Goal: Information Seeking & Learning: Compare options

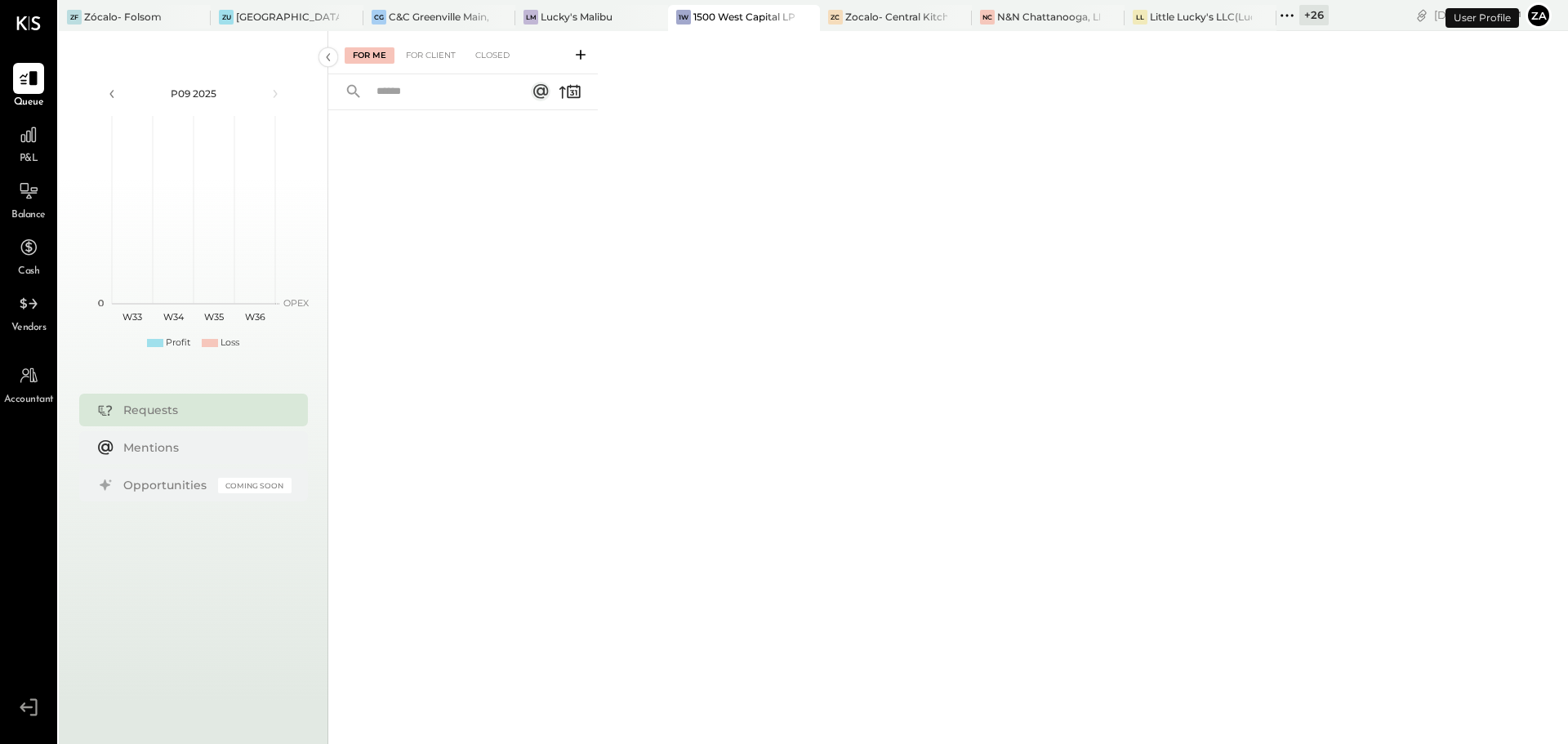
click at [1545, 16] on button "Za" at bounding box center [1538, 16] width 27 height 27
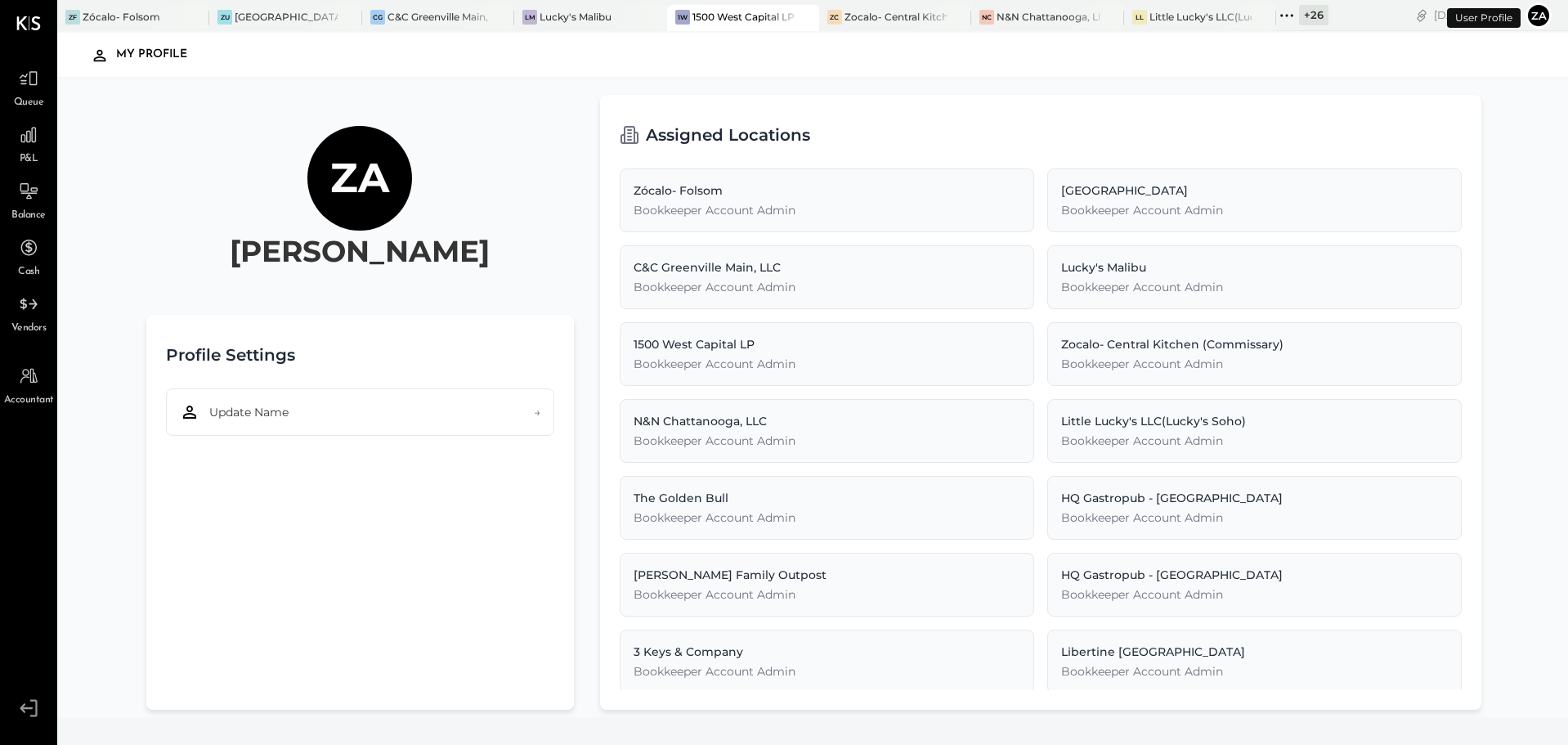
click at [1540, 16] on button "Za" at bounding box center [1539, 16] width 27 height 27
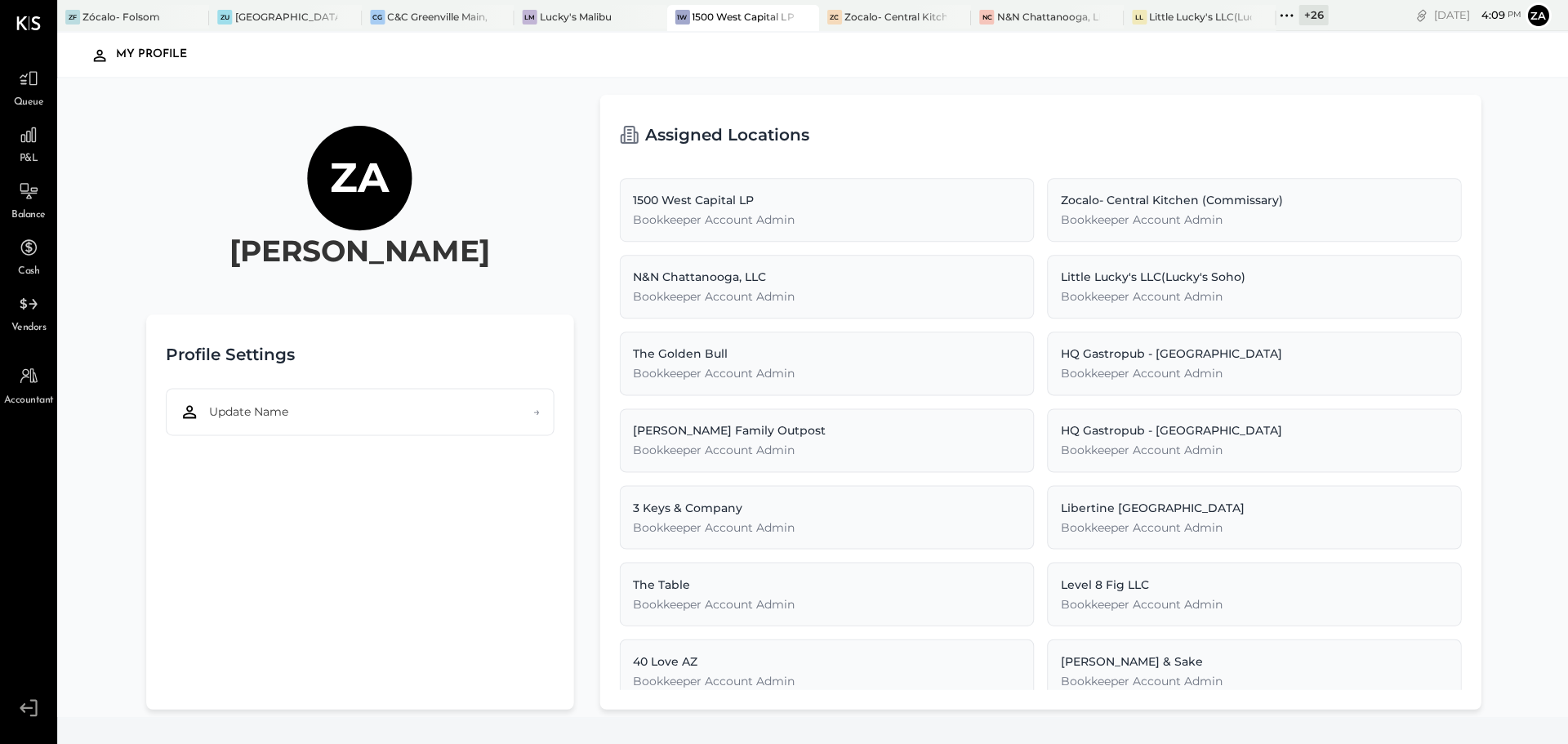
scroll to position [245, 0]
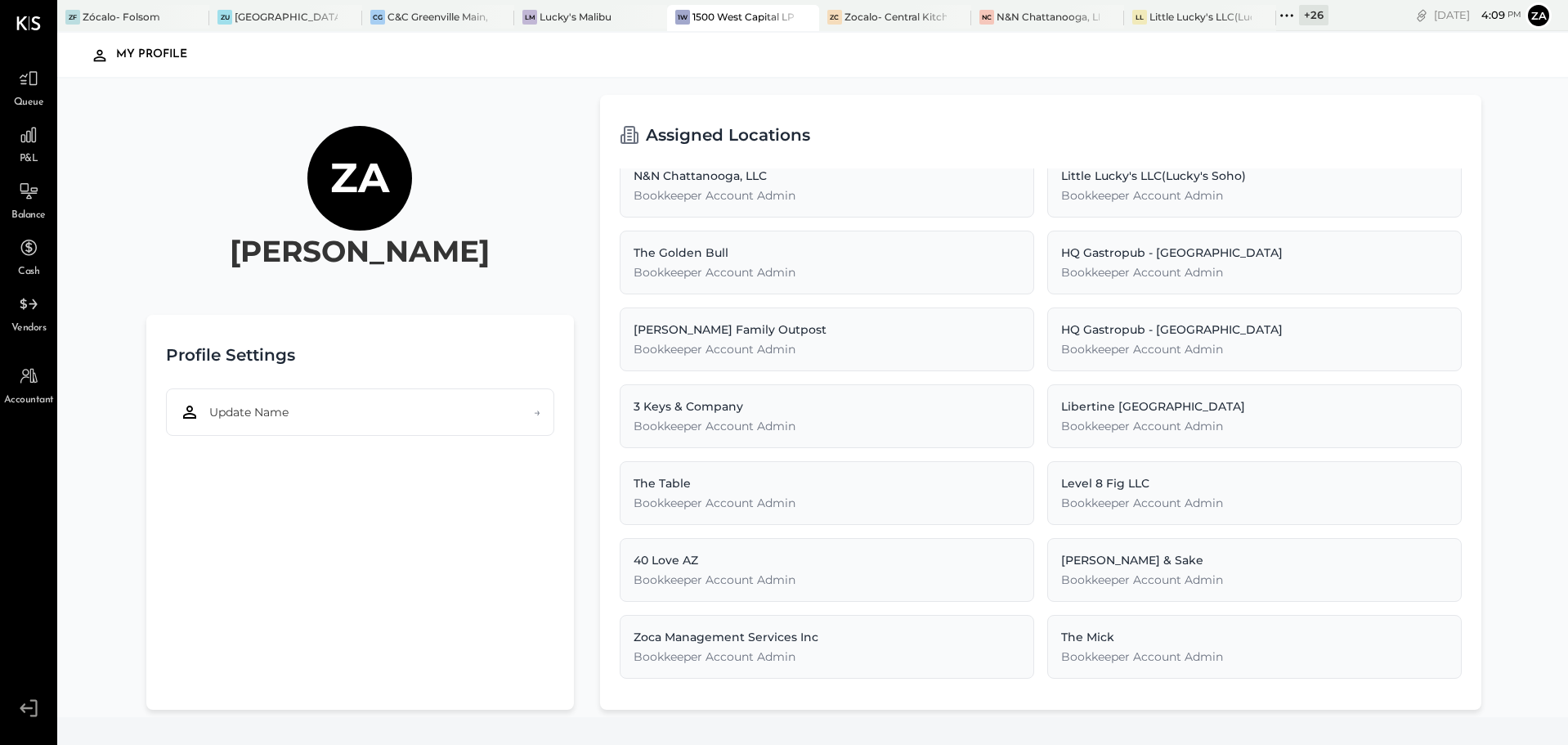
click at [22, 714] on icon at bounding box center [28, 707] width 29 height 25
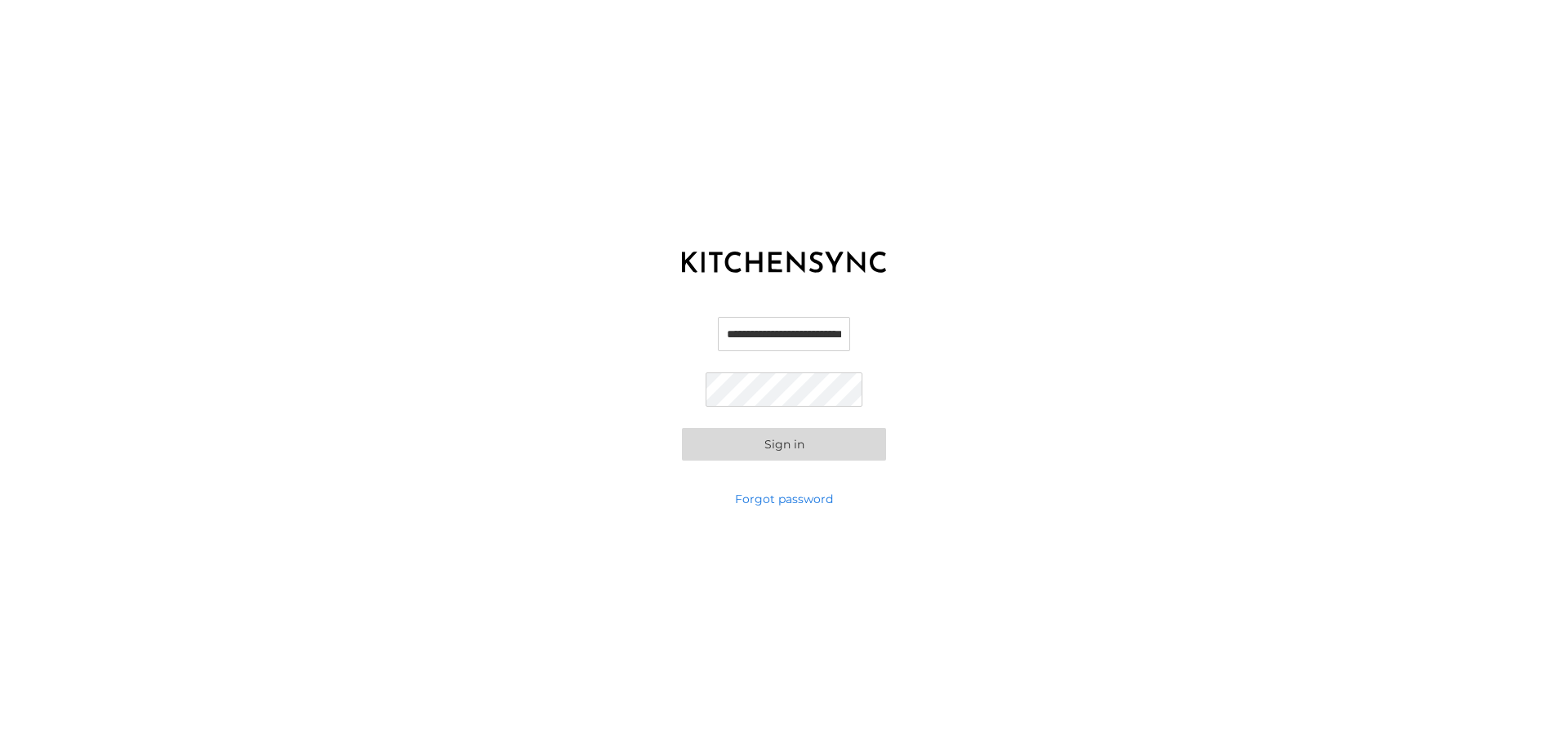
click at [768, 347] on input "**********" at bounding box center [784, 335] width 133 height 35
click at [689, 324] on form "**********" at bounding box center [784, 388] width 204 height 143
click at [732, 330] on input "**********" at bounding box center [784, 335] width 133 height 35
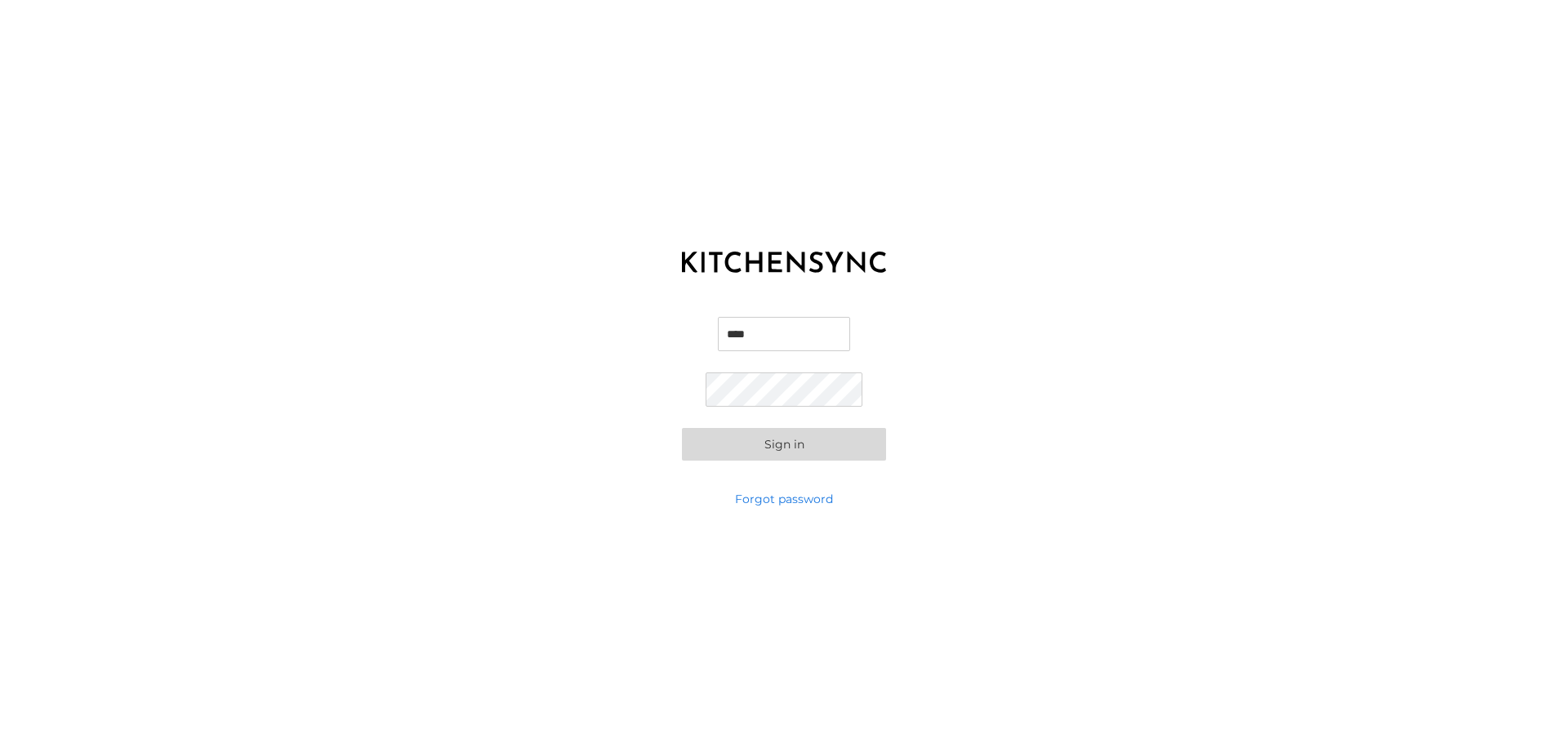
type input "**********"
click at [1074, 270] on div "**********" at bounding box center [784, 372] width 1568 height 744
click at [784, 454] on button "Sign in" at bounding box center [784, 444] width 204 height 33
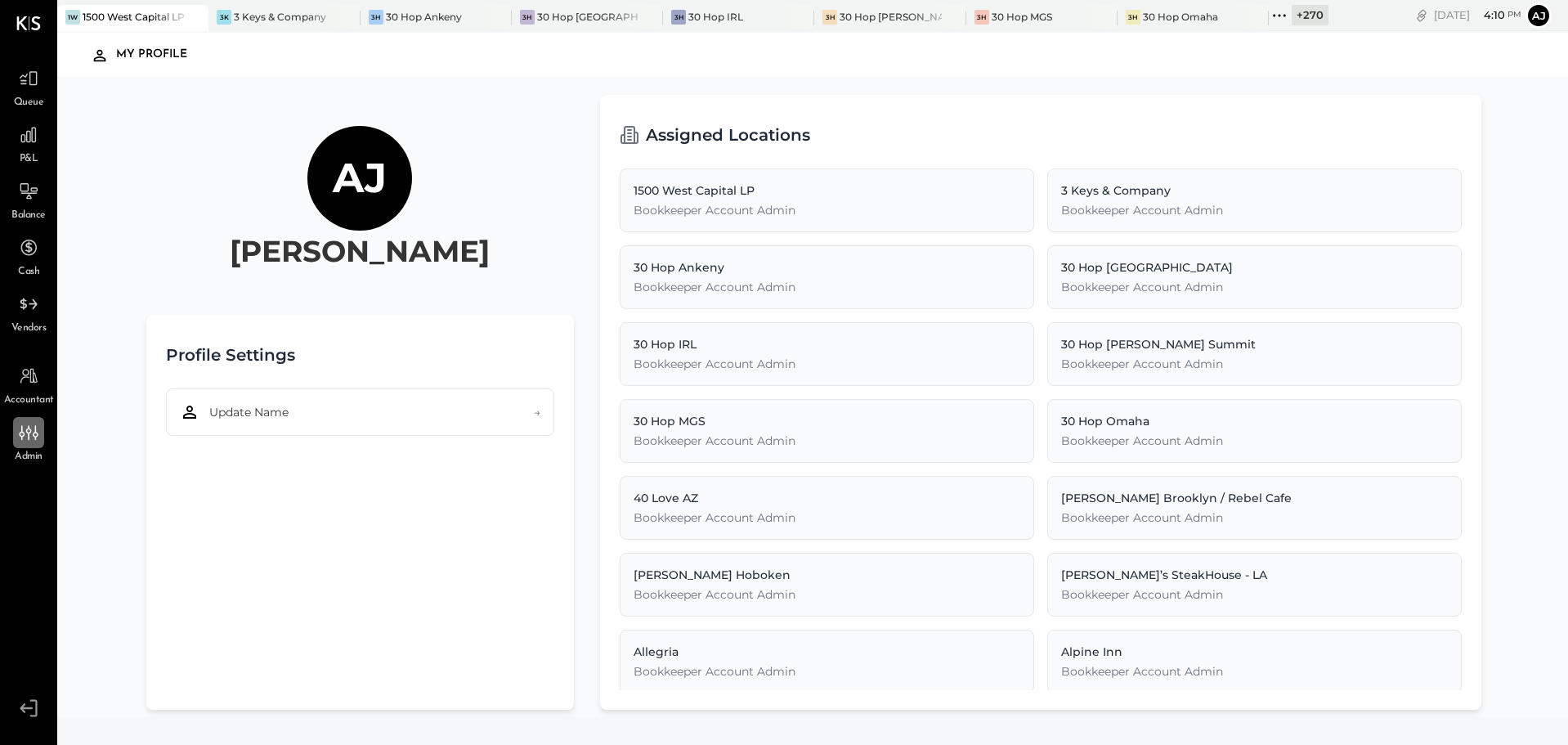
click at [33, 432] on icon at bounding box center [28, 432] width 21 height 21
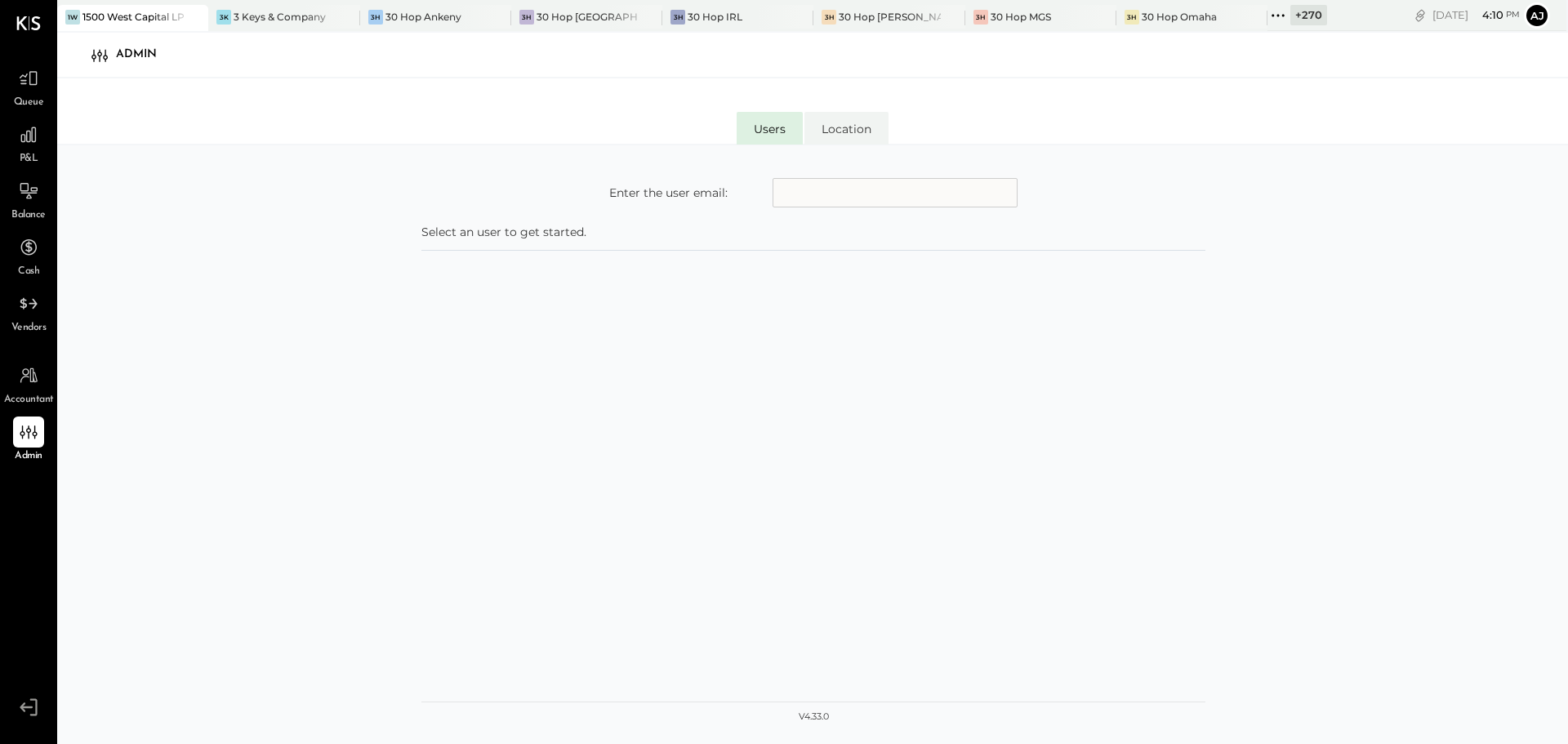
click at [1267, 14] on icon at bounding box center [1277, 15] width 21 height 21
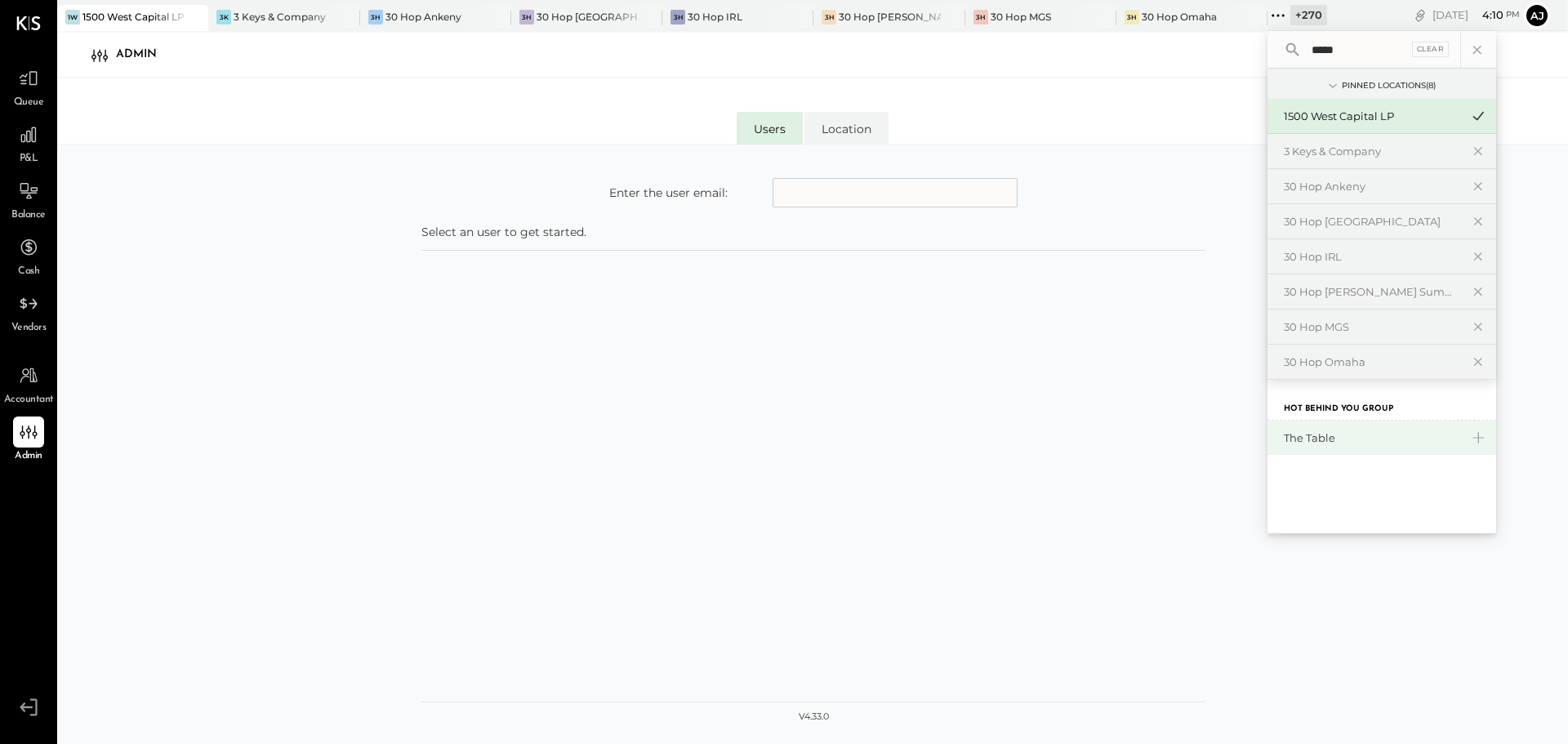
type input "*****"
click at [1284, 441] on div "The Table" at bounding box center [1371, 438] width 176 height 16
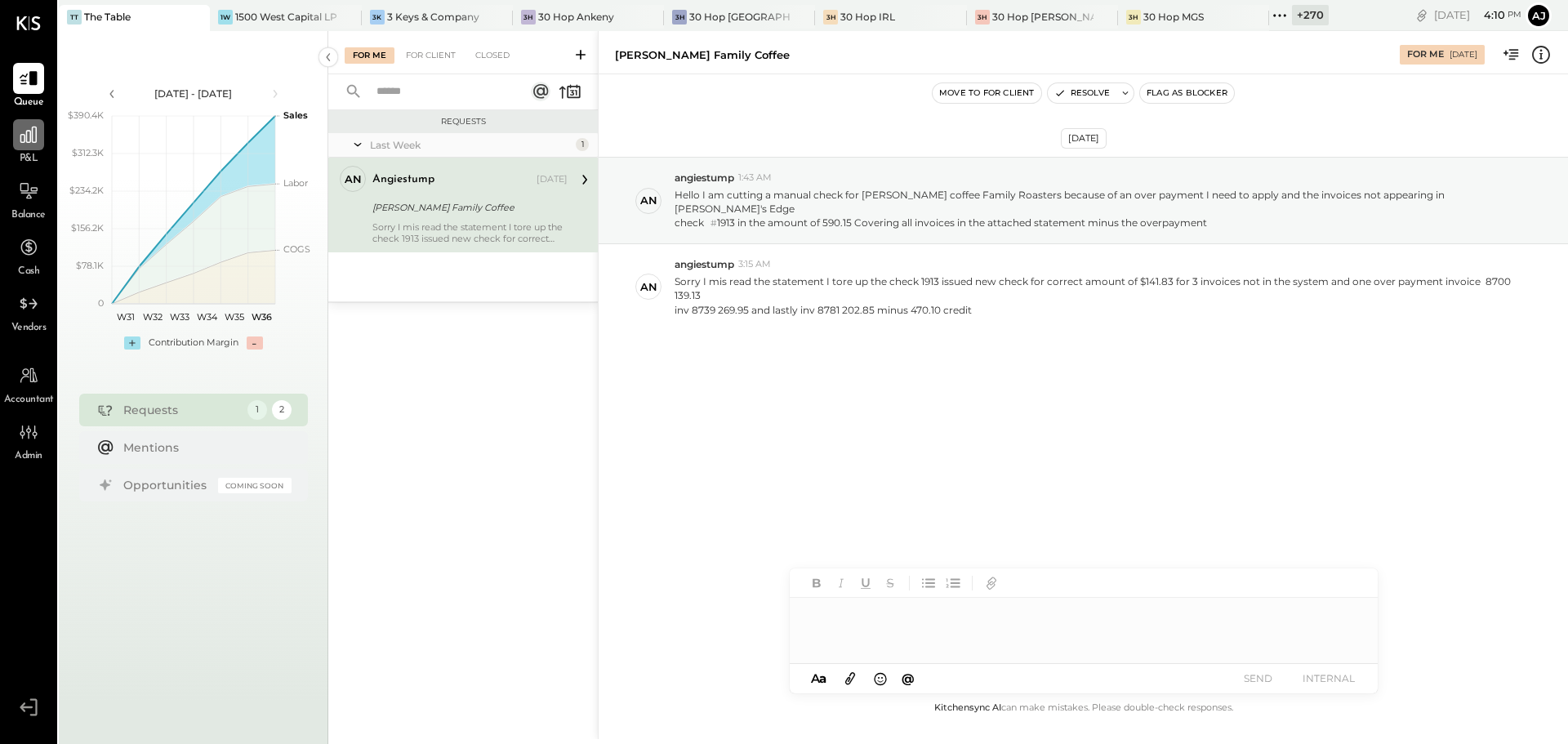
click at [20, 147] on div at bounding box center [28, 134] width 31 height 31
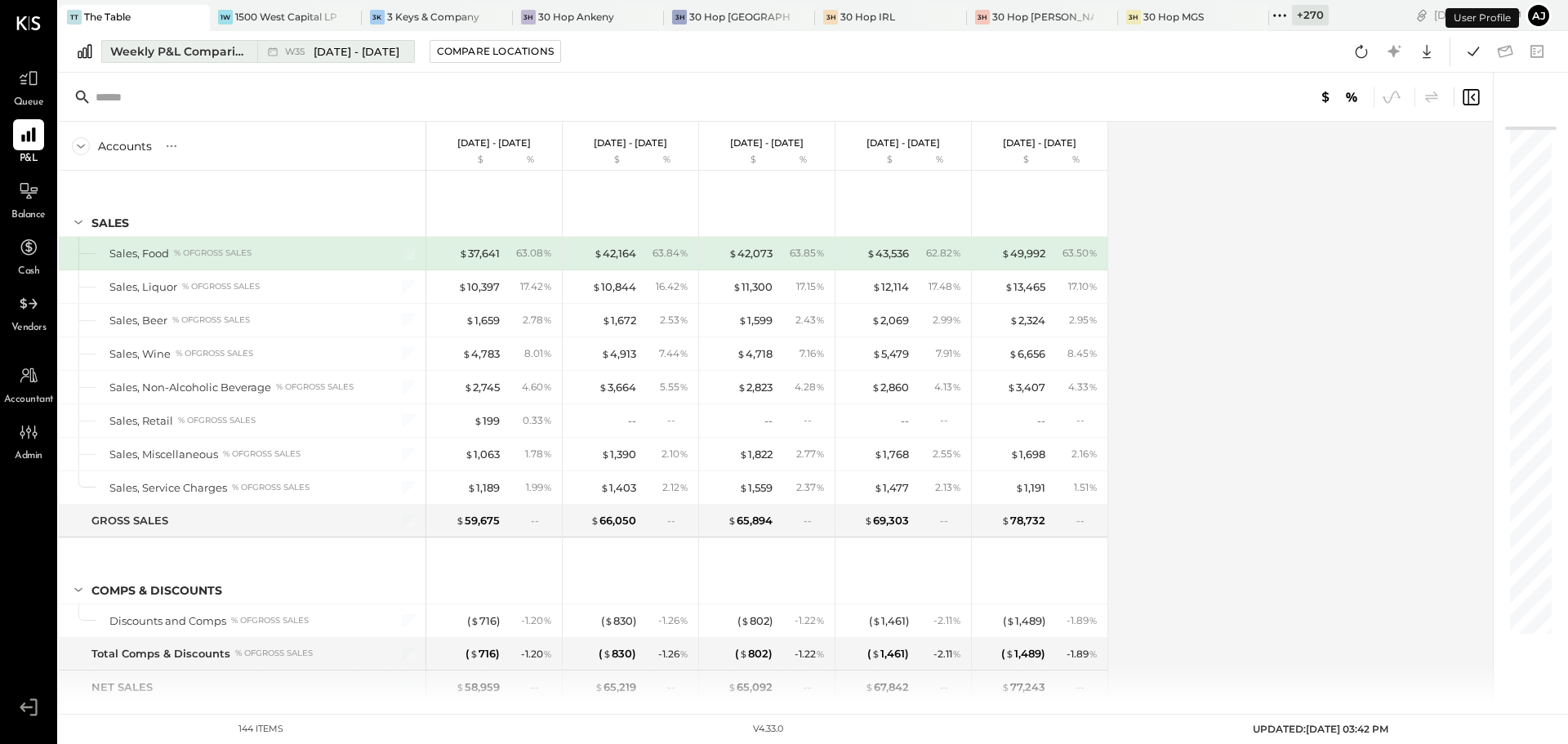
click at [197, 49] on div "Weekly P&L Comparison" at bounding box center [179, 51] width 137 height 16
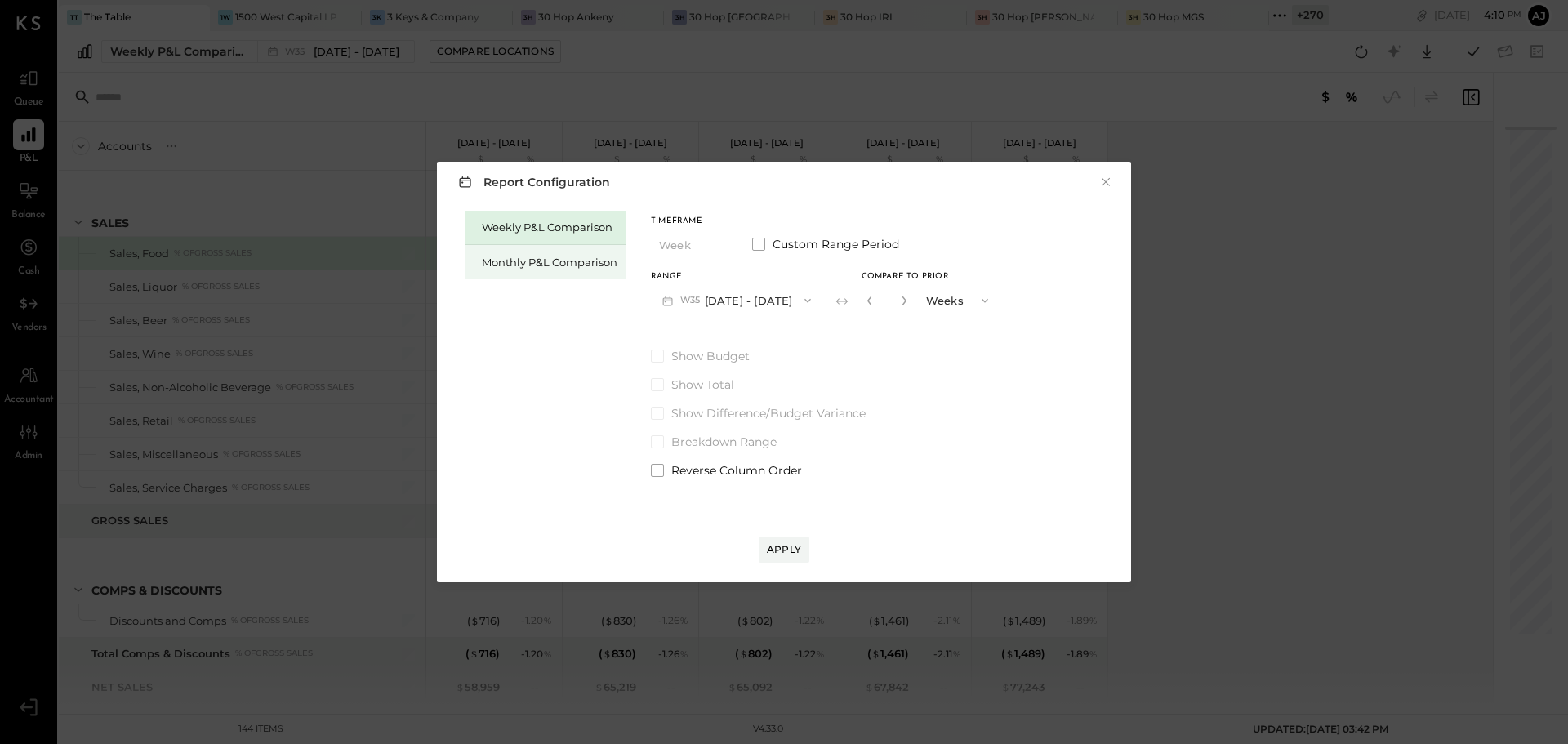
click at [500, 269] on div "Monthly P&L Comparison" at bounding box center [549, 262] width 135 height 16
click at [760, 299] on button "M09 [DATE] - [DATE]" at bounding box center [737, 300] width 172 height 30
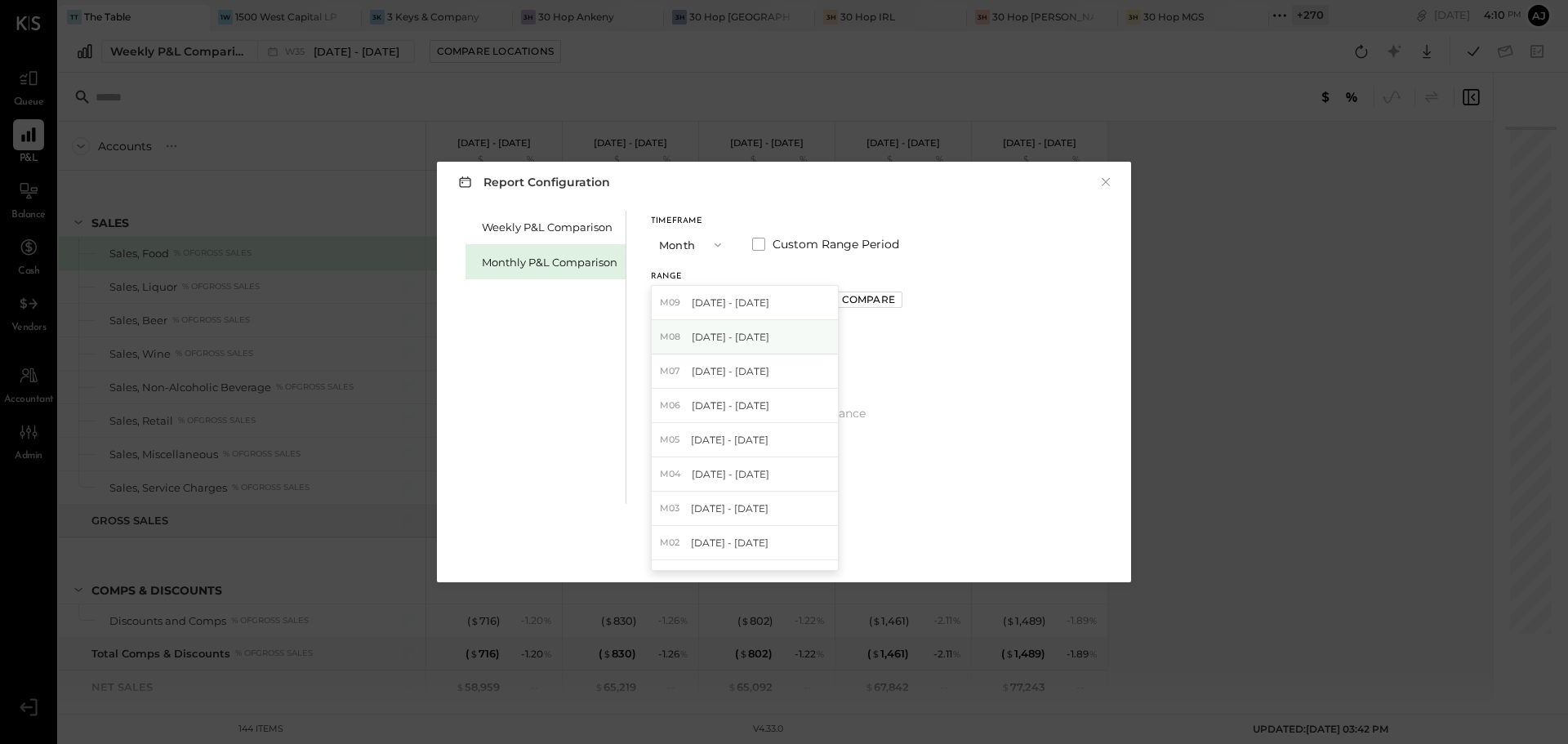
click at [738, 345] on div "M08 Aug 1 - 31, 2025" at bounding box center [745, 337] width 187 height 35
click at [863, 302] on div "Compare" at bounding box center [869, 299] width 53 height 14
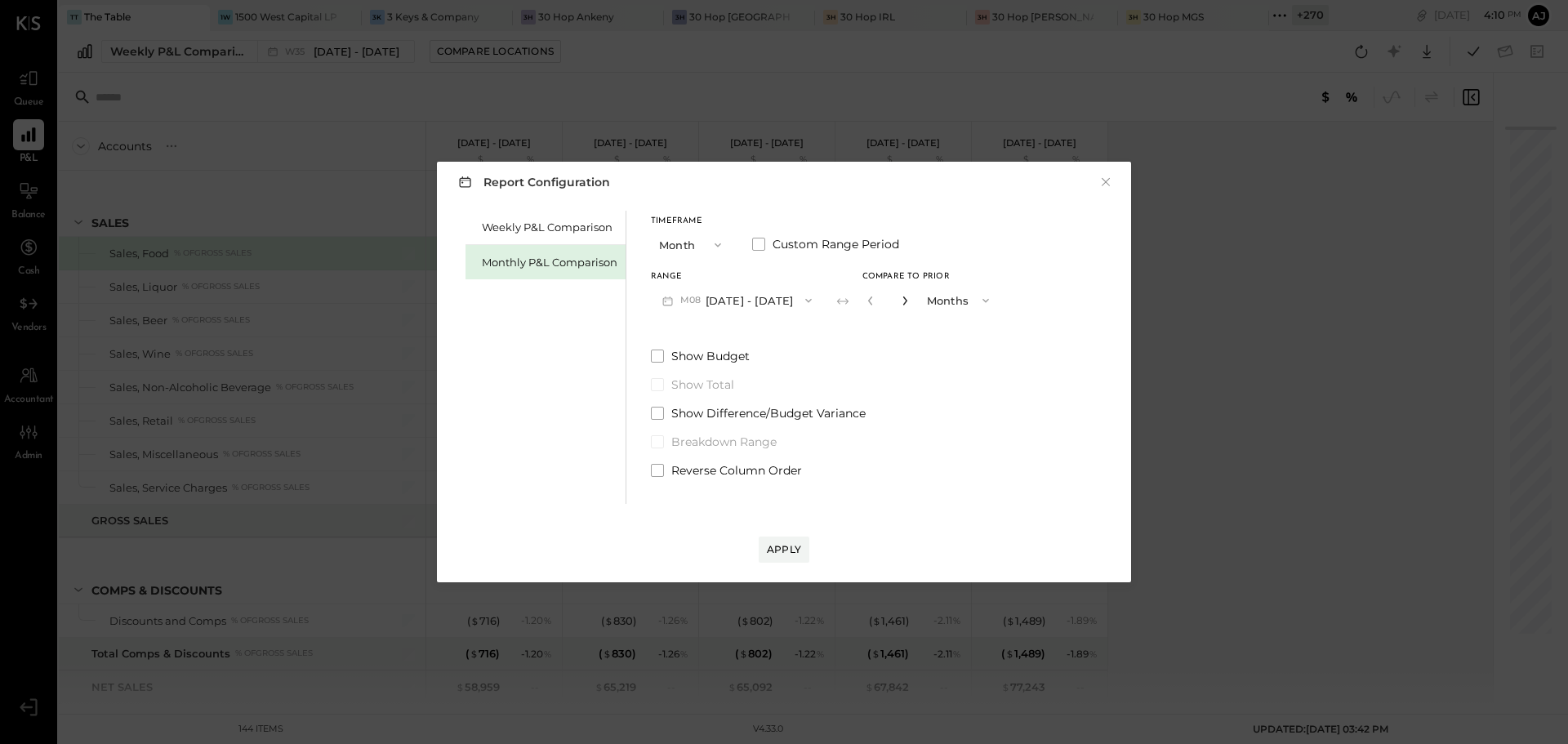
click at [898, 304] on button "button" at bounding box center [904, 301] width 13 height 18
click at [900, 304] on icon "button" at bounding box center [904, 300] width 10 height 10
click at [866, 298] on icon "button" at bounding box center [870, 300] width 10 height 10
type input "*"
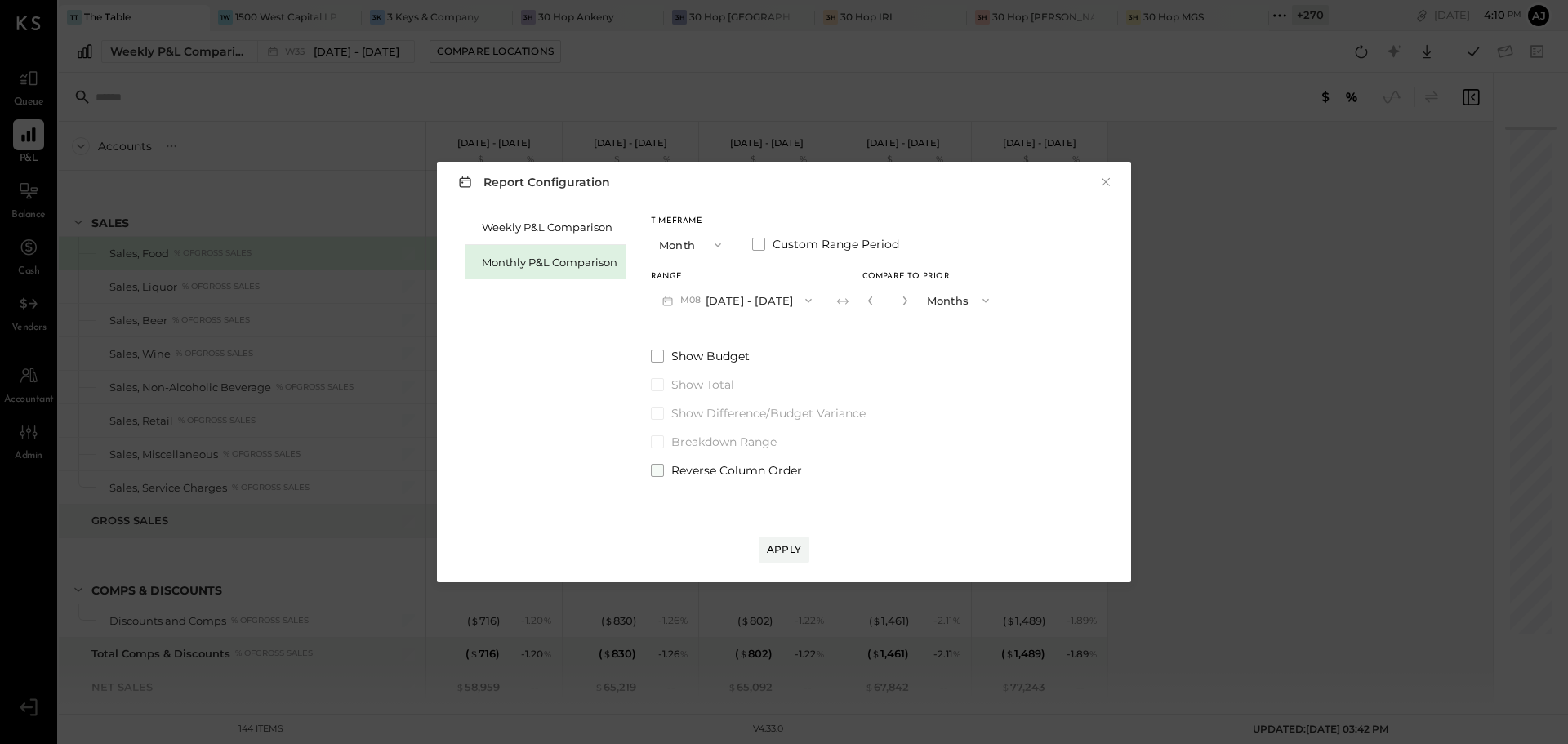
click at [661, 464] on span at bounding box center [657, 470] width 13 height 13
click at [793, 547] on div "Apply" at bounding box center [784, 548] width 35 height 14
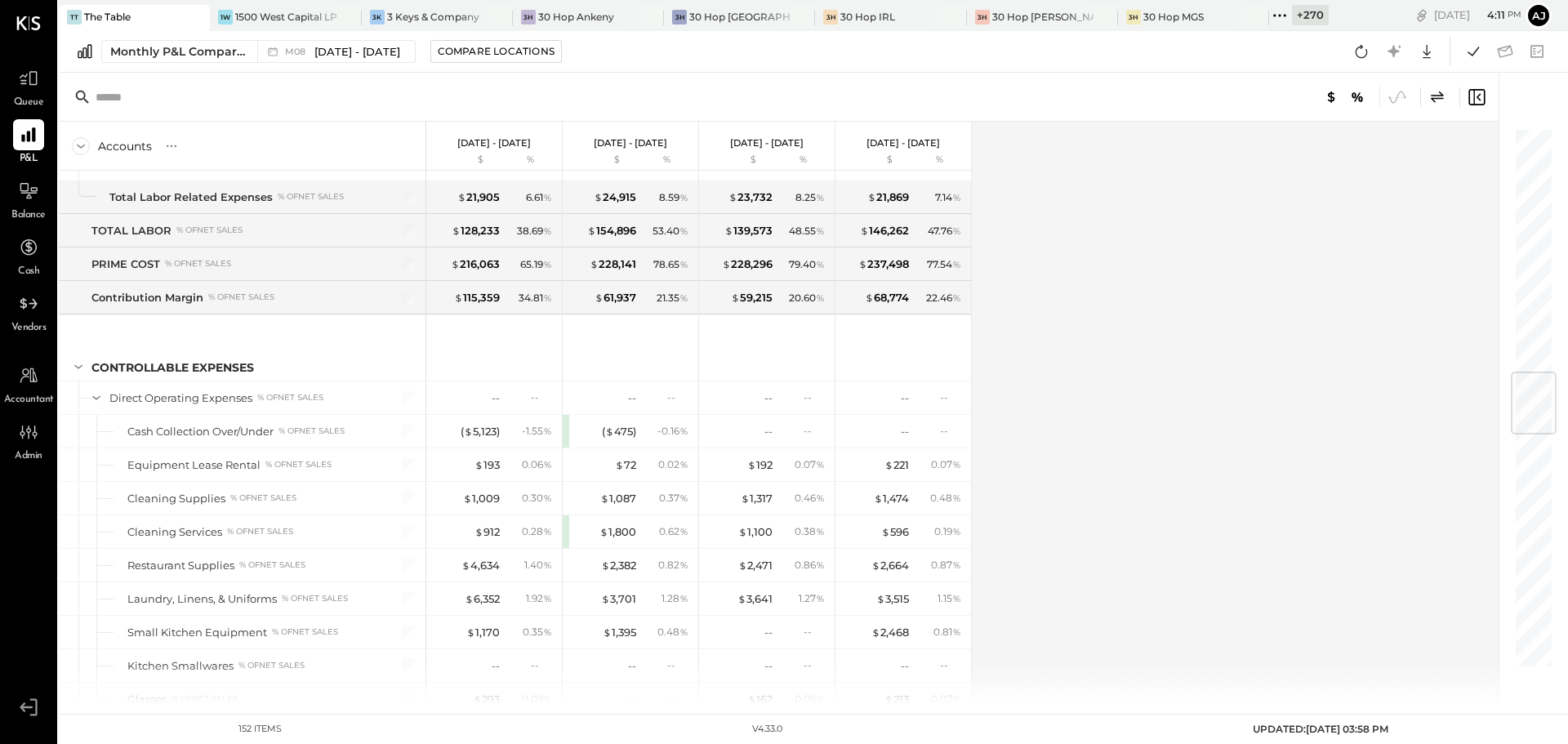
scroll to position [1816, 0]
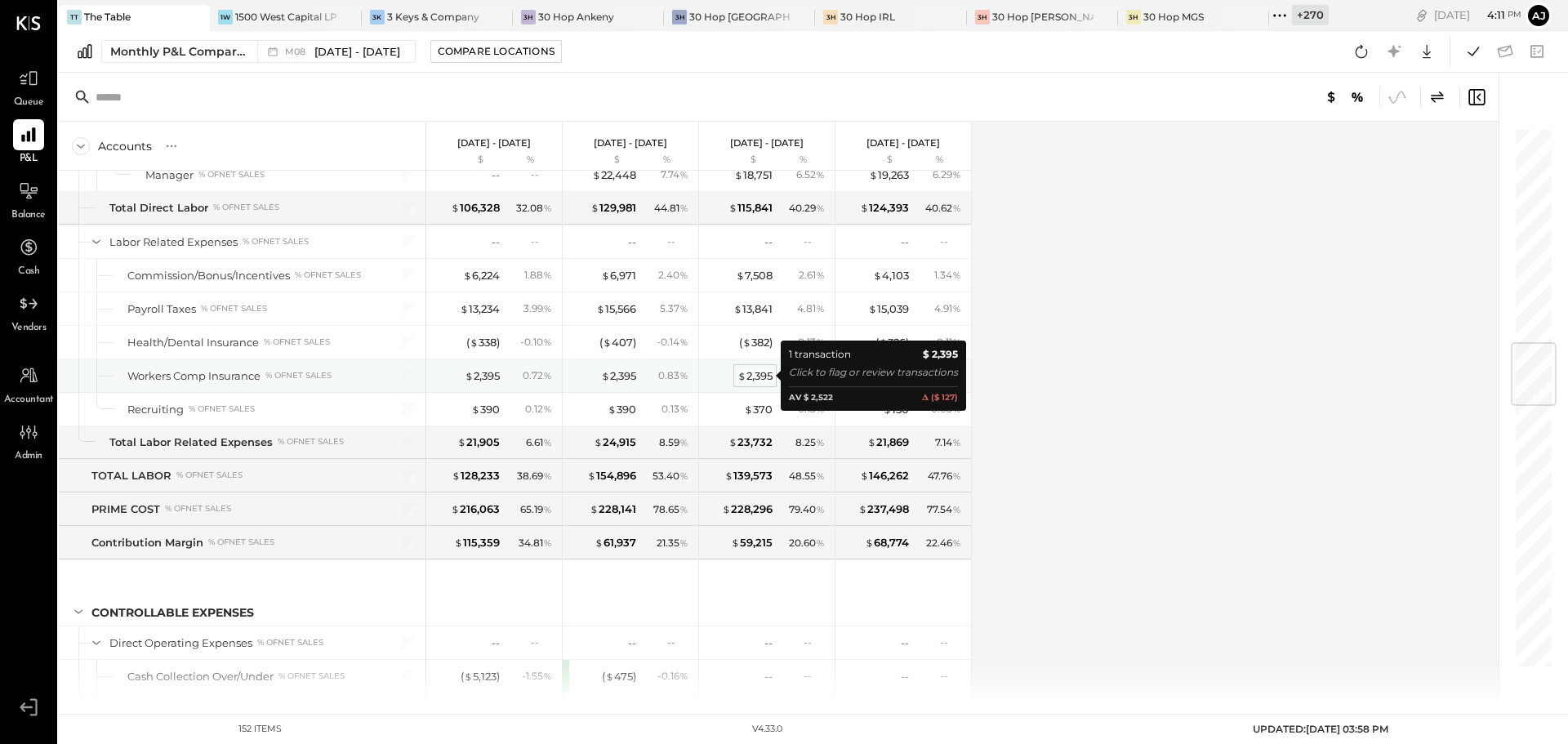
click at [760, 378] on div "$ 2,395" at bounding box center [755, 376] width 35 height 16
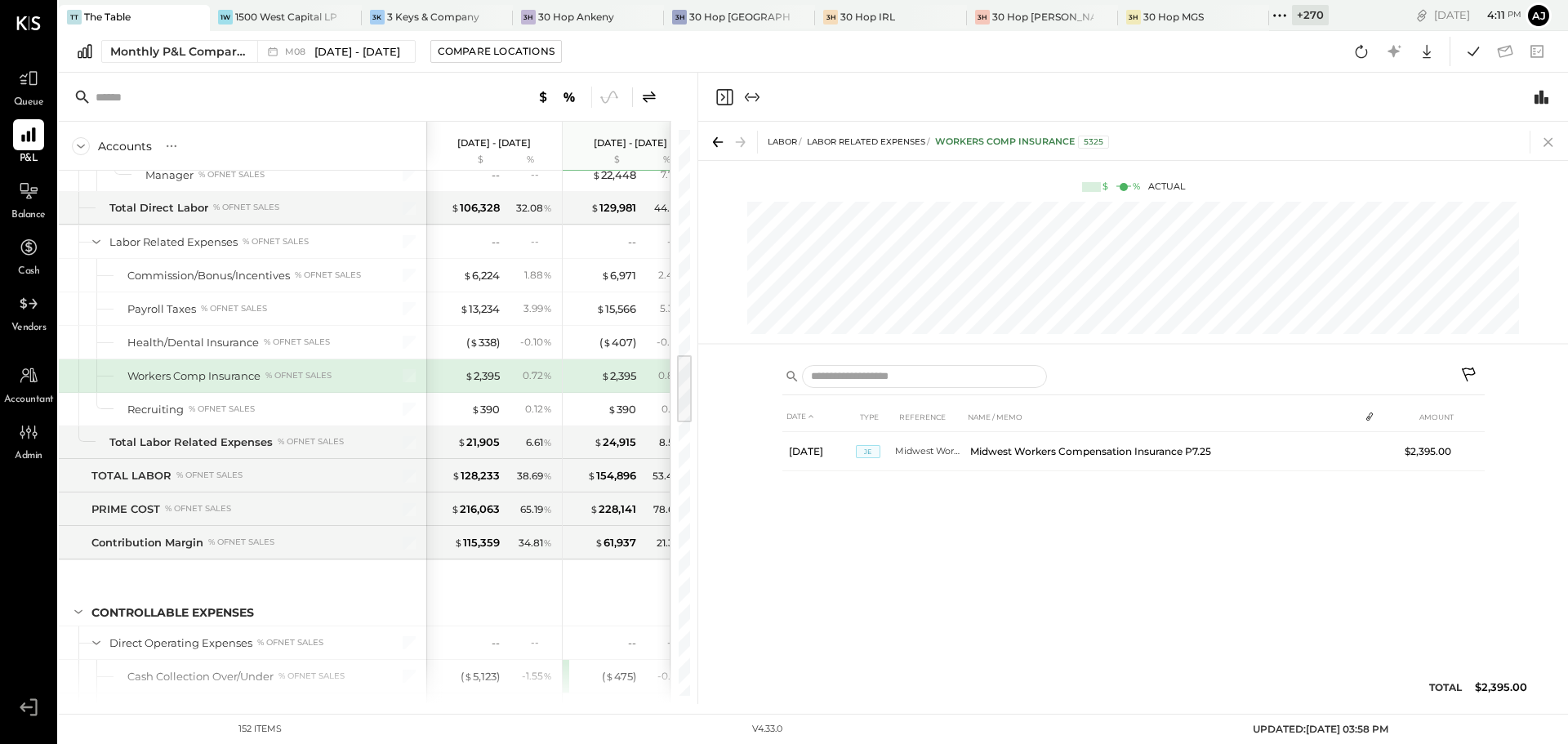
click at [1540, 142] on icon at bounding box center [1548, 142] width 23 height 23
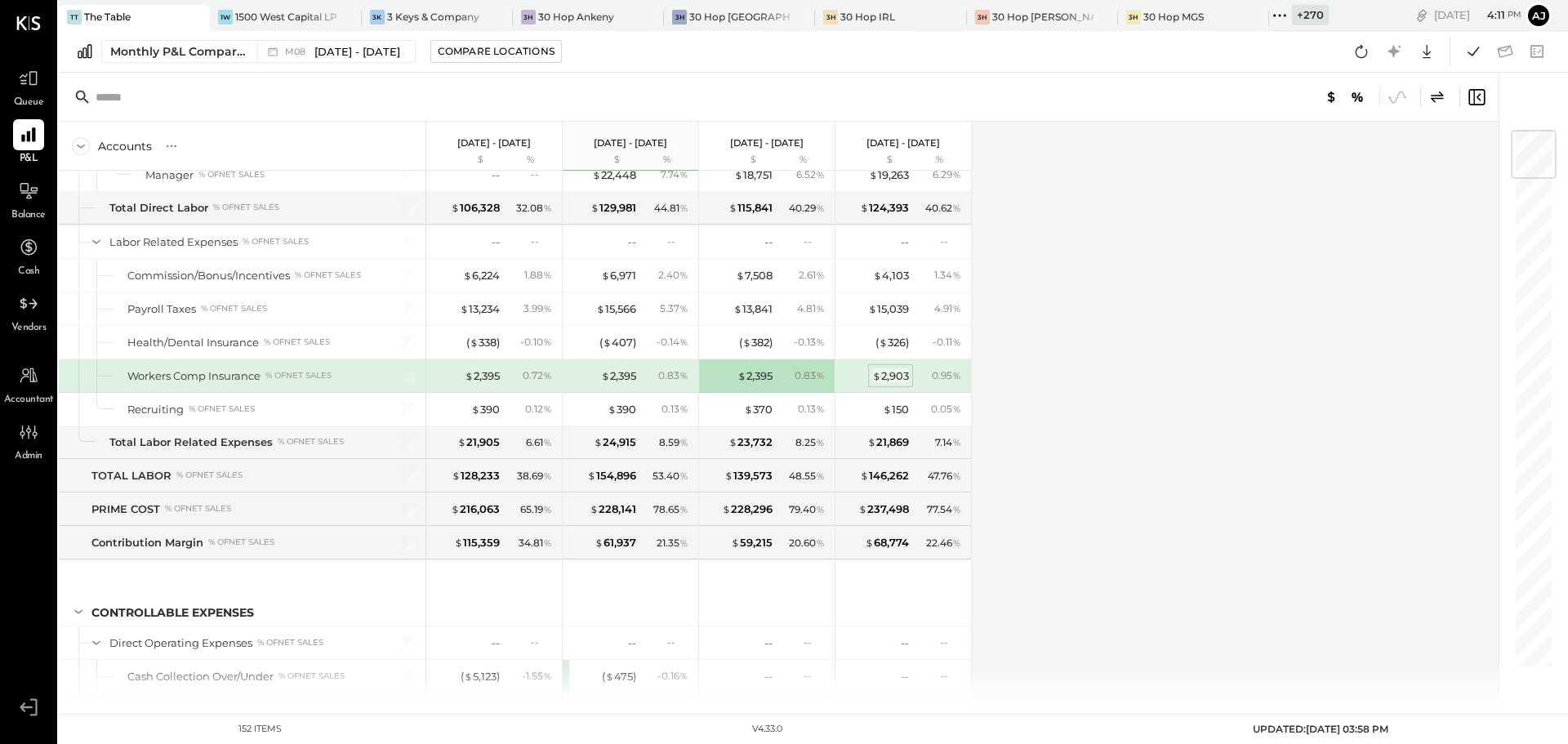
click at [898, 372] on div "$ 2,903" at bounding box center [891, 376] width 37 height 16
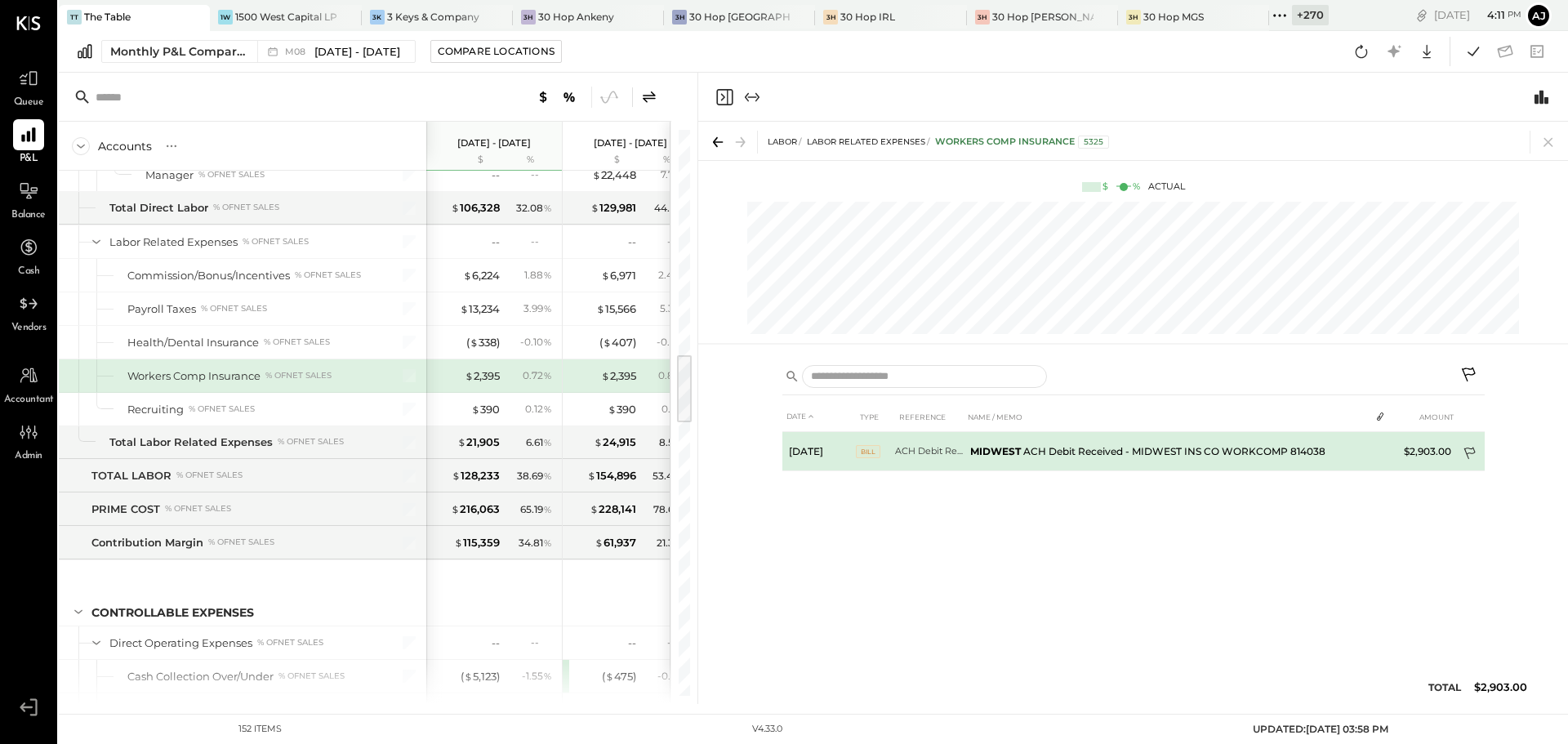
click at [1469, 447] on icon at bounding box center [1471, 455] width 16 height 16
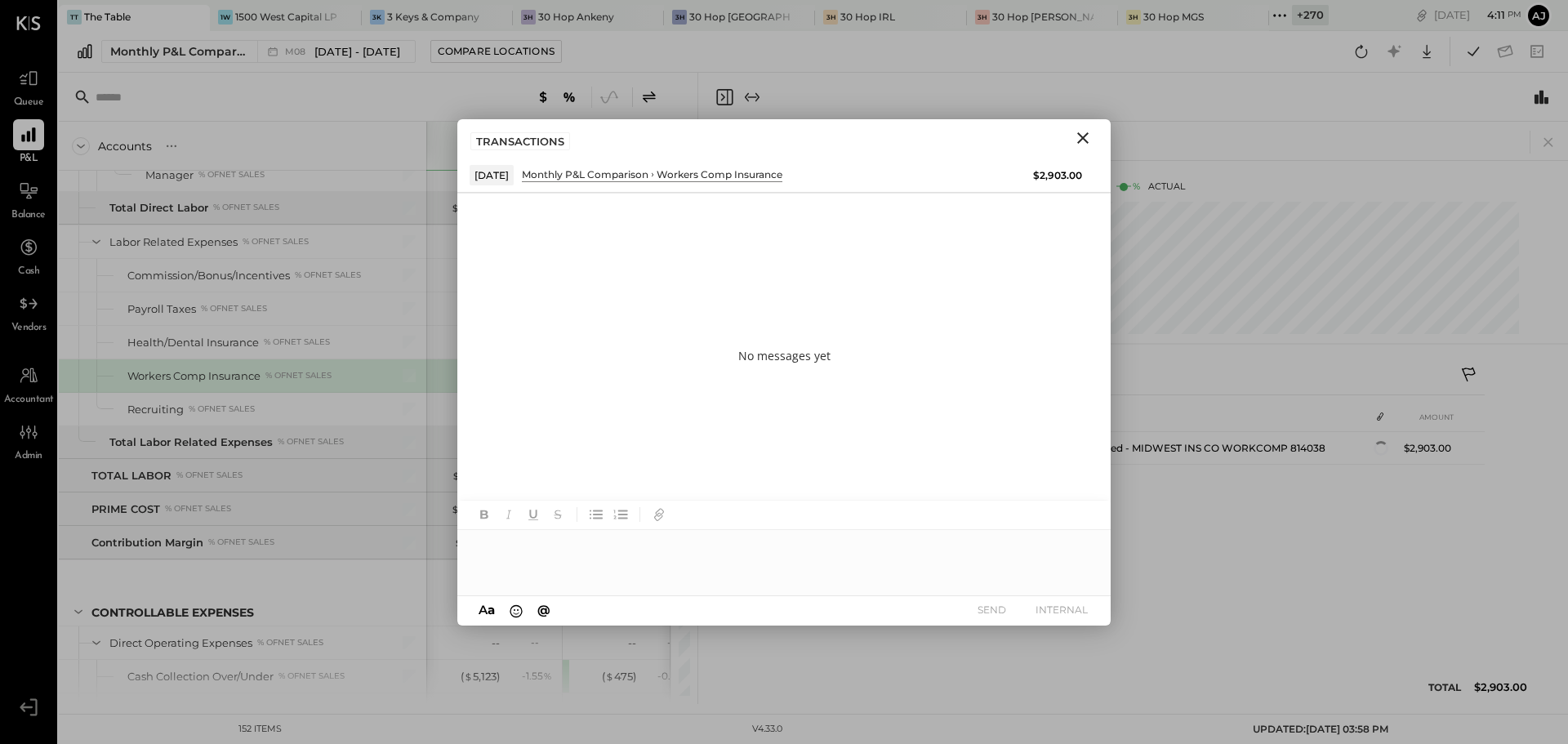
click at [575, 555] on div at bounding box center [784, 562] width 654 height 65
click at [500, 550] on div at bounding box center [784, 562] width 654 height 65
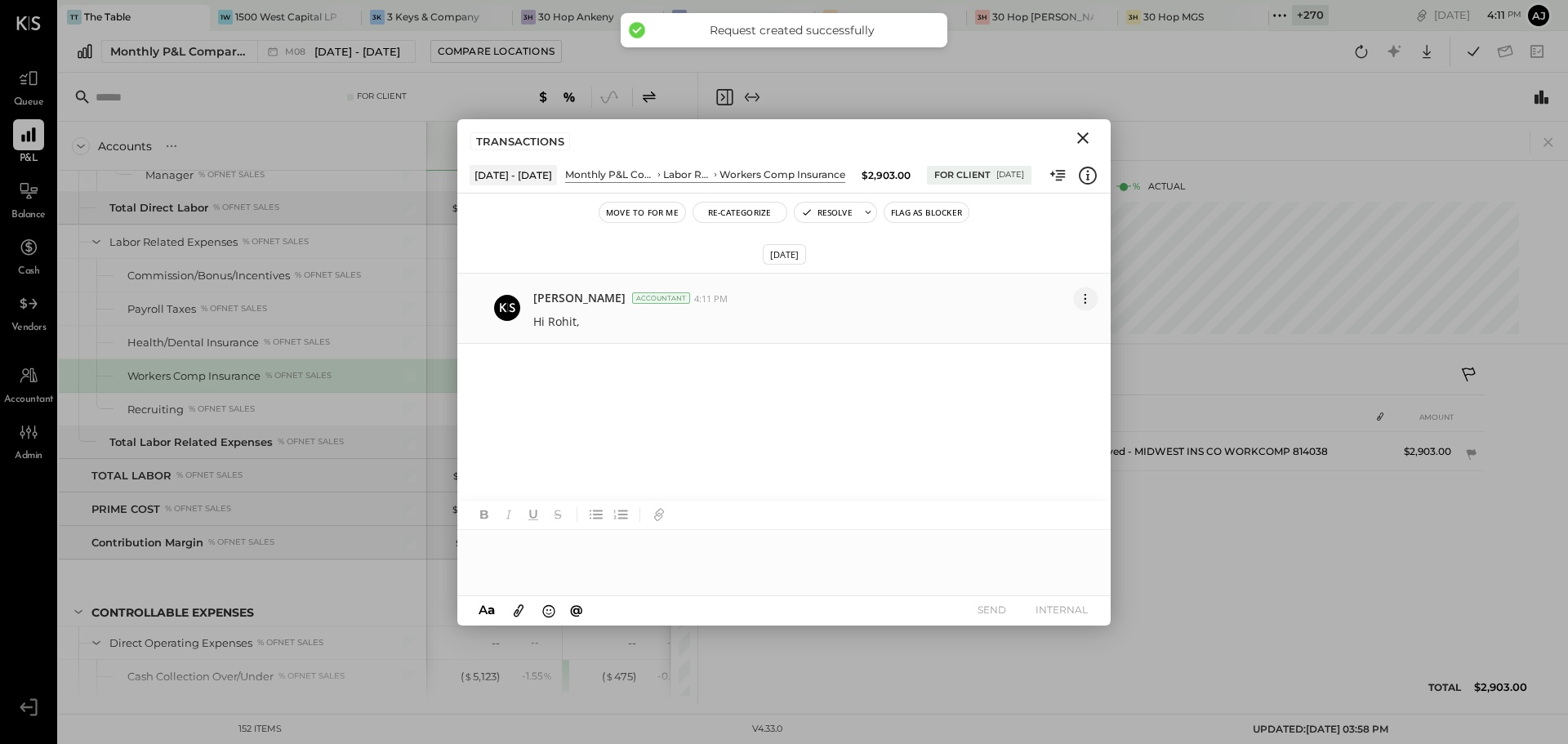
click at [1084, 303] on icon at bounding box center [1085, 303] width 2 height 2
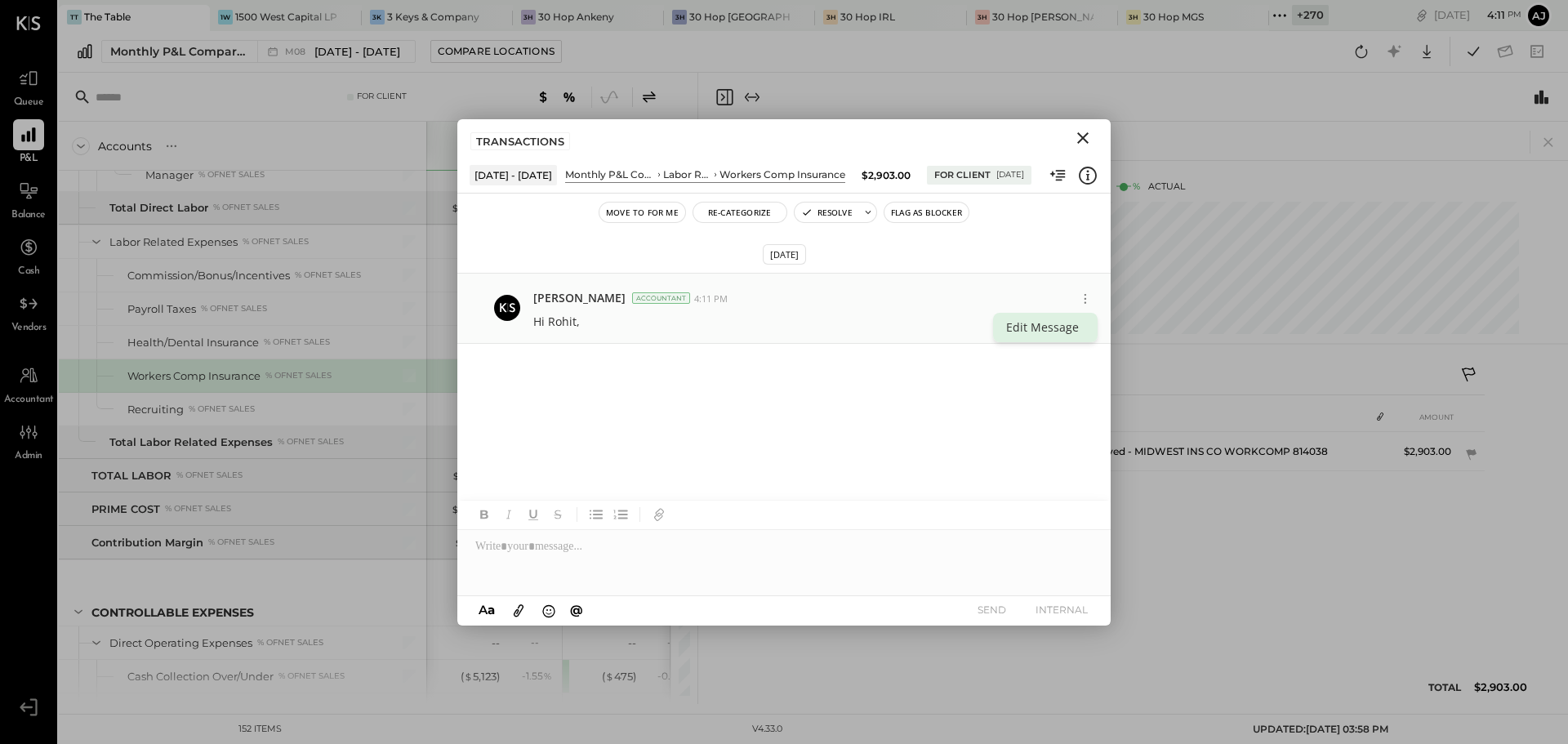
click at [1057, 324] on button "Edit Message" at bounding box center [1045, 327] width 104 height 29
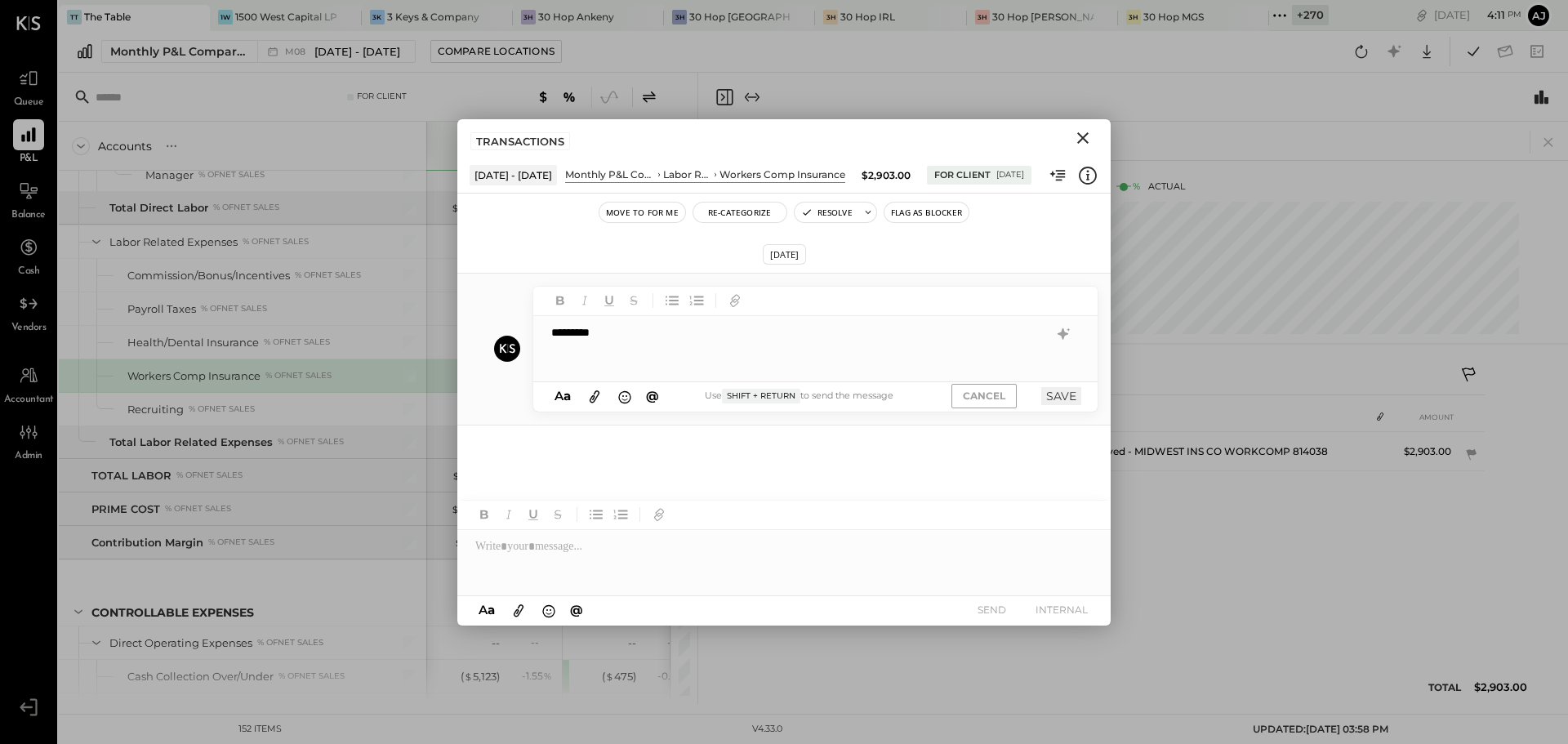
click at [658, 327] on div "*********" at bounding box center [815, 348] width 564 height 65
click at [1091, 181] on icon at bounding box center [1087, 175] width 21 height 21
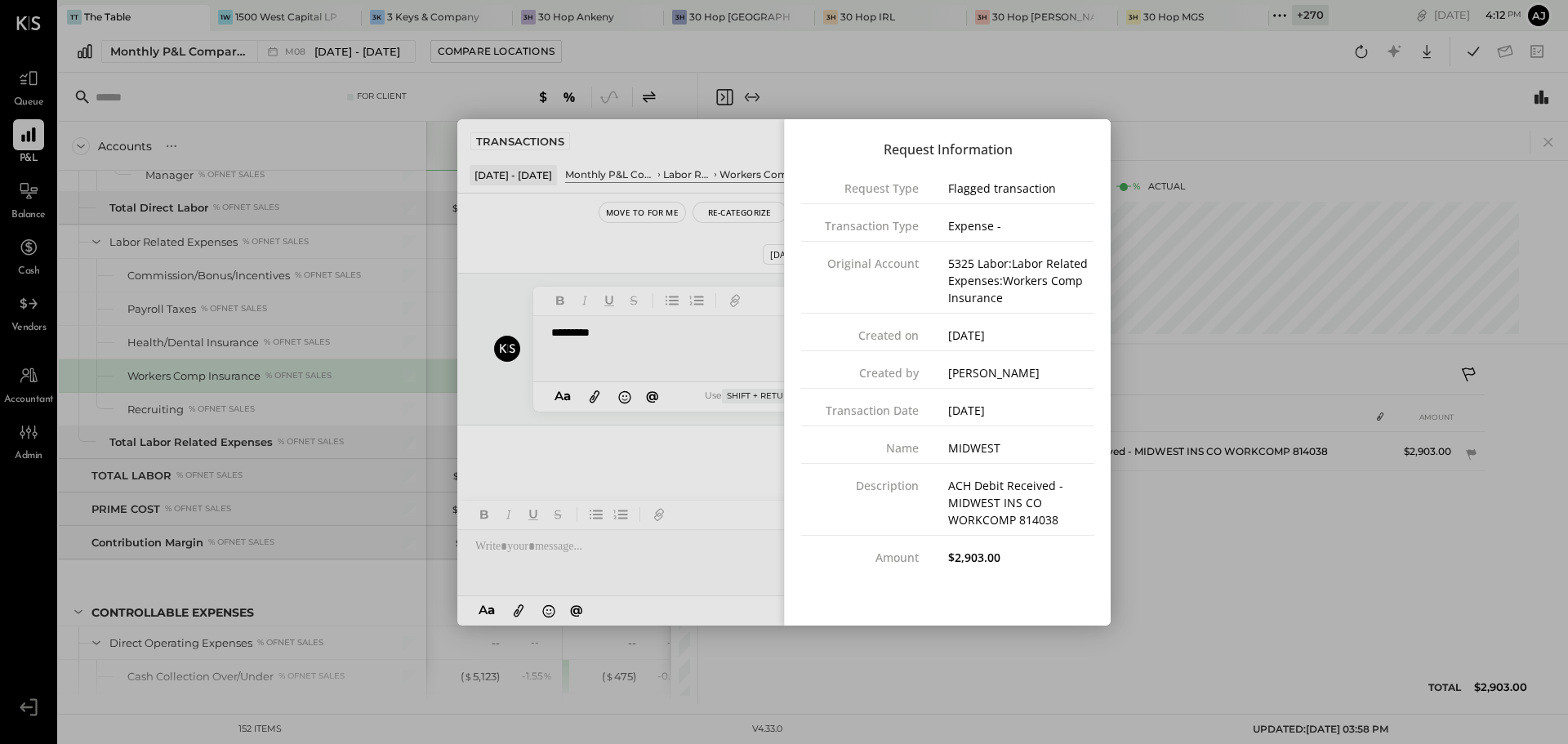
click at [704, 362] on div "Close panel" at bounding box center [784, 372] width 654 height 506
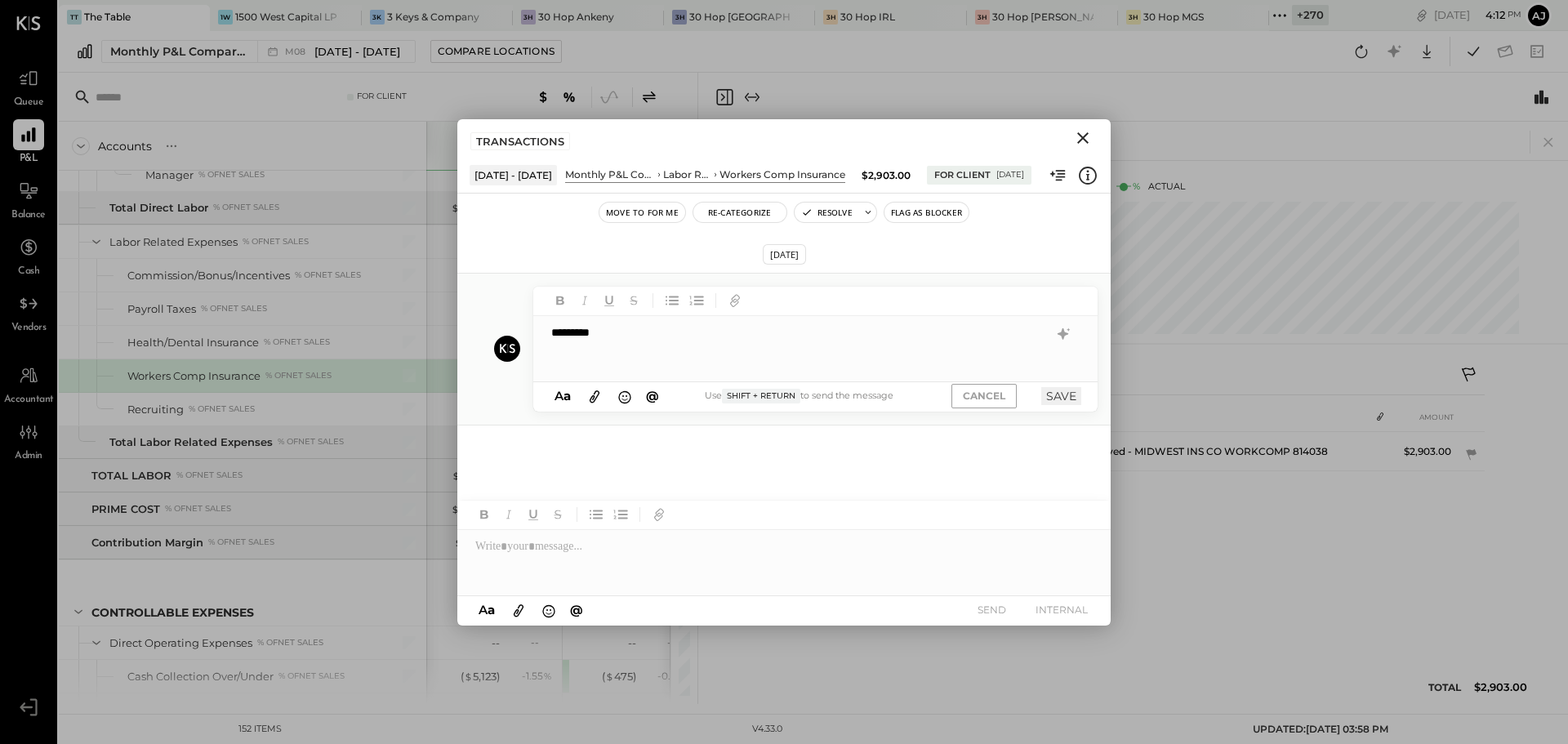
click at [617, 345] on div "*********" at bounding box center [815, 348] width 564 height 65
click at [1083, 143] on icon "Close" at bounding box center [1083, 137] width 19 height 19
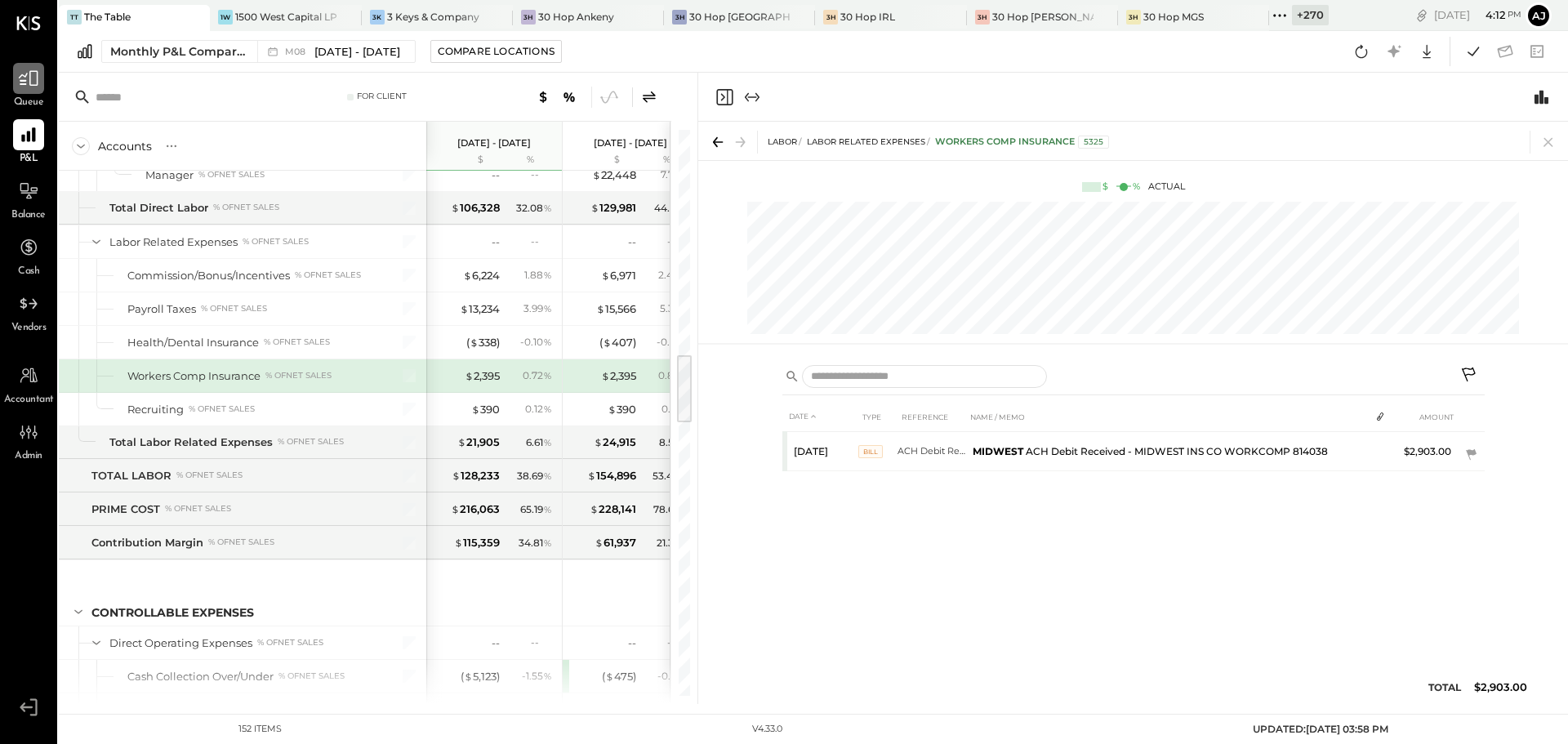
click at [15, 80] on div at bounding box center [28, 79] width 31 height 31
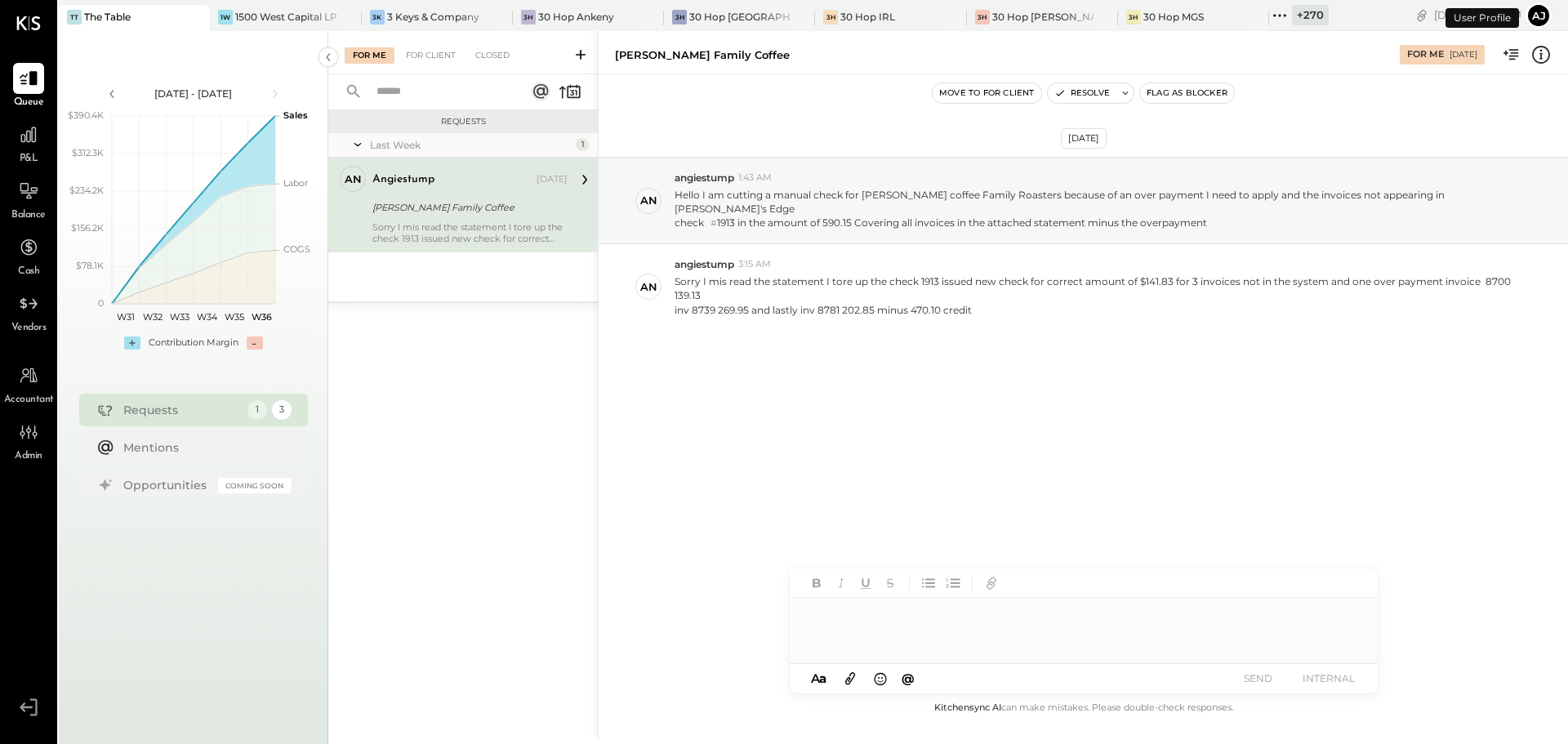
click at [440, 214] on div "Thorton Family Coffee" at bounding box center [467, 207] width 190 height 16
click at [440, 52] on div "For Client" at bounding box center [431, 56] width 66 height 16
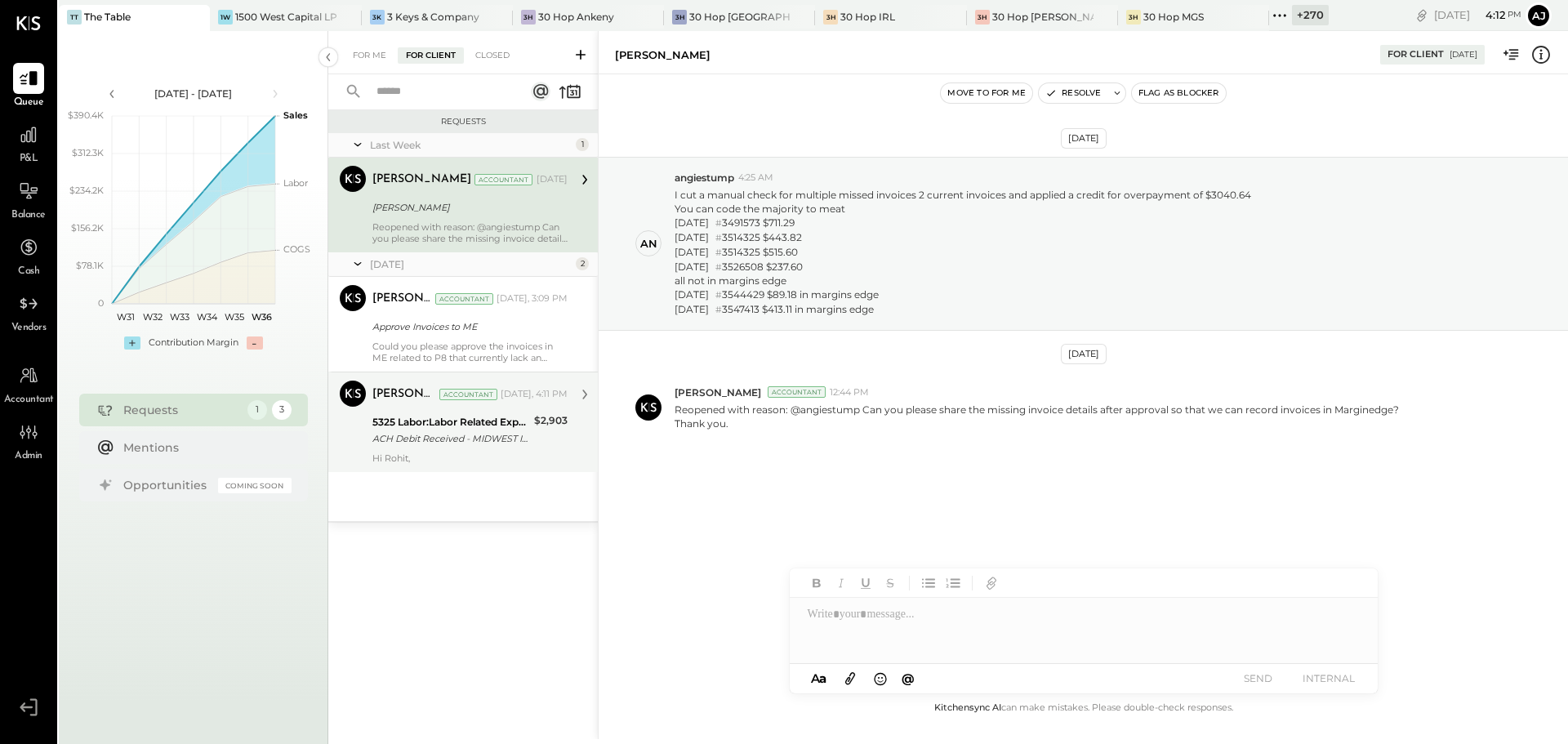
click at [477, 429] on div "5325 Labor:Labor Related Expenses:Workers Comp Insurance" at bounding box center [450, 422] width 156 height 16
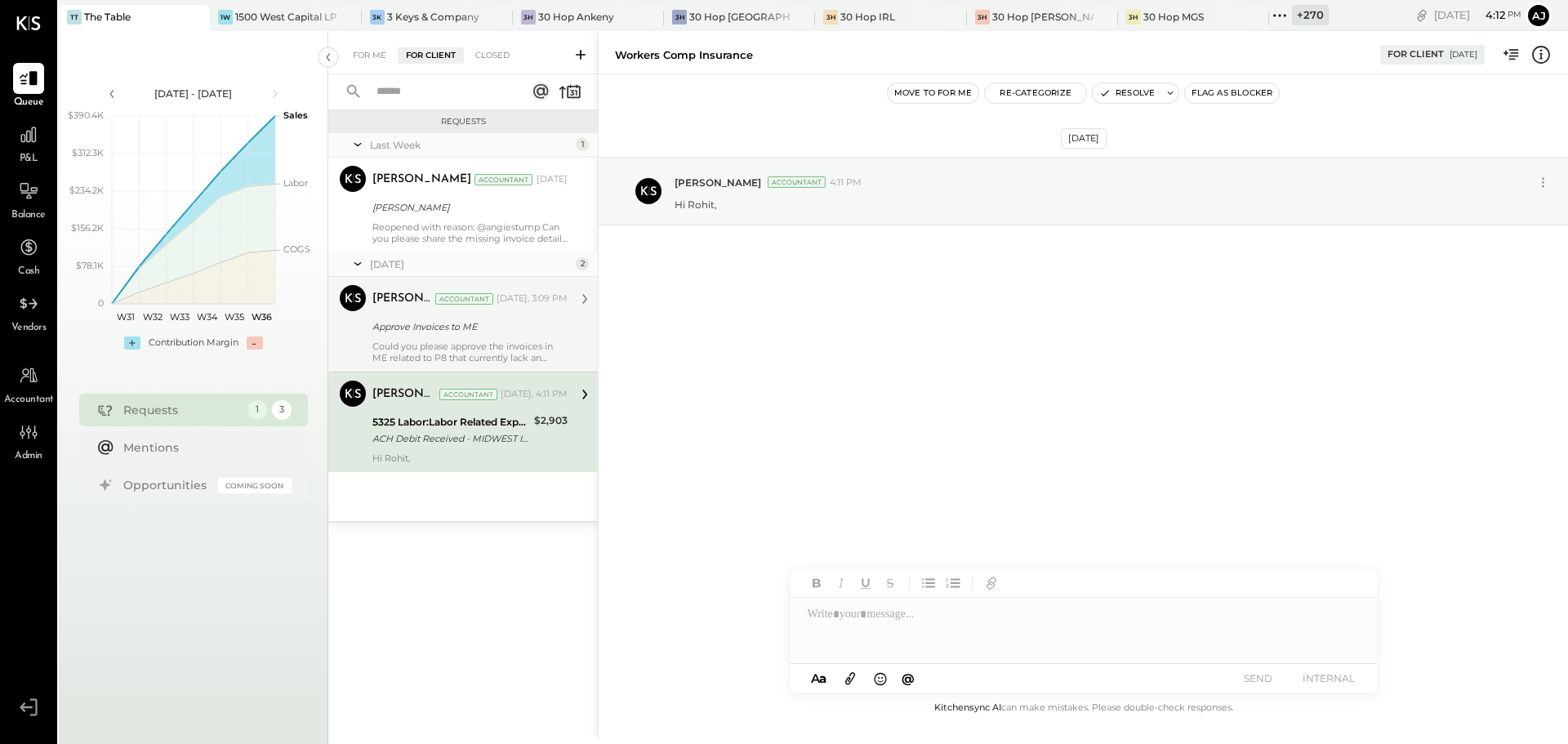
click at [455, 340] on div "Could you please approve the invoices in ME related to P8 that currently lack a…" at bounding box center [469, 351] width 195 height 23
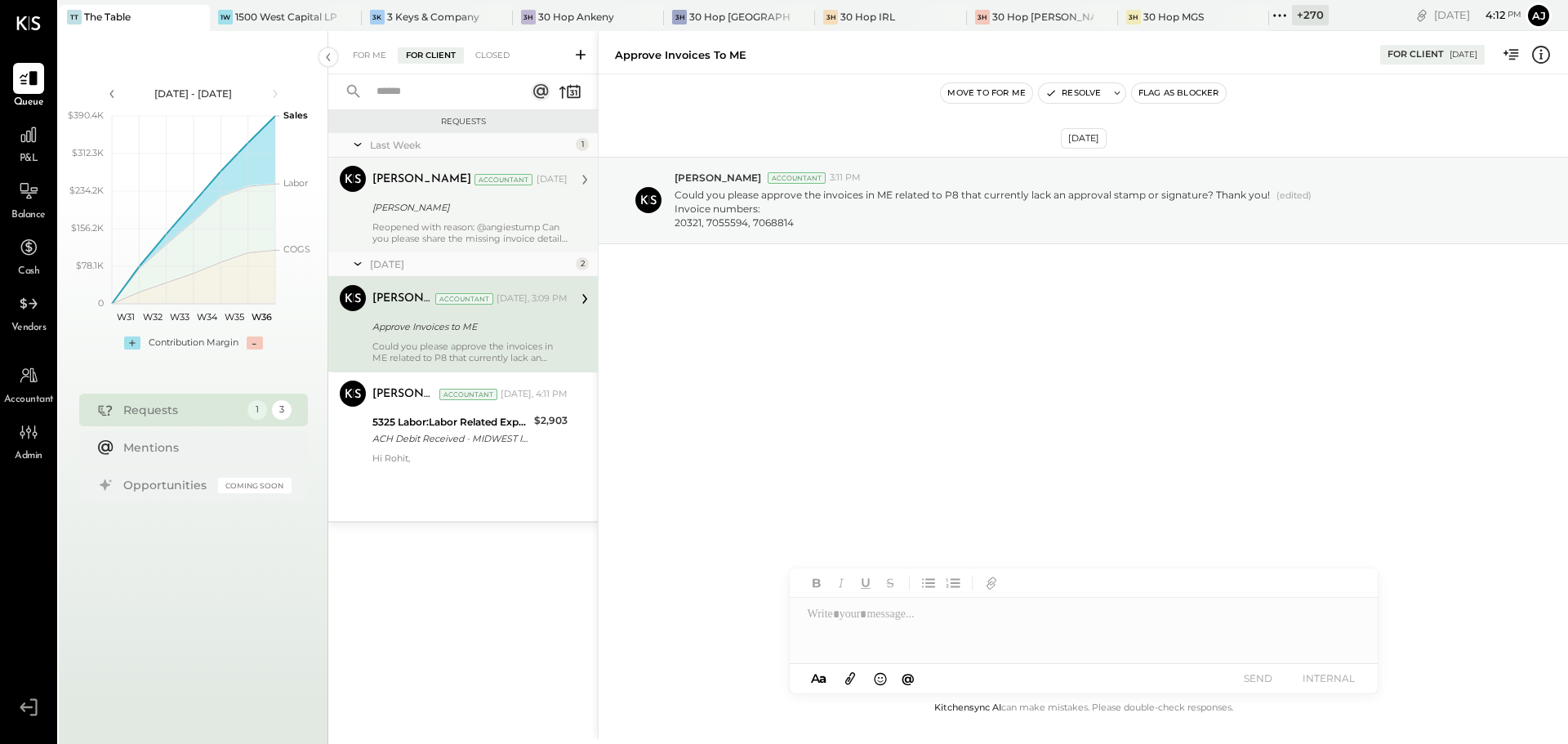
click at [432, 239] on div "Reopened with reason: @angiestump Can you please share the missing invoice deta…" at bounding box center [469, 232] width 195 height 23
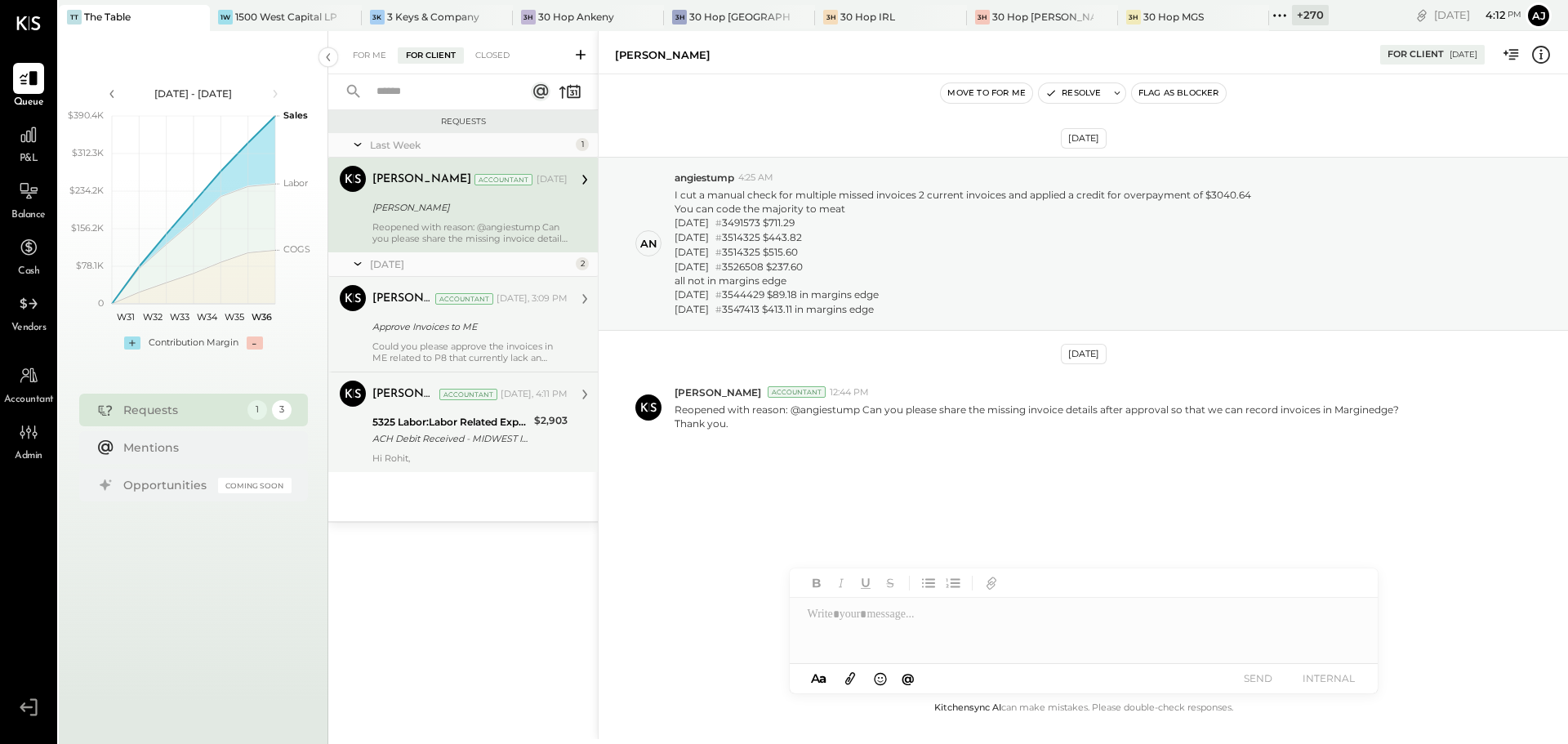
click at [452, 456] on div "Hi Rohit," at bounding box center [469, 458] width 195 height 12
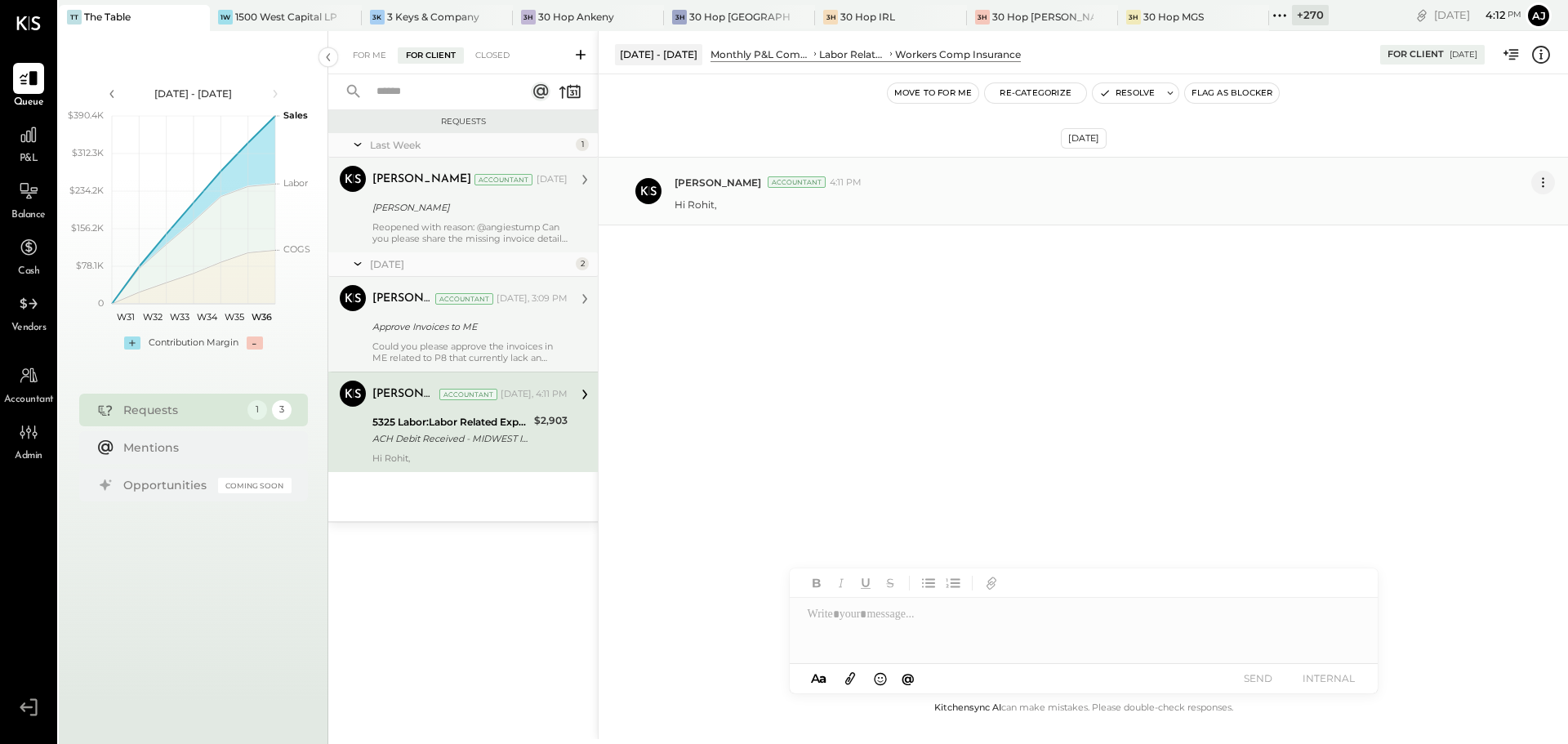
click at [1546, 179] on icon at bounding box center [1542, 182] width 17 height 17
click at [1150, 98] on button "Resolve" at bounding box center [1126, 92] width 69 height 19
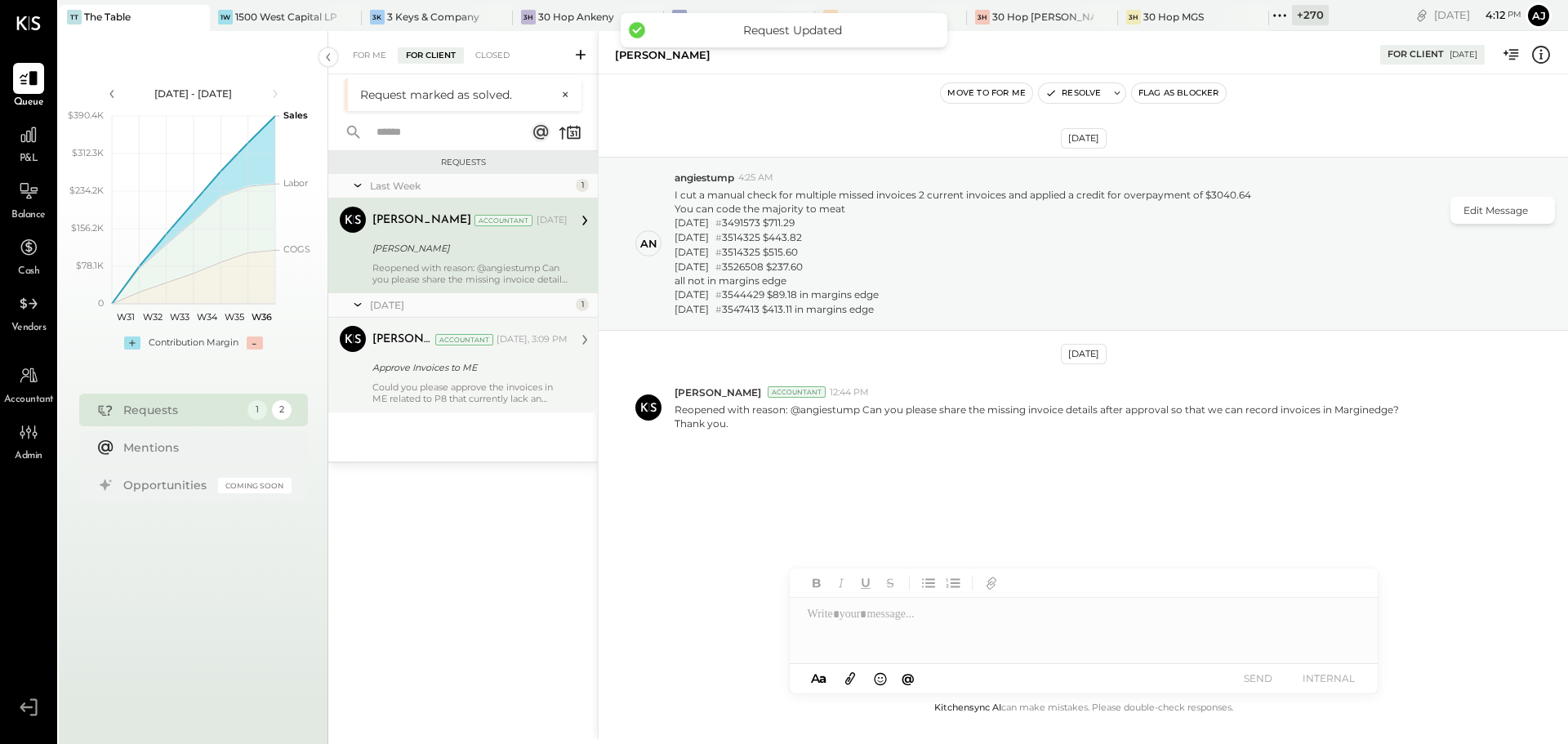
click at [576, 58] on icon at bounding box center [581, 55] width 16 height 16
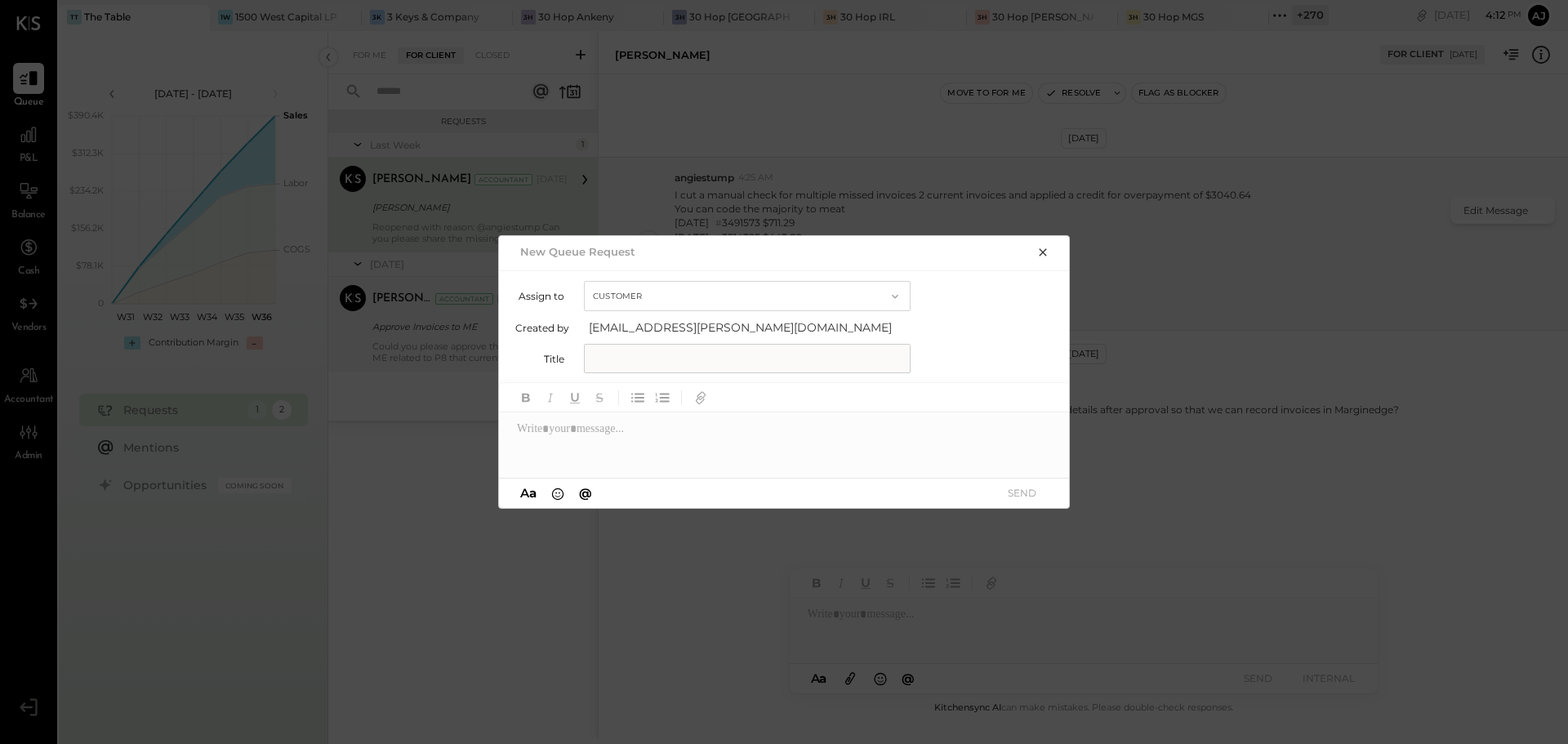
click at [635, 286] on button "Customer" at bounding box center [747, 295] width 326 height 30
drag, startPoint x: 650, startPoint y: 298, endPoint x: 655, endPoint y: 306, distance: 9.4
click at [650, 297] on div "Customer" at bounding box center [746, 296] width 325 height 29
click at [620, 352] on input "text" at bounding box center [747, 358] width 326 height 29
click at [1046, 249] on icon "button" at bounding box center [1042, 252] width 7 height 7
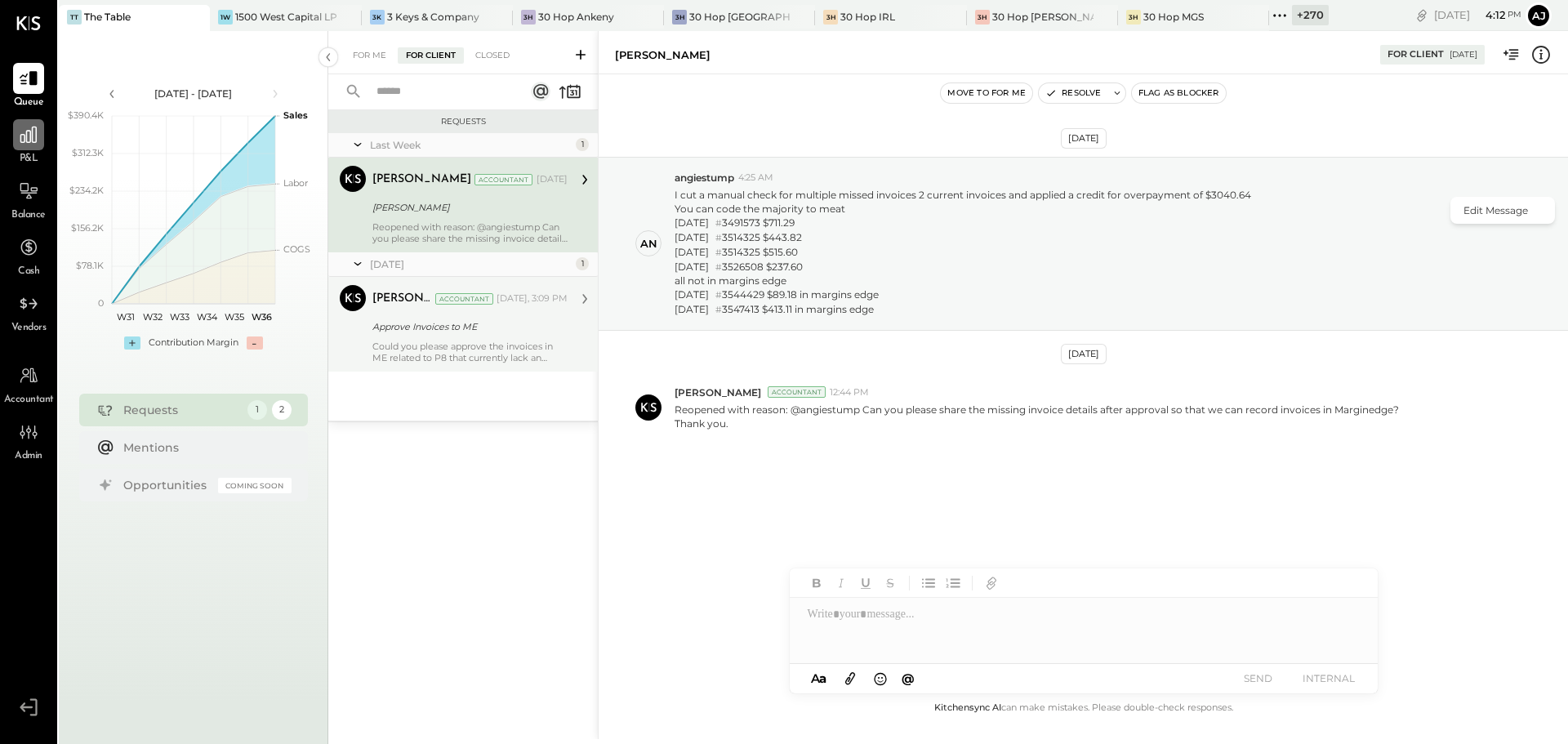
click at [26, 133] on icon at bounding box center [28, 134] width 21 height 21
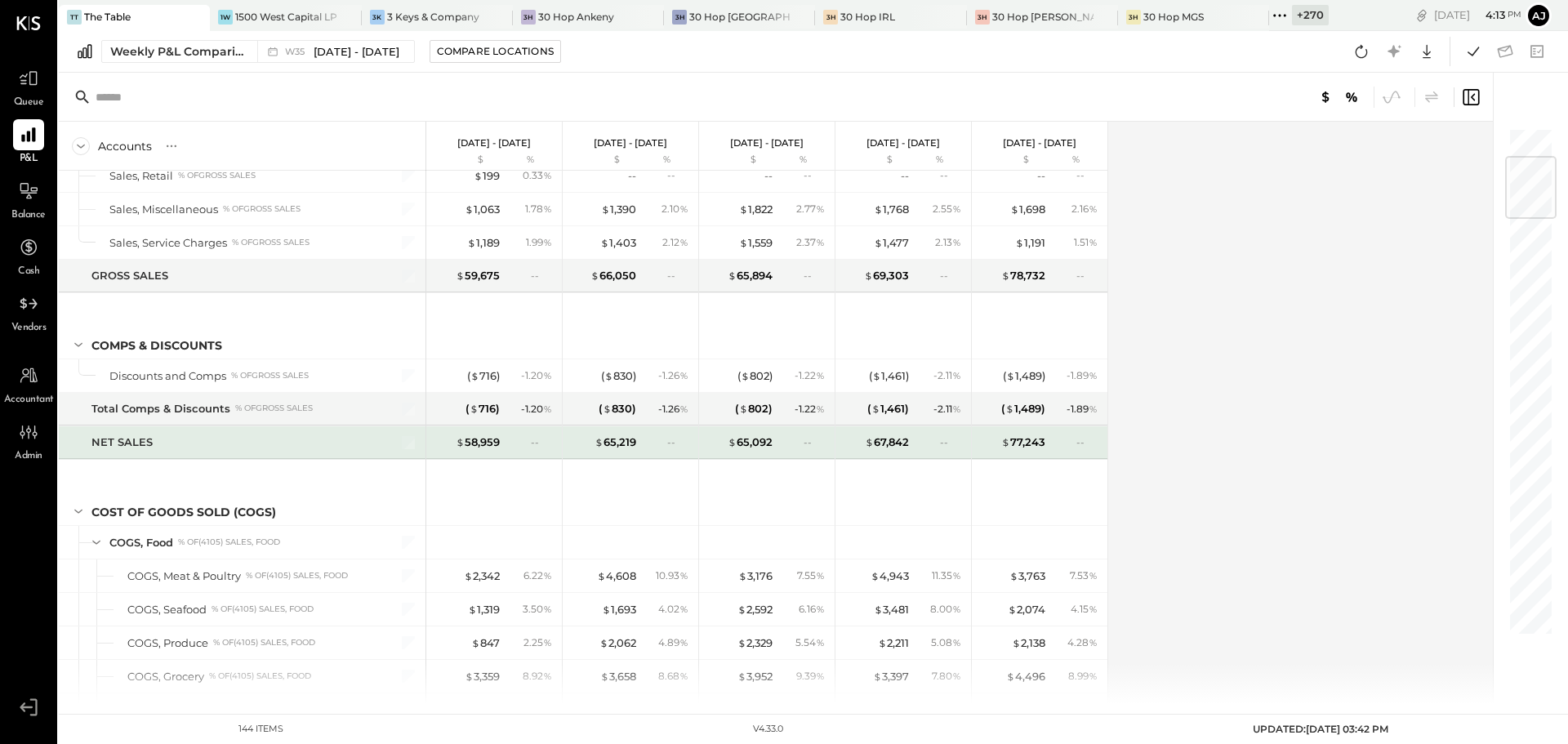
scroll to position [326, 0]
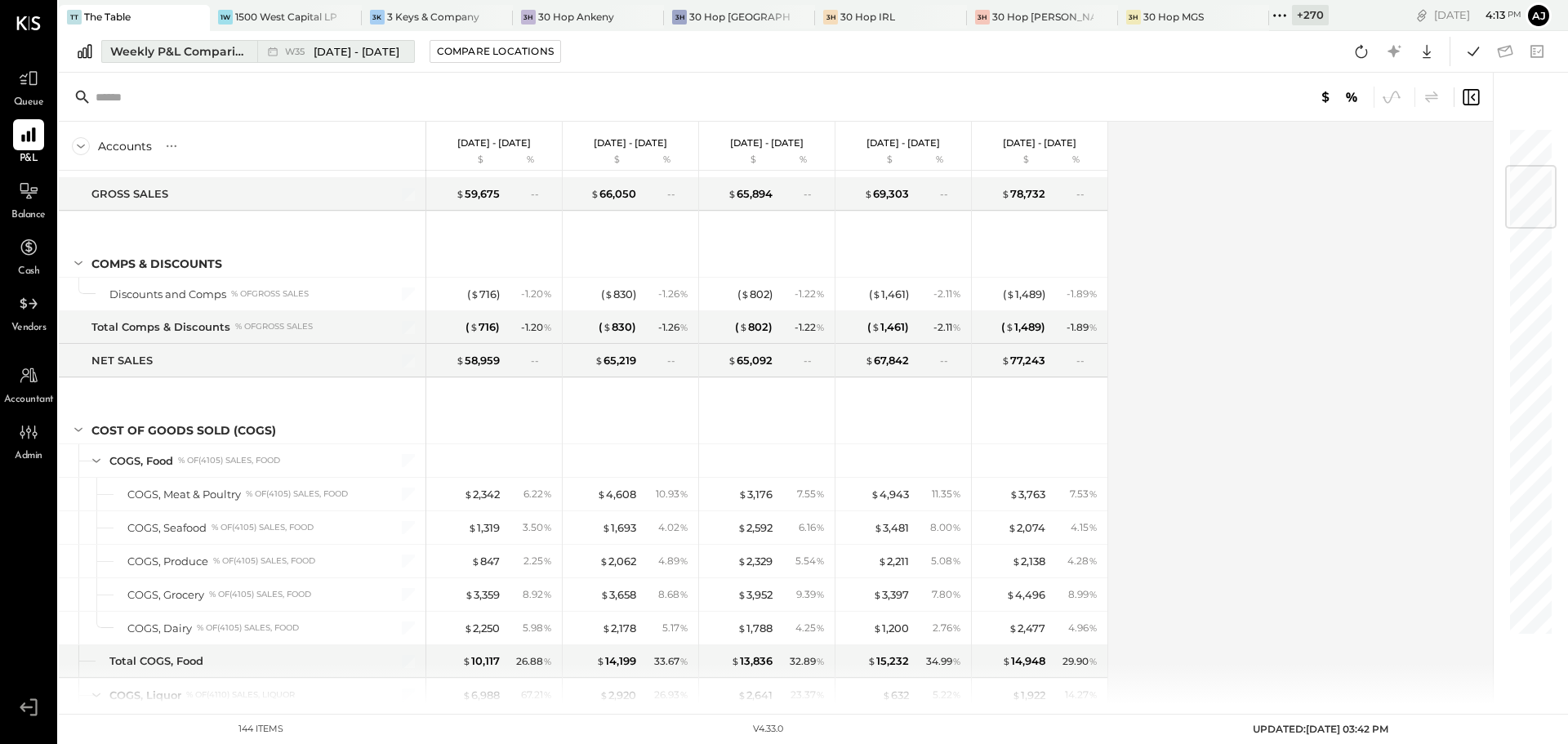
click at [179, 52] on div "Weekly P&L Comparison" at bounding box center [179, 51] width 137 height 16
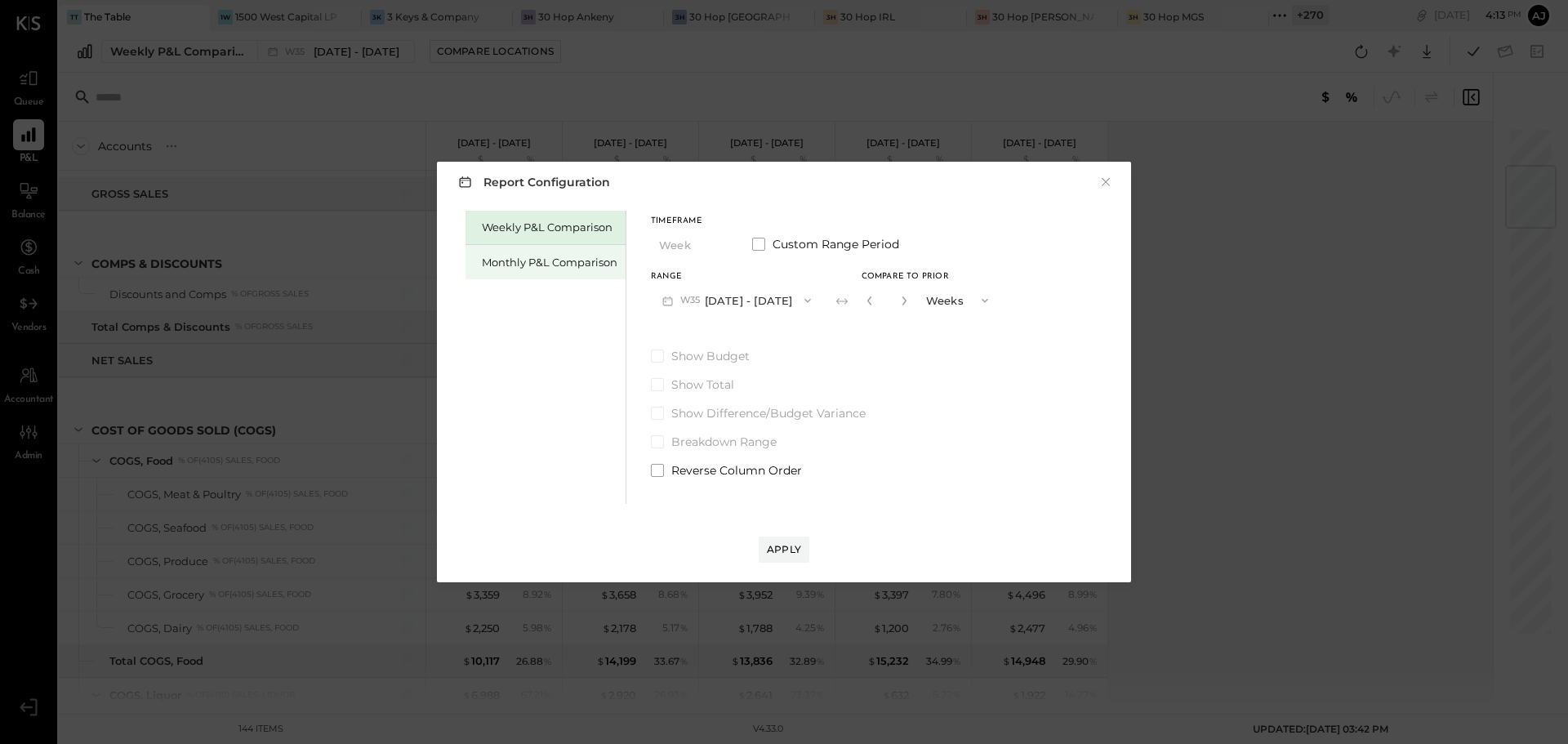
click at [536, 263] on div "Monthly P&L Comparison" at bounding box center [549, 262] width 135 height 16
click at [861, 302] on div "Compare" at bounding box center [869, 299] width 53 height 14
click at [900, 298] on icon "button" at bounding box center [904, 300] width 10 height 10
type input "*"
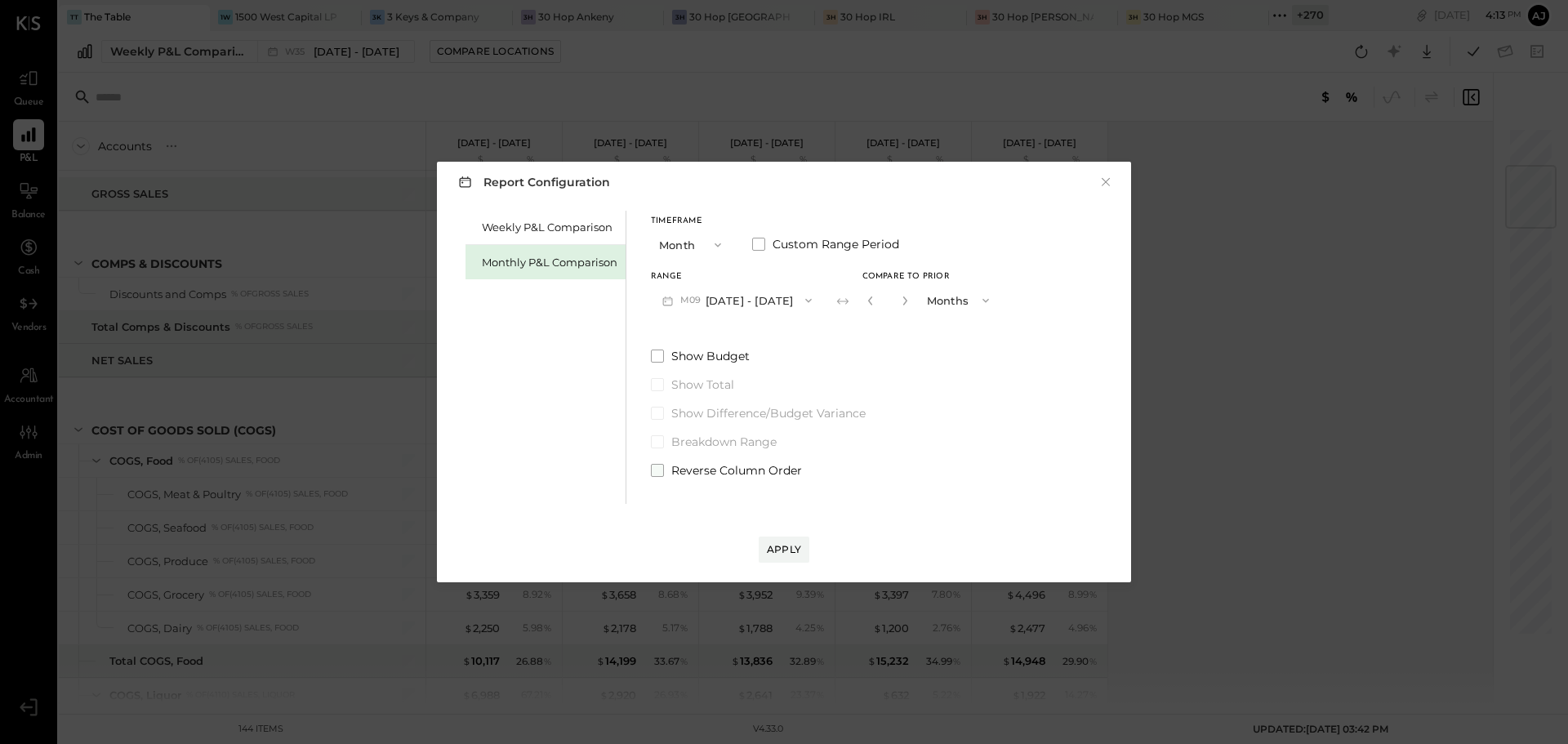
click at [651, 467] on span at bounding box center [657, 470] width 13 height 13
click at [788, 550] on div "Apply" at bounding box center [784, 548] width 35 height 14
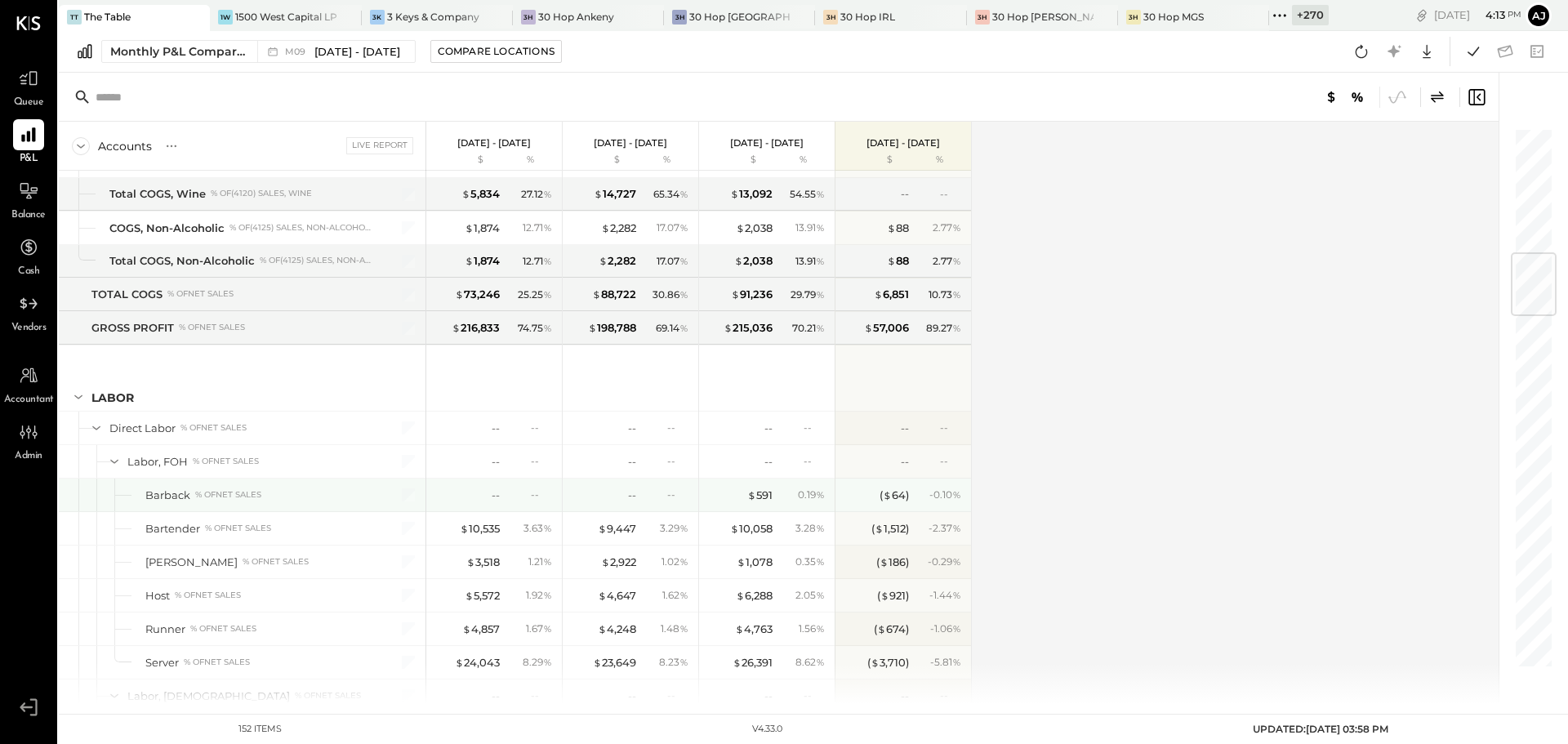
scroll to position [1632, 0]
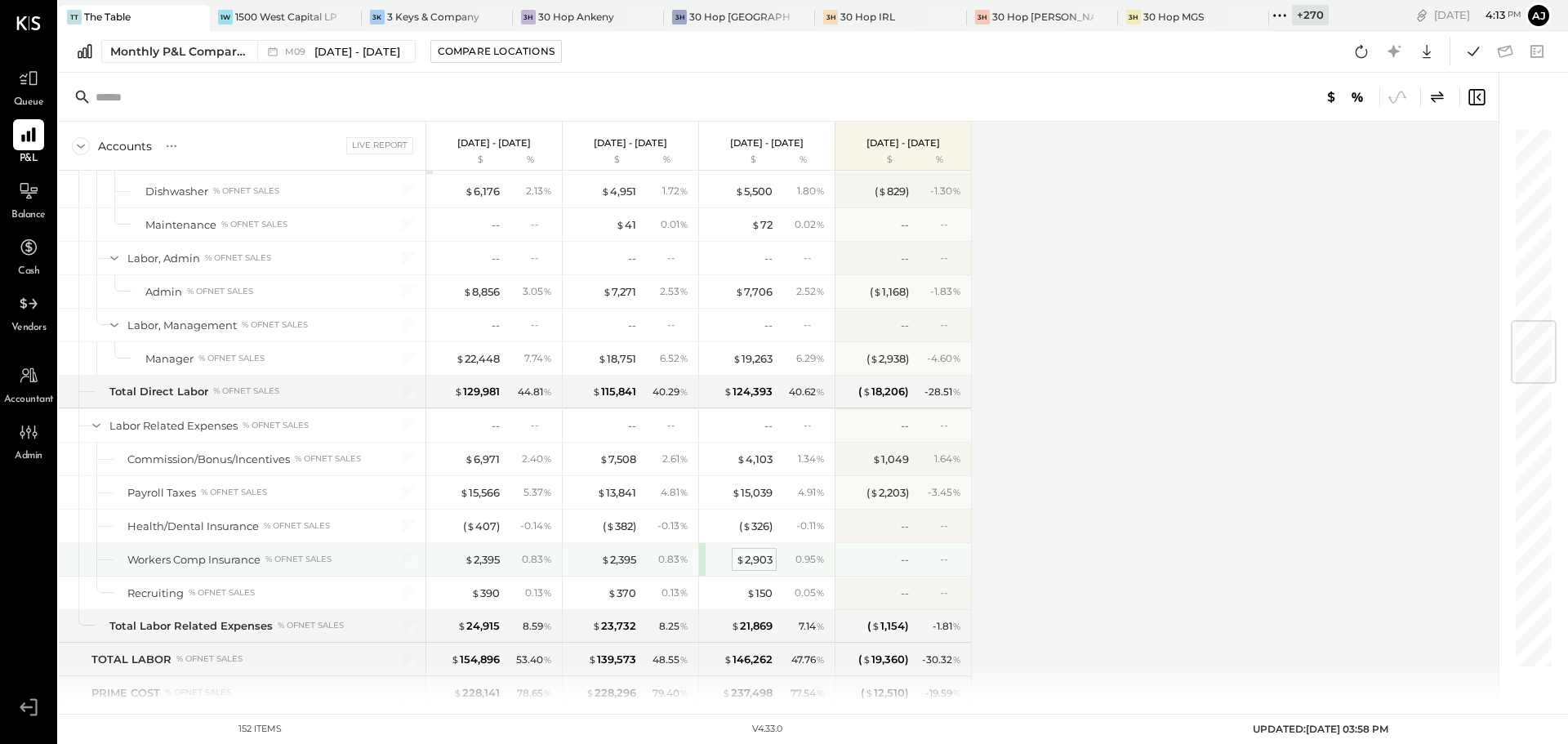
click at [763, 562] on div "$ 2,903" at bounding box center [754, 559] width 37 height 16
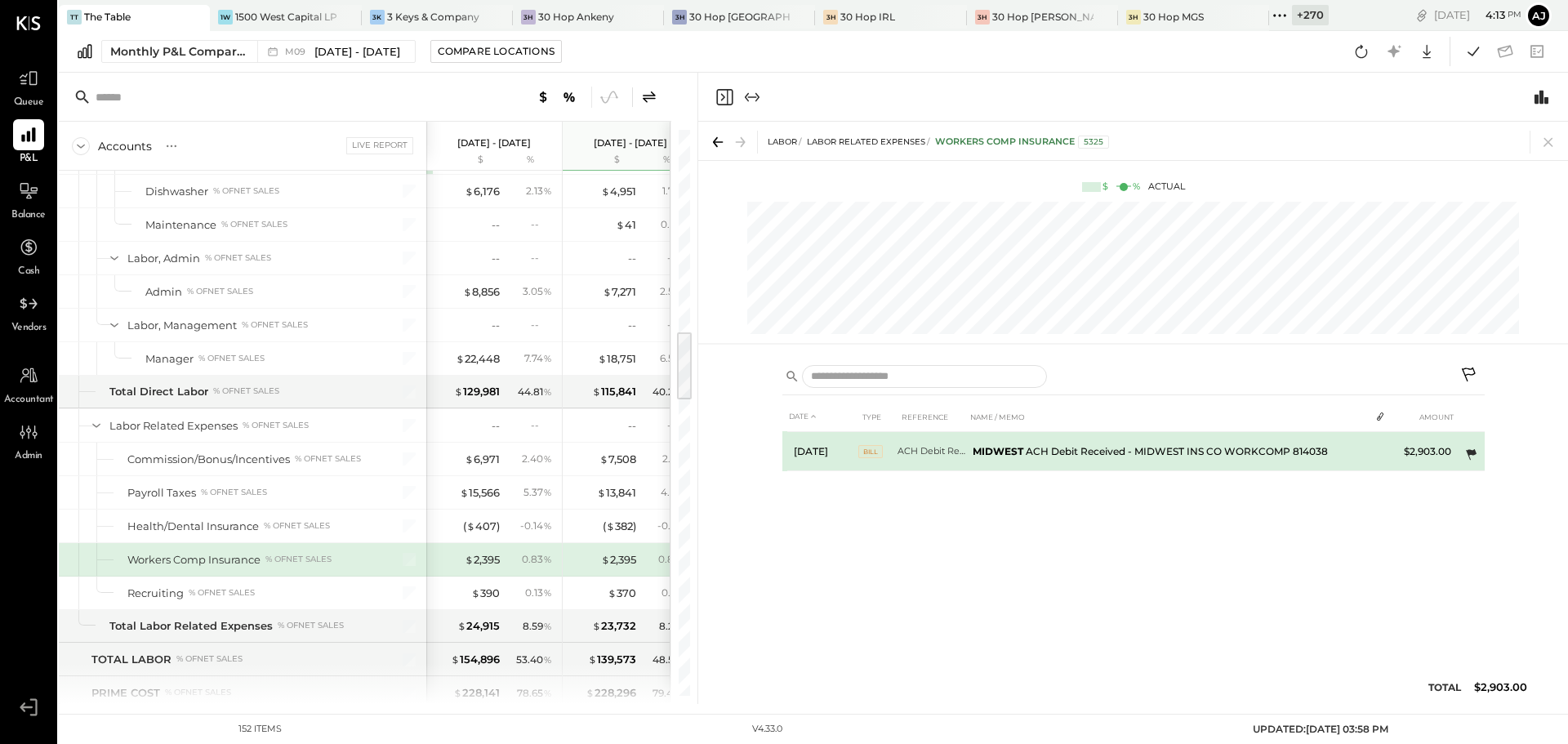
click at [1475, 453] on icon at bounding box center [1471, 454] width 11 height 11
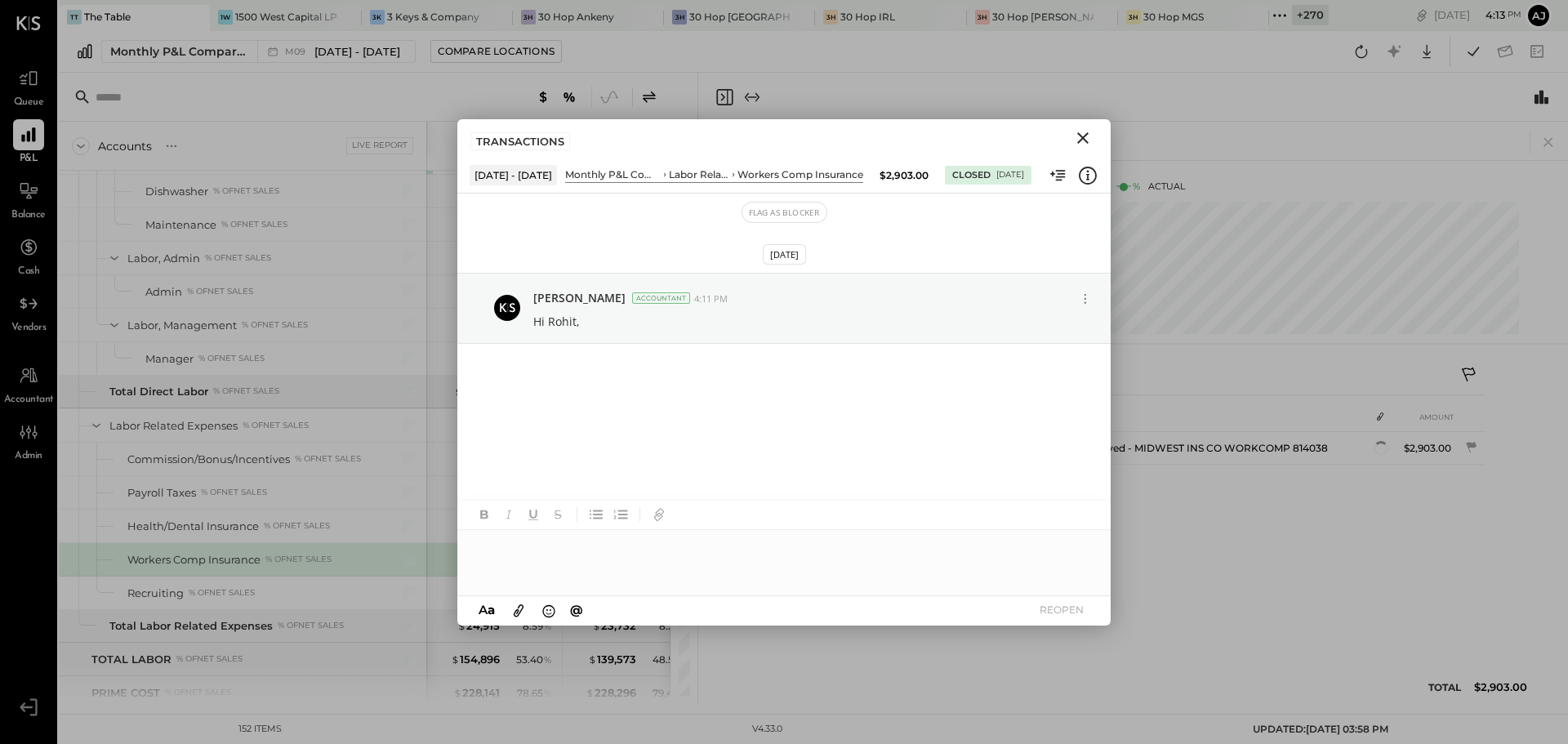
click at [552, 549] on div at bounding box center [784, 562] width 654 height 65
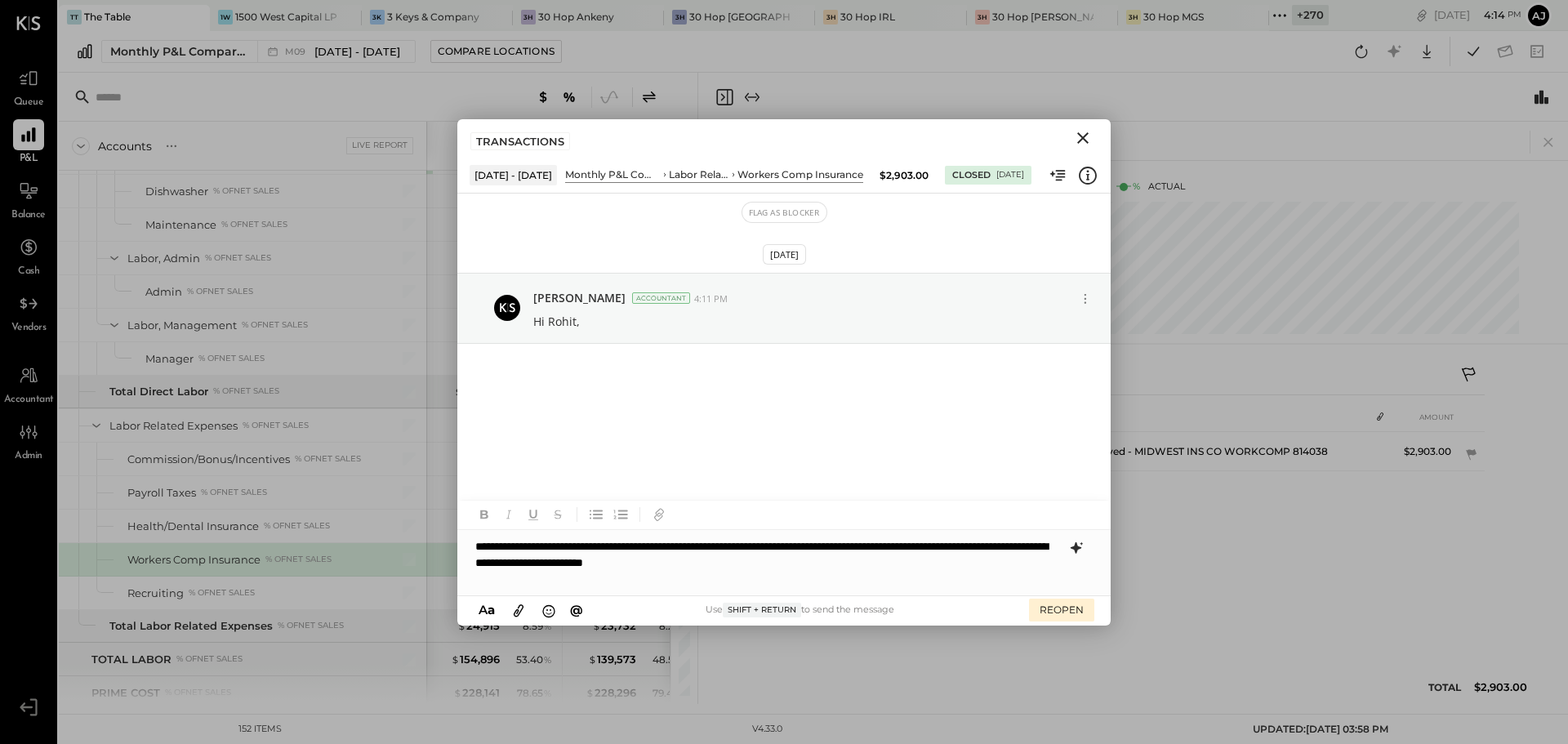
click at [1082, 548] on icon at bounding box center [1075, 547] width 19 height 19
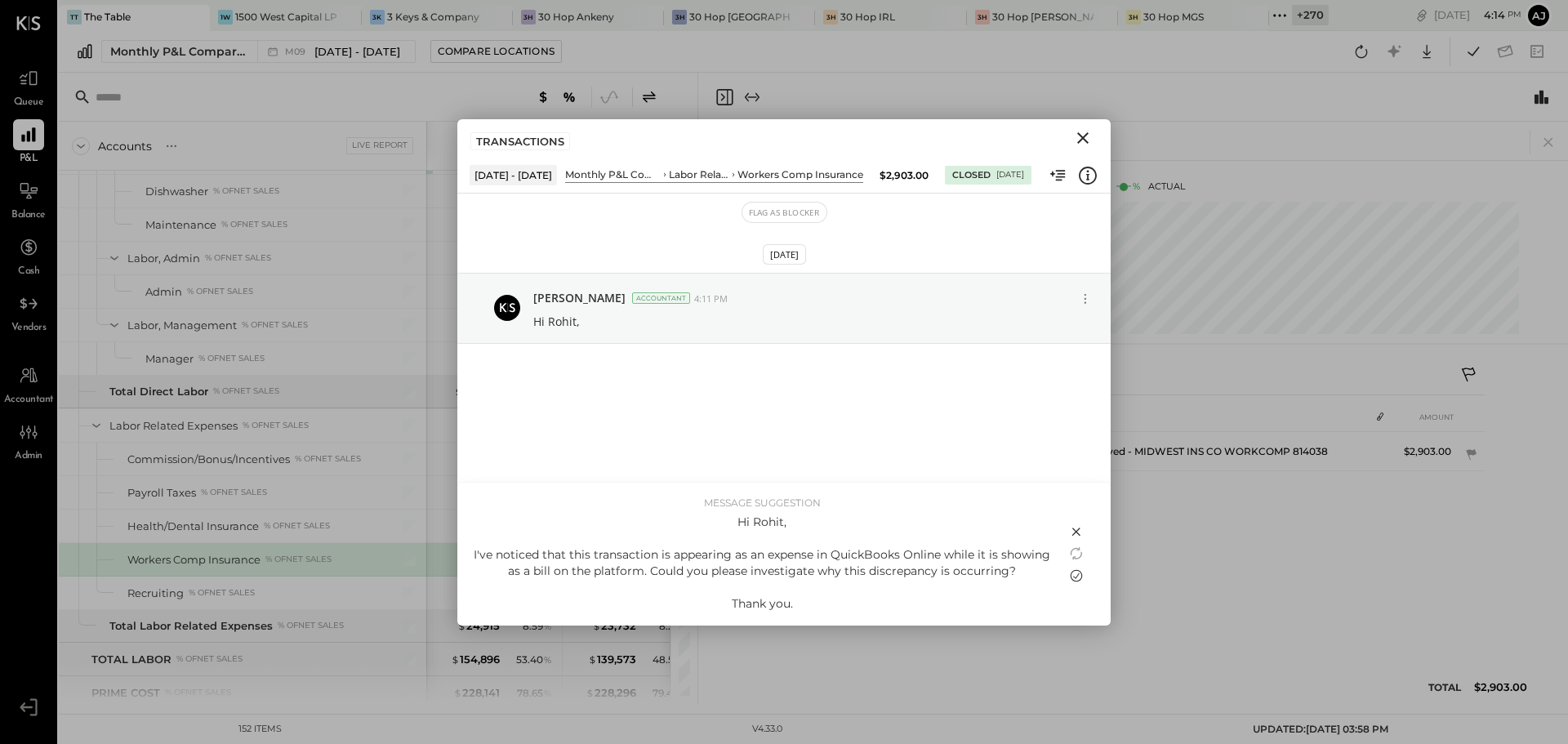
click at [1073, 577] on icon at bounding box center [1076, 575] width 12 height 12
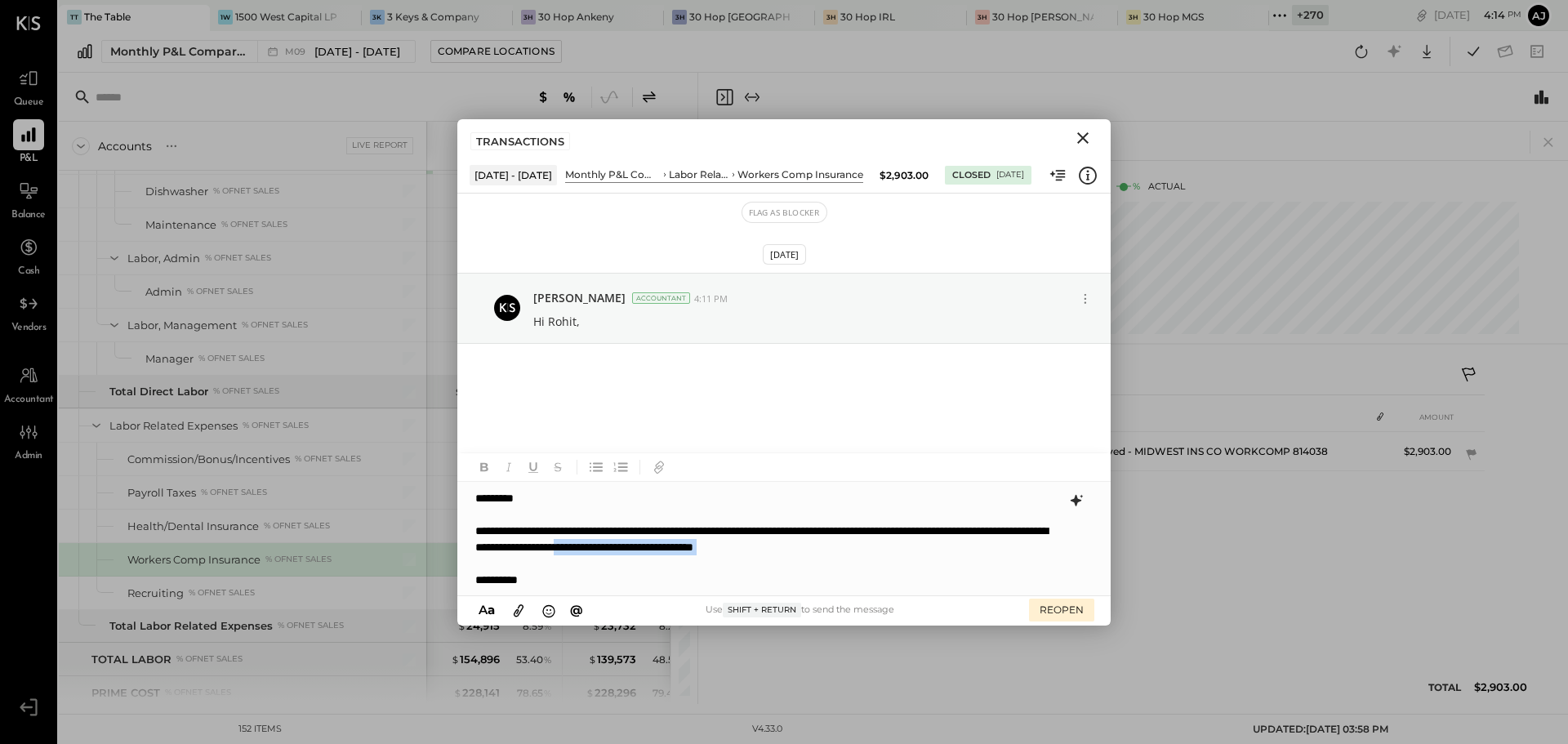
drag, startPoint x: 784, startPoint y: 547, endPoint x: 1089, endPoint y: 557, distance: 305.2
click at [1089, 557] on div "**********" at bounding box center [783, 538] width 652 height 113
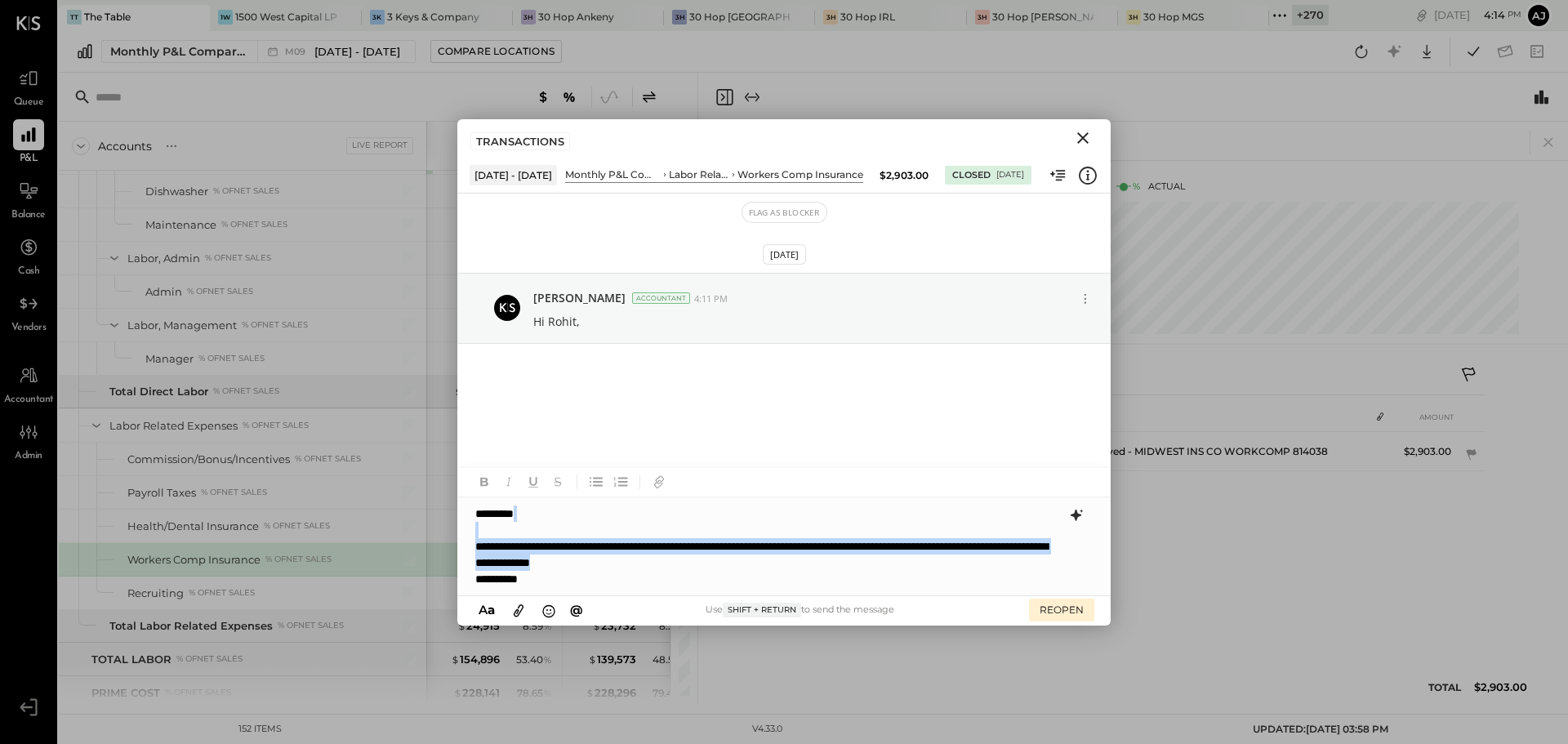
drag, startPoint x: 774, startPoint y: 569, endPoint x: 464, endPoint y: 526, distance: 313.0
click at [464, 526] on div "**********" at bounding box center [784, 546] width 654 height 98
click at [554, 567] on div "**********" at bounding box center [784, 546] width 654 height 98
drag, startPoint x: 547, startPoint y: 582, endPoint x: 468, endPoint y: 515, distance: 103.6
click at [468, 515] on div "**********" at bounding box center [784, 546] width 654 height 98
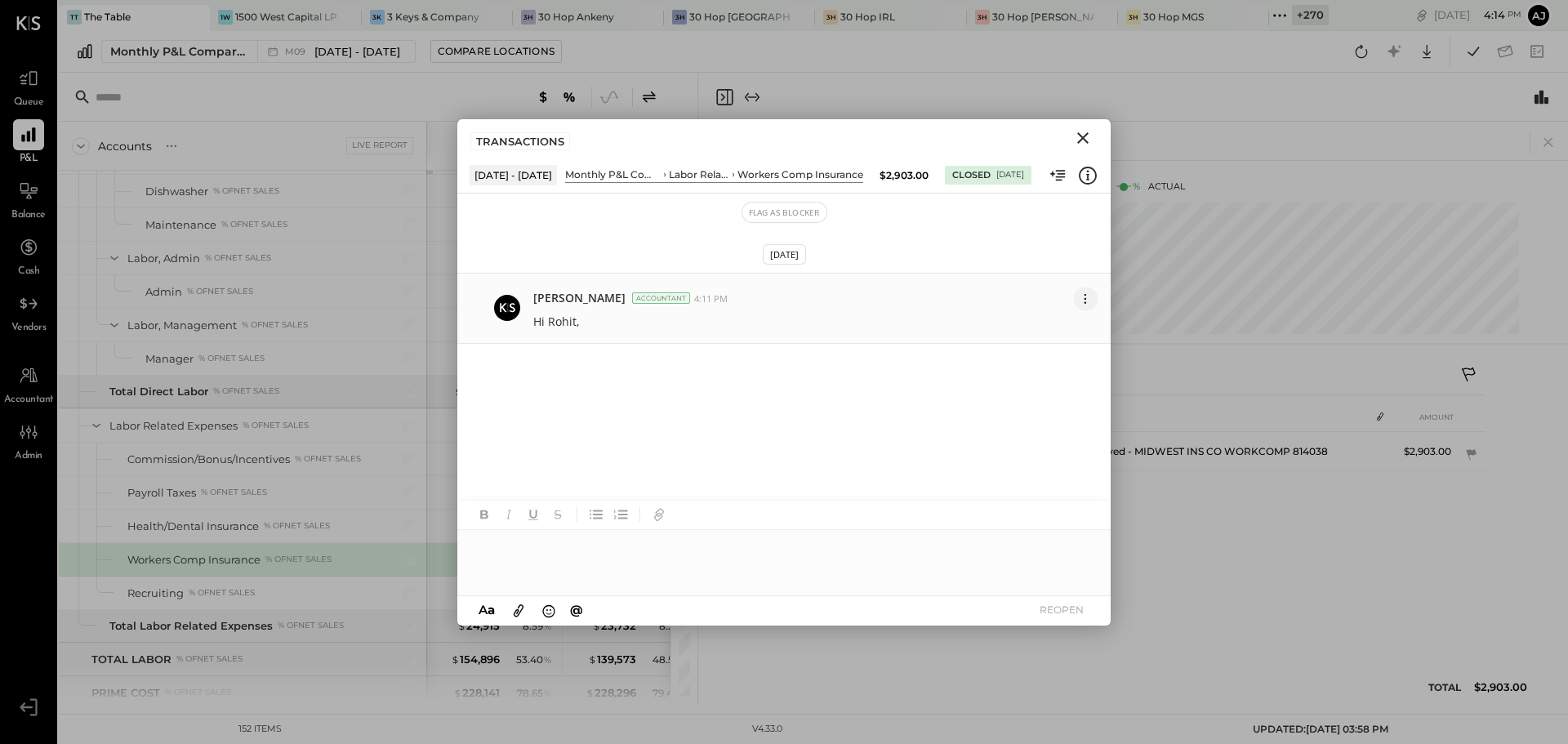
click at [1085, 298] on icon at bounding box center [1085, 298] width 2 height 2
click at [1043, 335] on button "Edit Message" at bounding box center [1045, 327] width 104 height 29
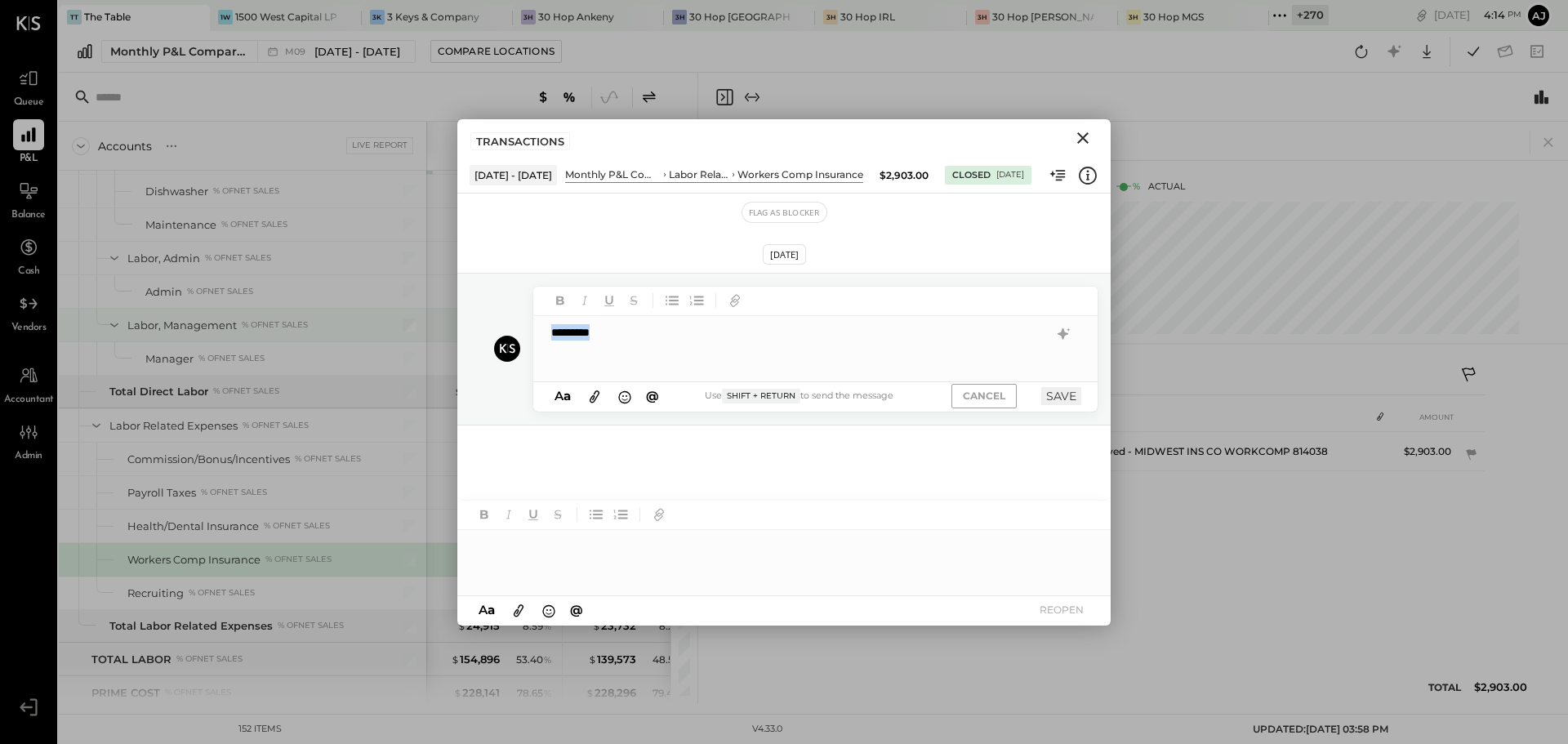
drag, startPoint x: 613, startPoint y: 334, endPoint x: 413, endPoint y: 312, distance: 201.2
click at [413, 312] on div "Accounts S % GL Live Report Jun 1 - 30, 2025 $ % Jul 1 - 31, 2025 $ % Aug 1 - 3…" at bounding box center [813, 388] width 1509 height 631
click at [1087, 131] on icon "Close" at bounding box center [1083, 137] width 19 height 19
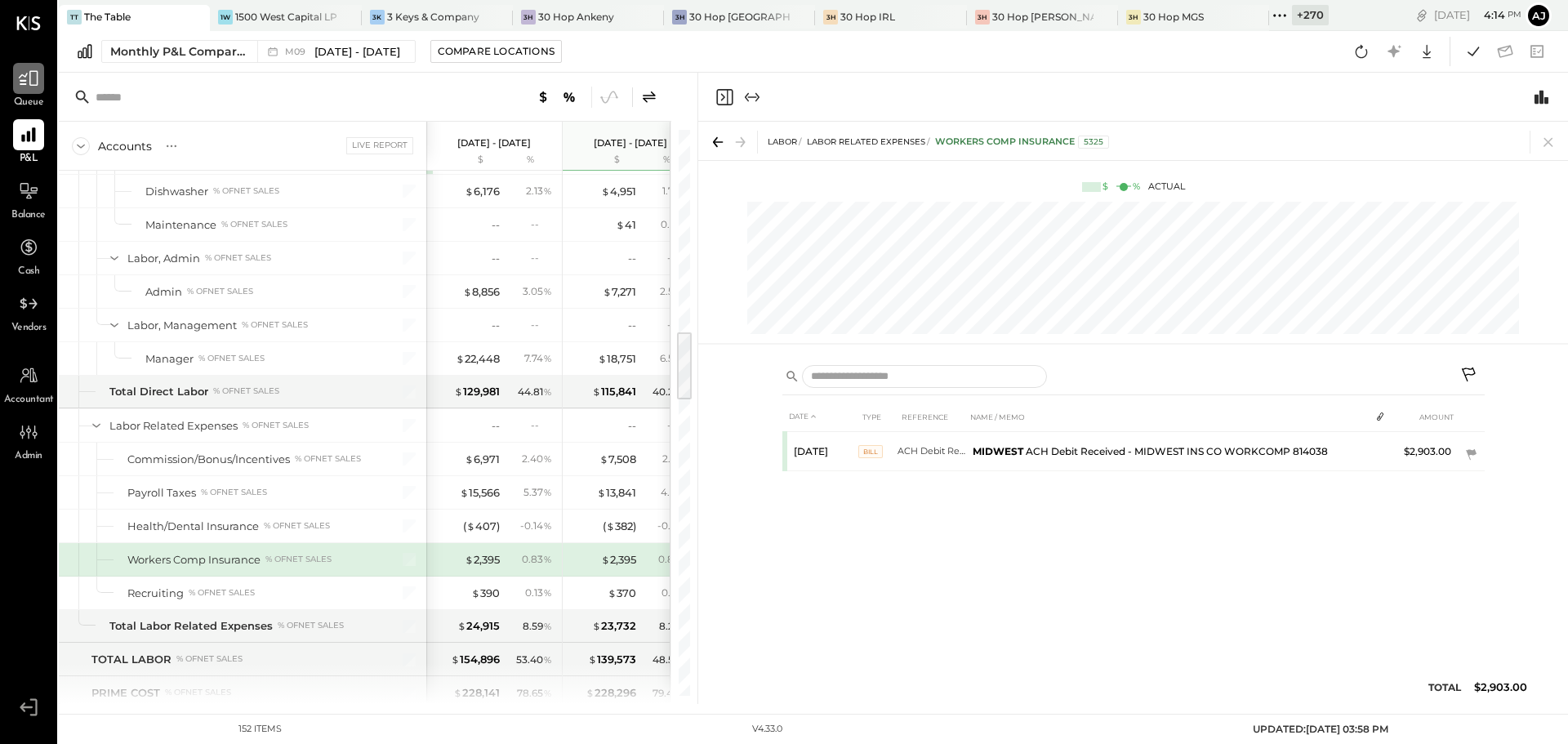
click at [36, 86] on icon at bounding box center [28, 78] width 21 height 21
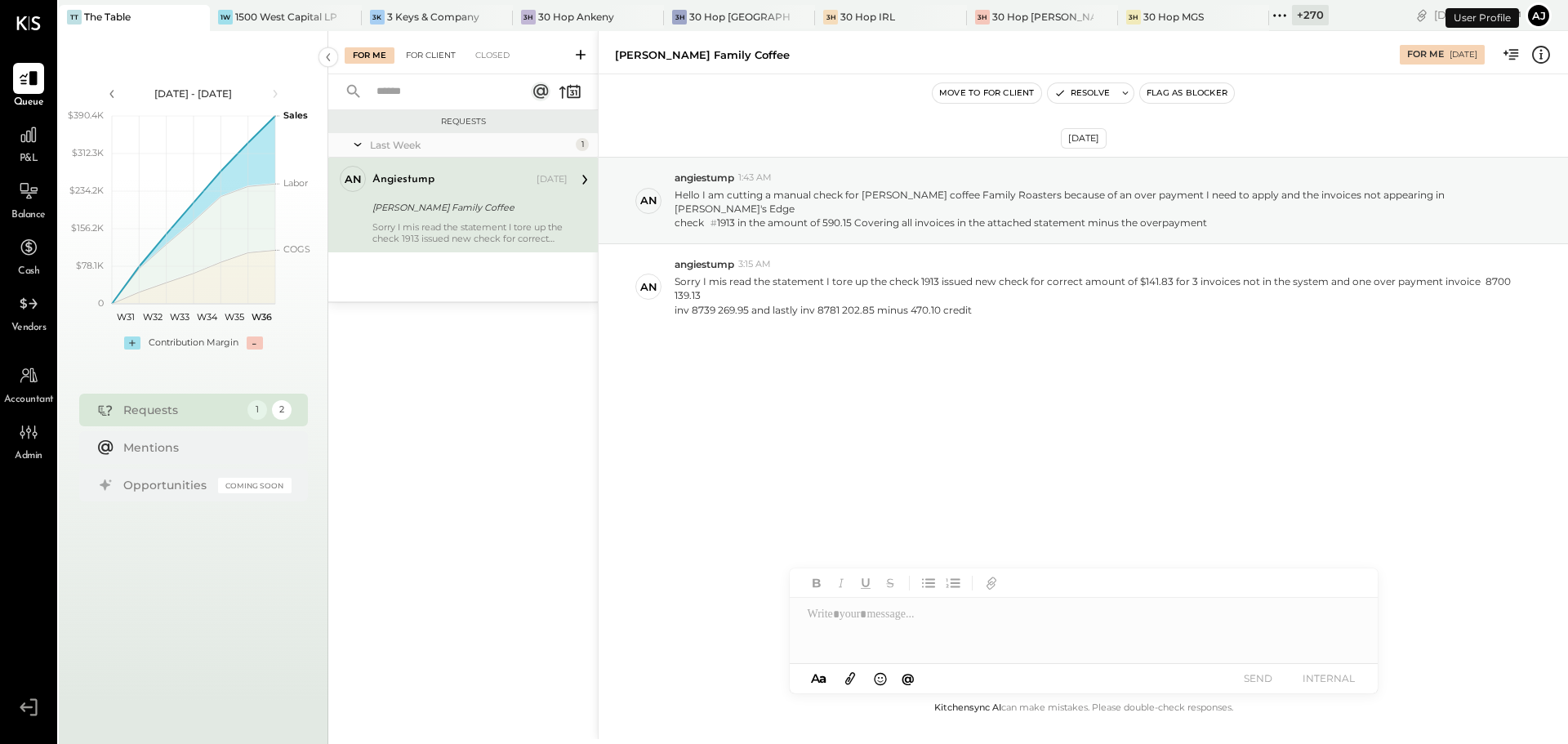
click at [449, 53] on div "For Client" at bounding box center [431, 56] width 66 height 16
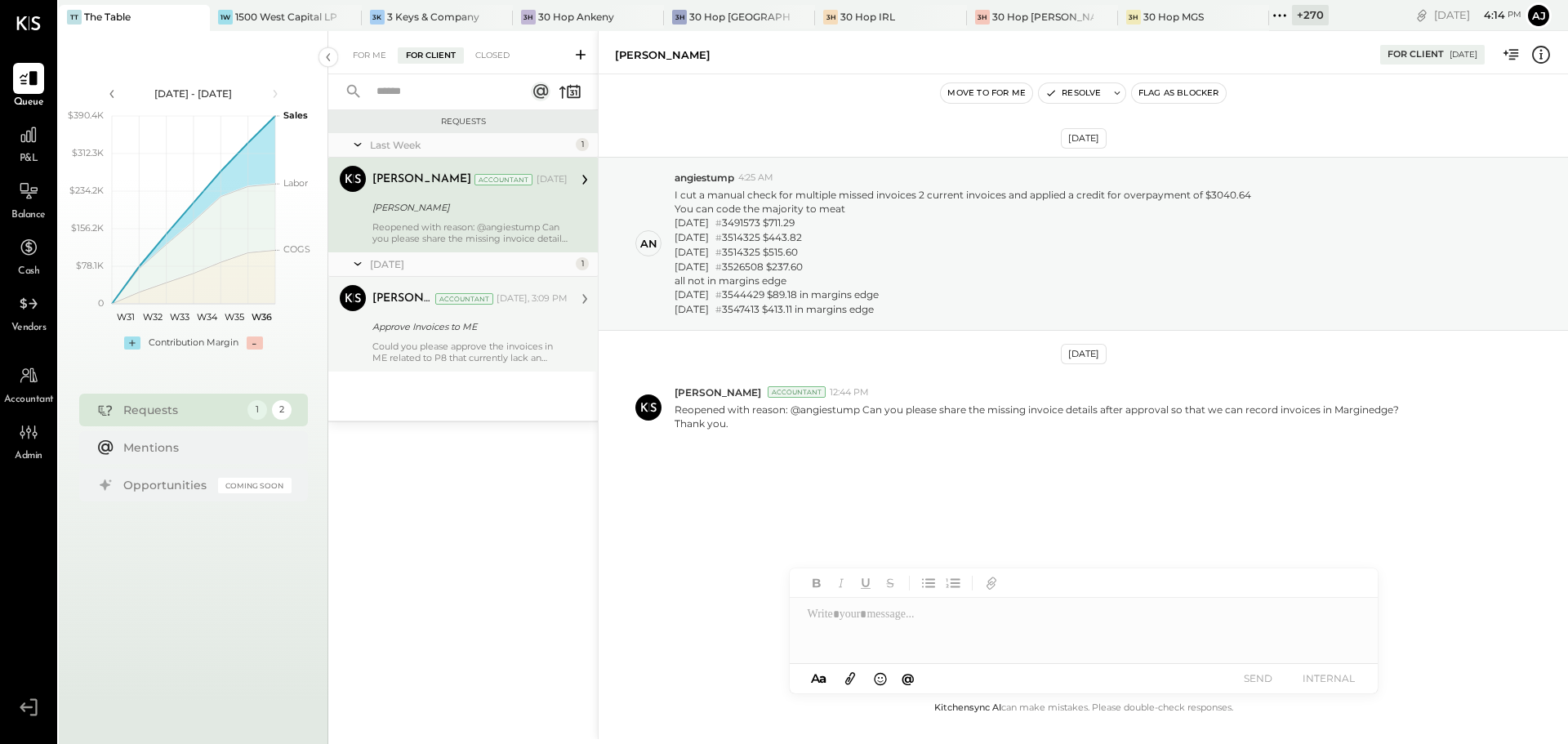
click at [443, 341] on div "Could you please approve the invoices in ME related to P8 that currently lack a…" at bounding box center [469, 351] width 195 height 23
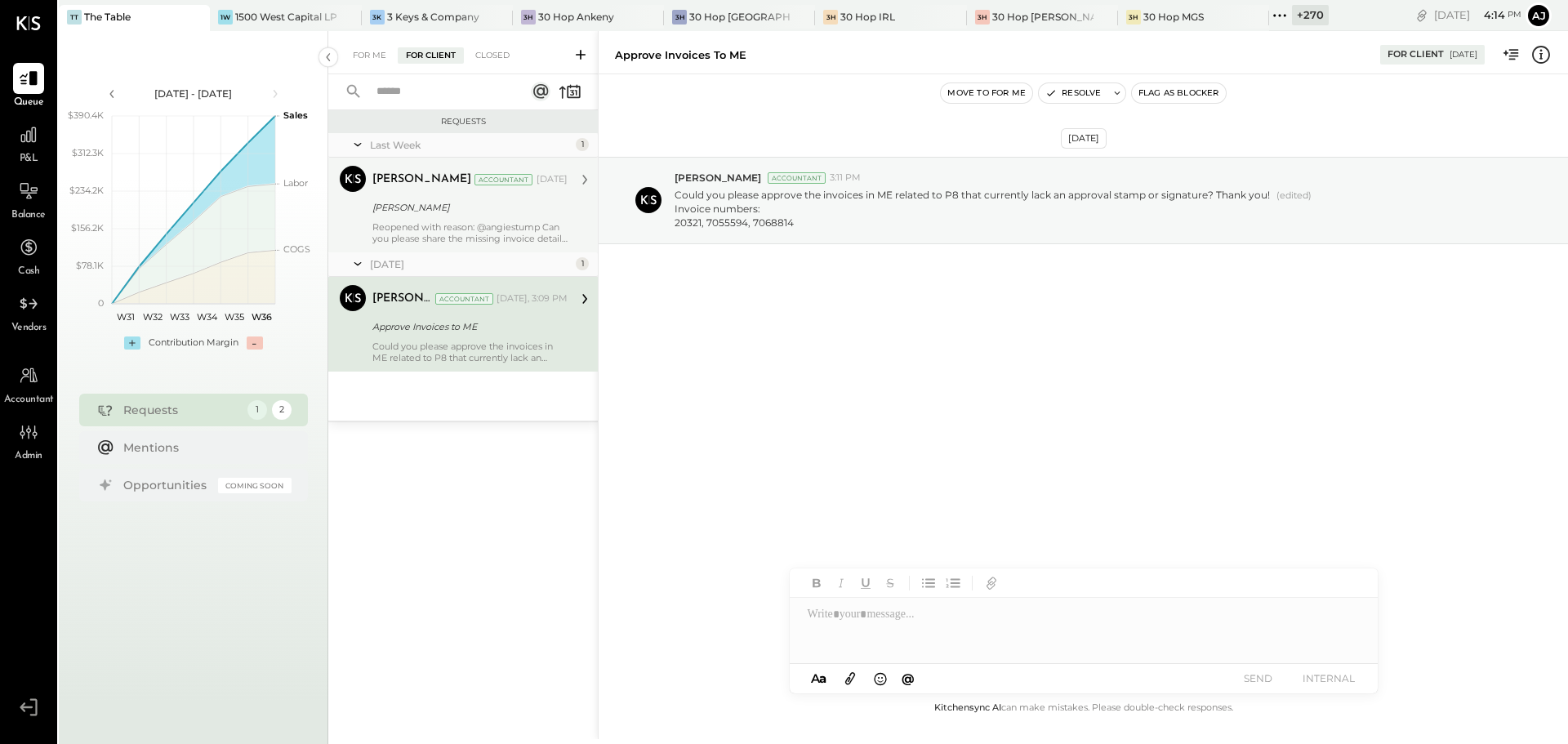
click at [413, 238] on div "Reopened with reason: @angiestump Can you please share the missing invoice deta…" at bounding box center [469, 232] width 195 height 23
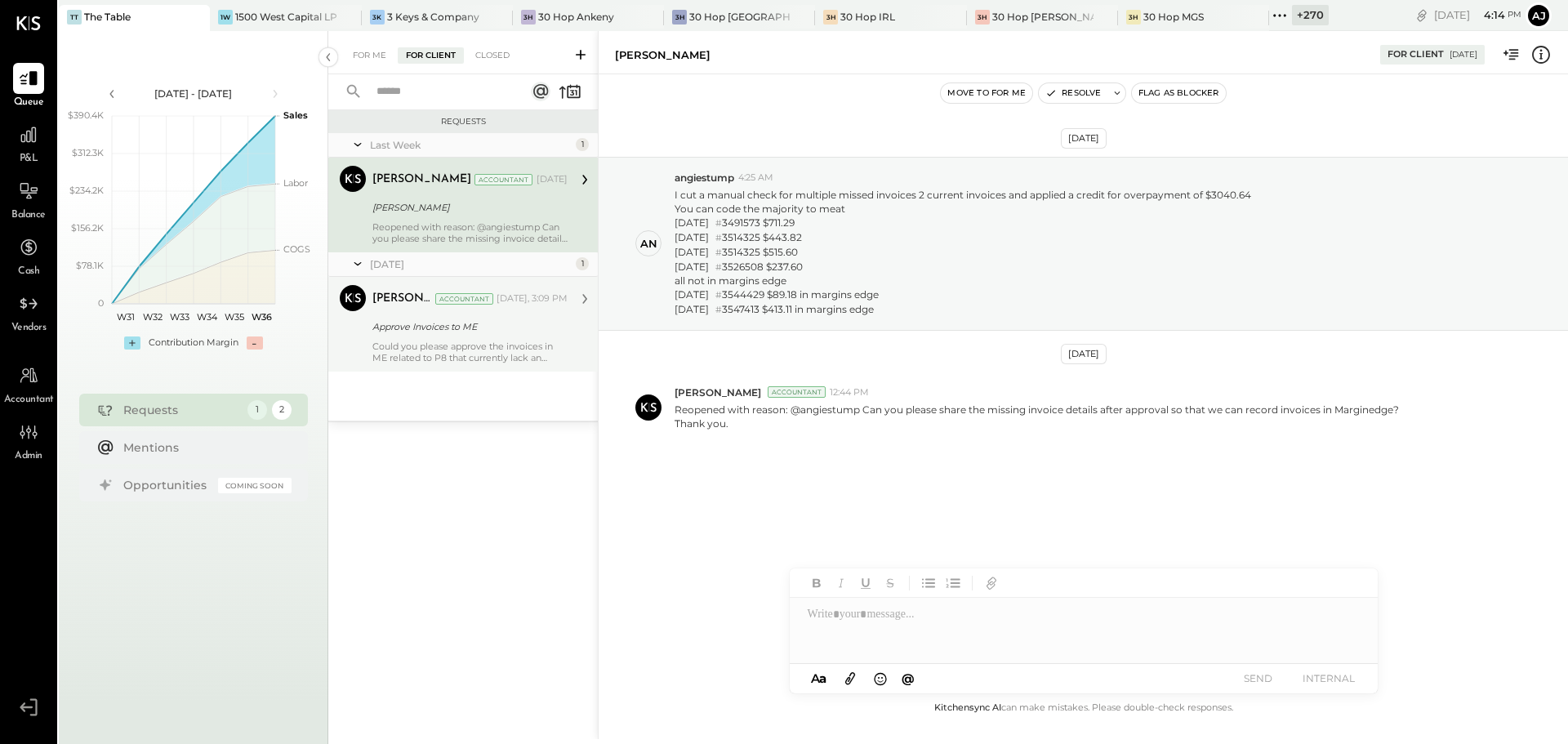
click at [365, 63] on div "For Me" at bounding box center [369, 56] width 49 height 16
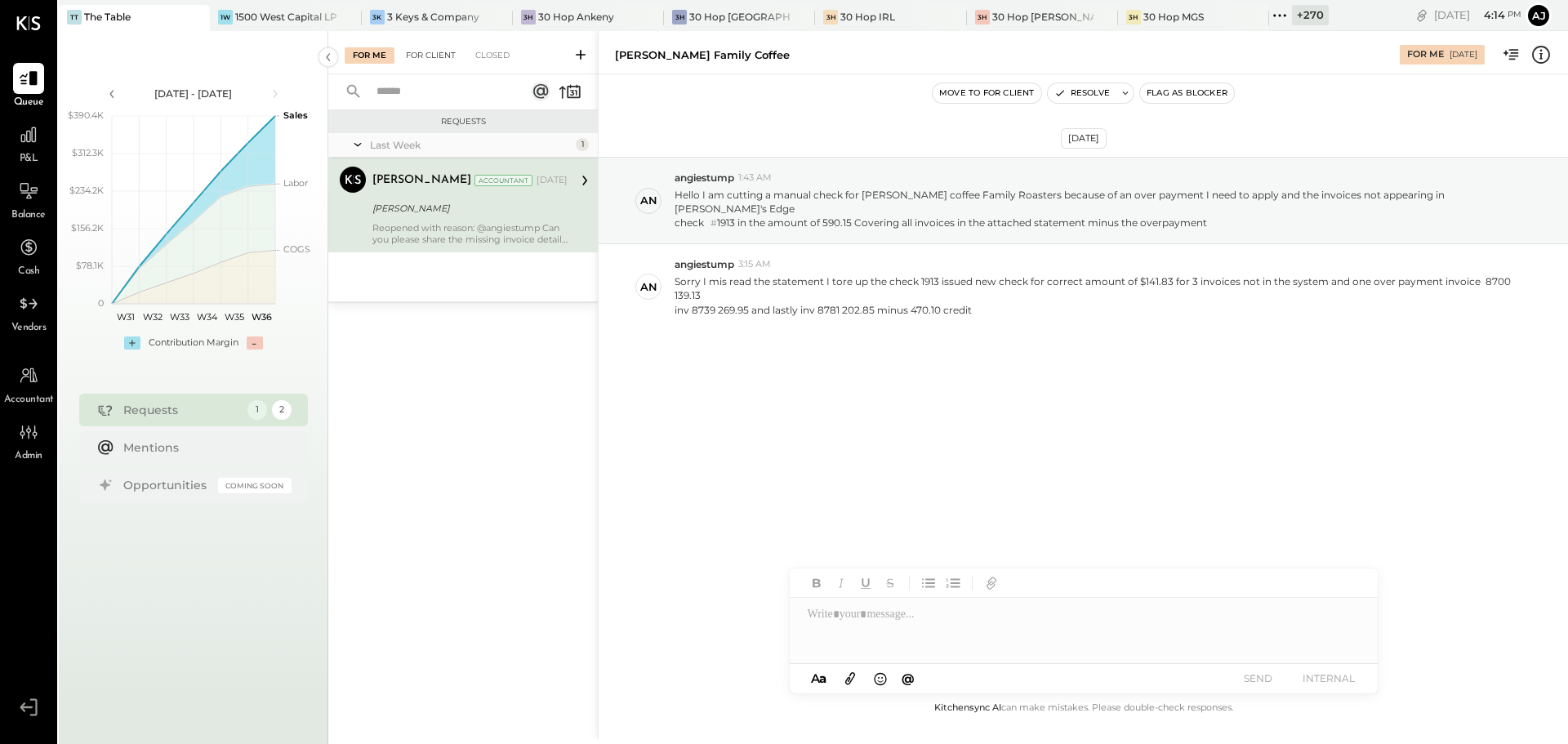
click at [423, 57] on div "For Client" at bounding box center [431, 56] width 66 height 16
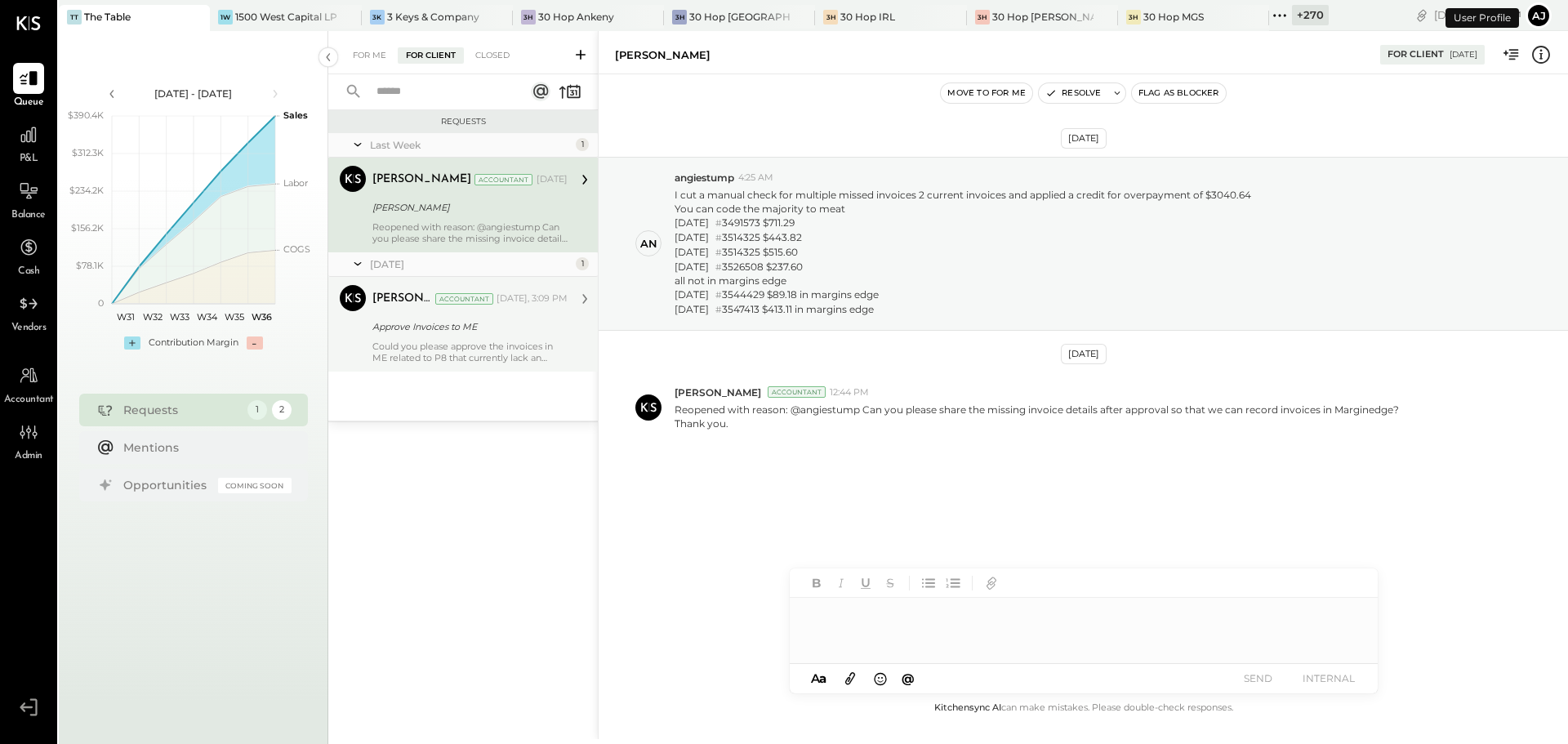
click at [451, 324] on div "Approve Invoices to ME" at bounding box center [467, 326] width 190 height 16
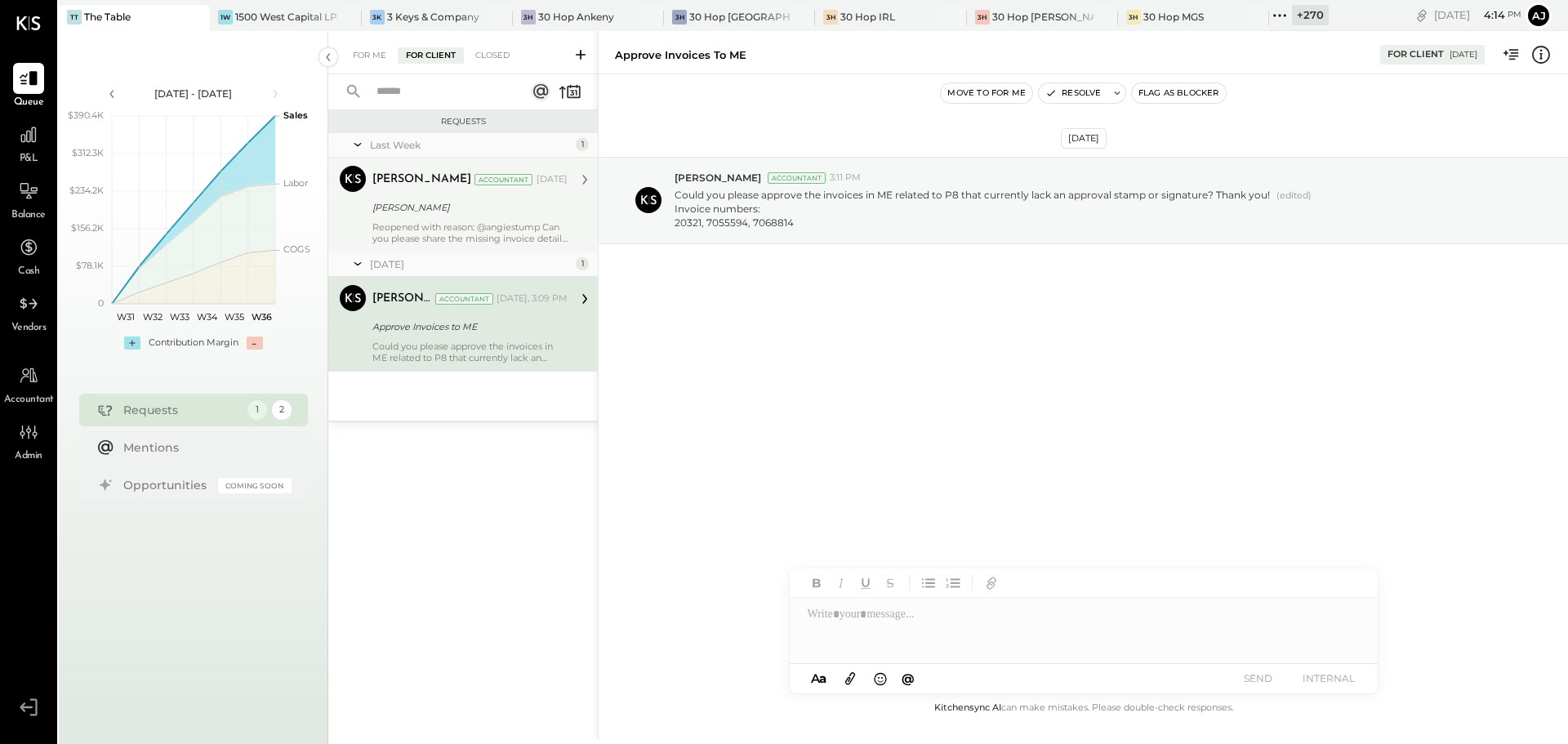
click at [433, 219] on div "[PERSON_NAME] Accountant [DATE] [PERSON_NAME] Reopened with reason: @angiestump…" at bounding box center [469, 205] width 195 height 79
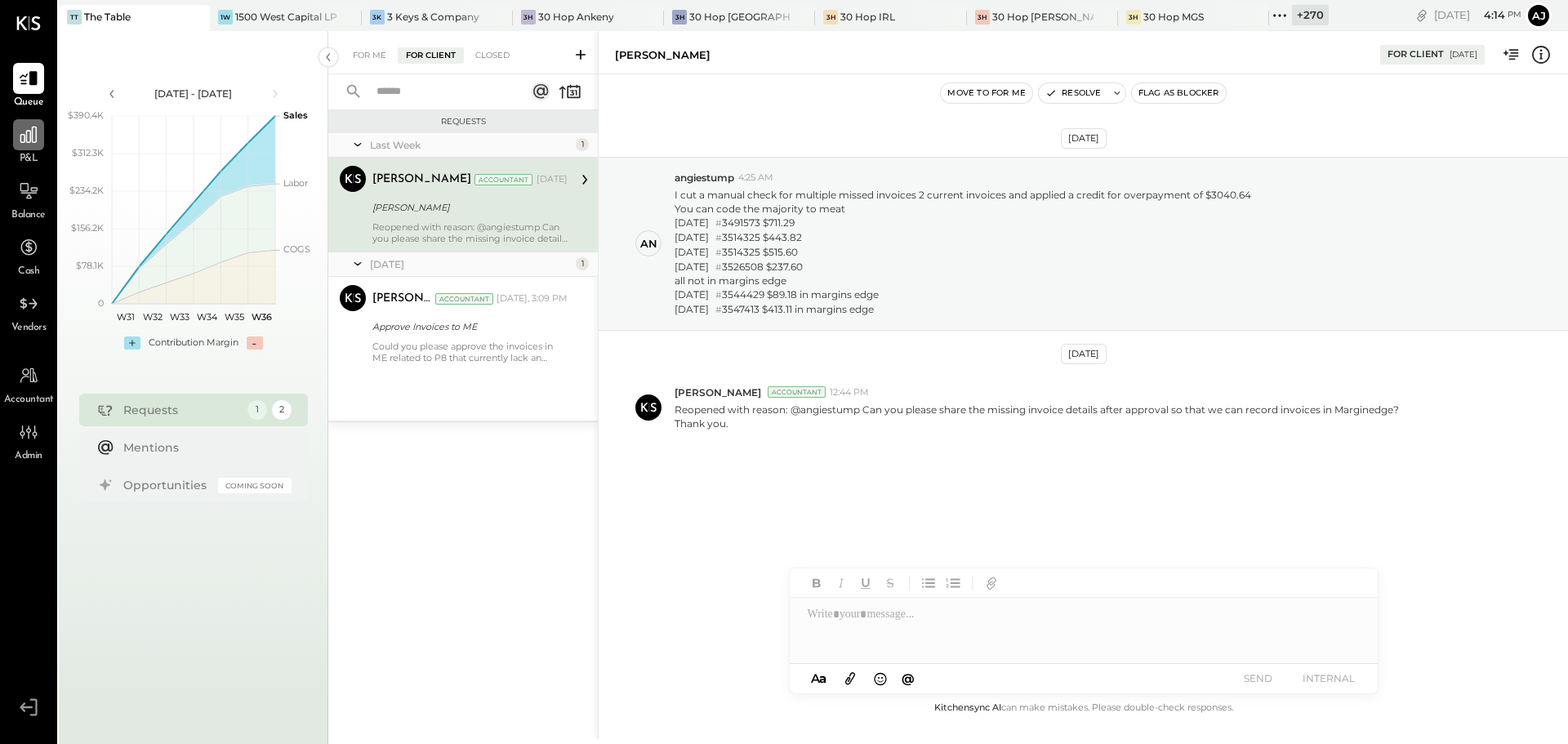
click at [31, 133] on icon at bounding box center [28, 134] width 21 height 21
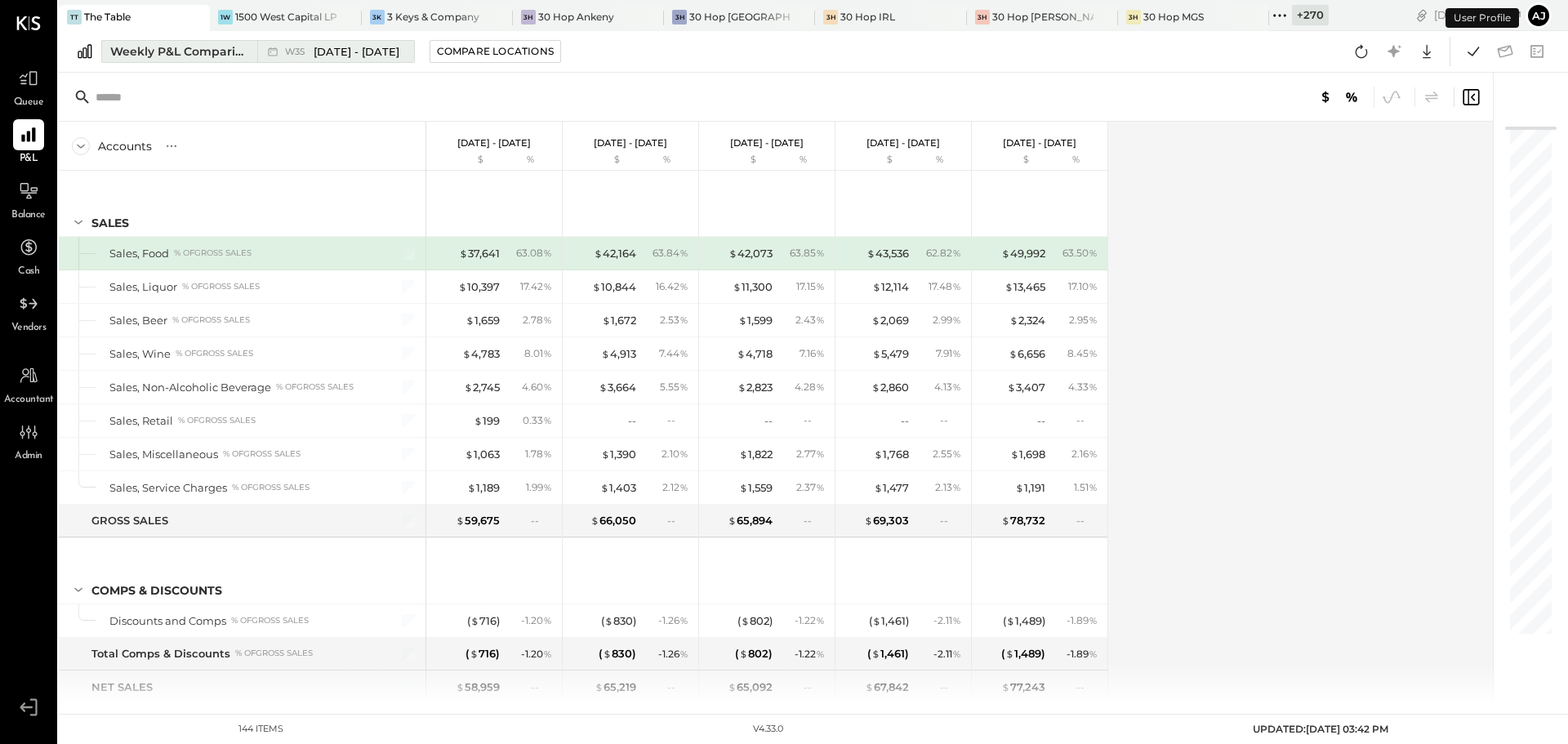
click at [177, 49] on div "Weekly P&L Comparison" at bounding box center [179, 51] width 137 height 16
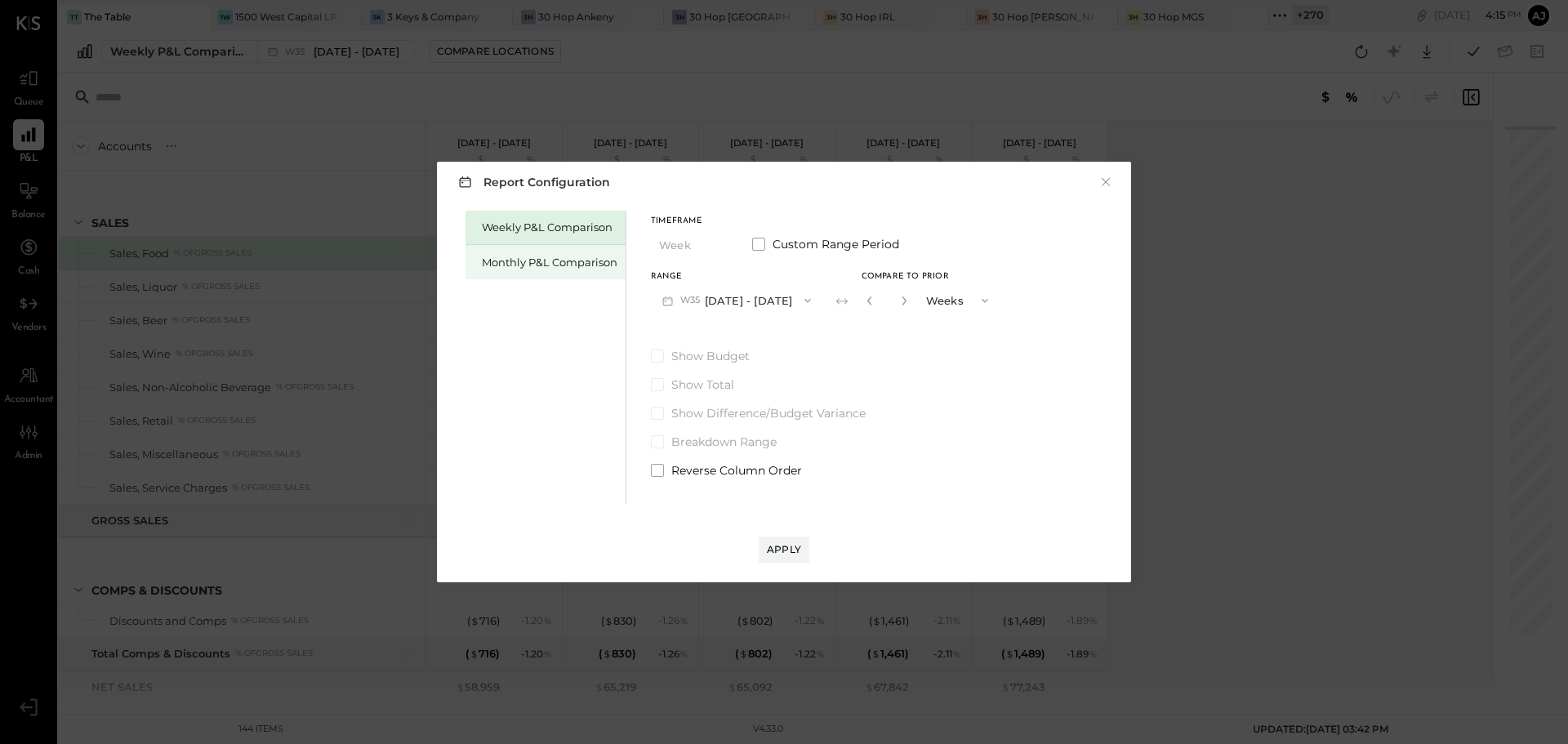
click at [560, 265] on div "Monthly P&L Comparison" at bounding box center [549, 262] width 135 height 16
click at [709, 301] on button "M09 Sep 1 - 30, 2025" at bounding box center [737, 300] width 172 height 30
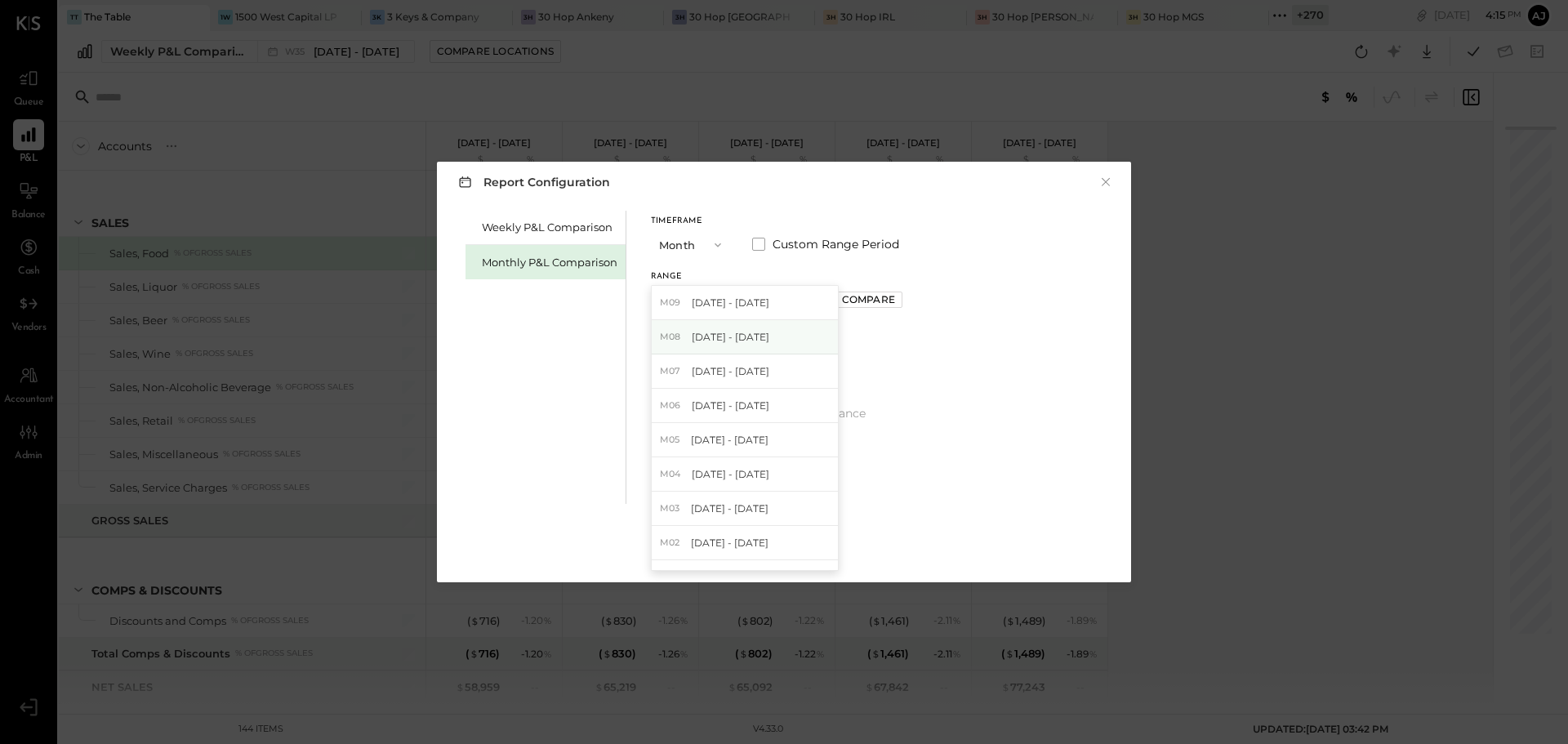
click at [725, 342] on span "[DATE] - [DATE]" at bounding box center [730, 336] width 78 height 14
click at [848, 296] on div "Compare" at bounding box center [869, 299] width 53 height 14
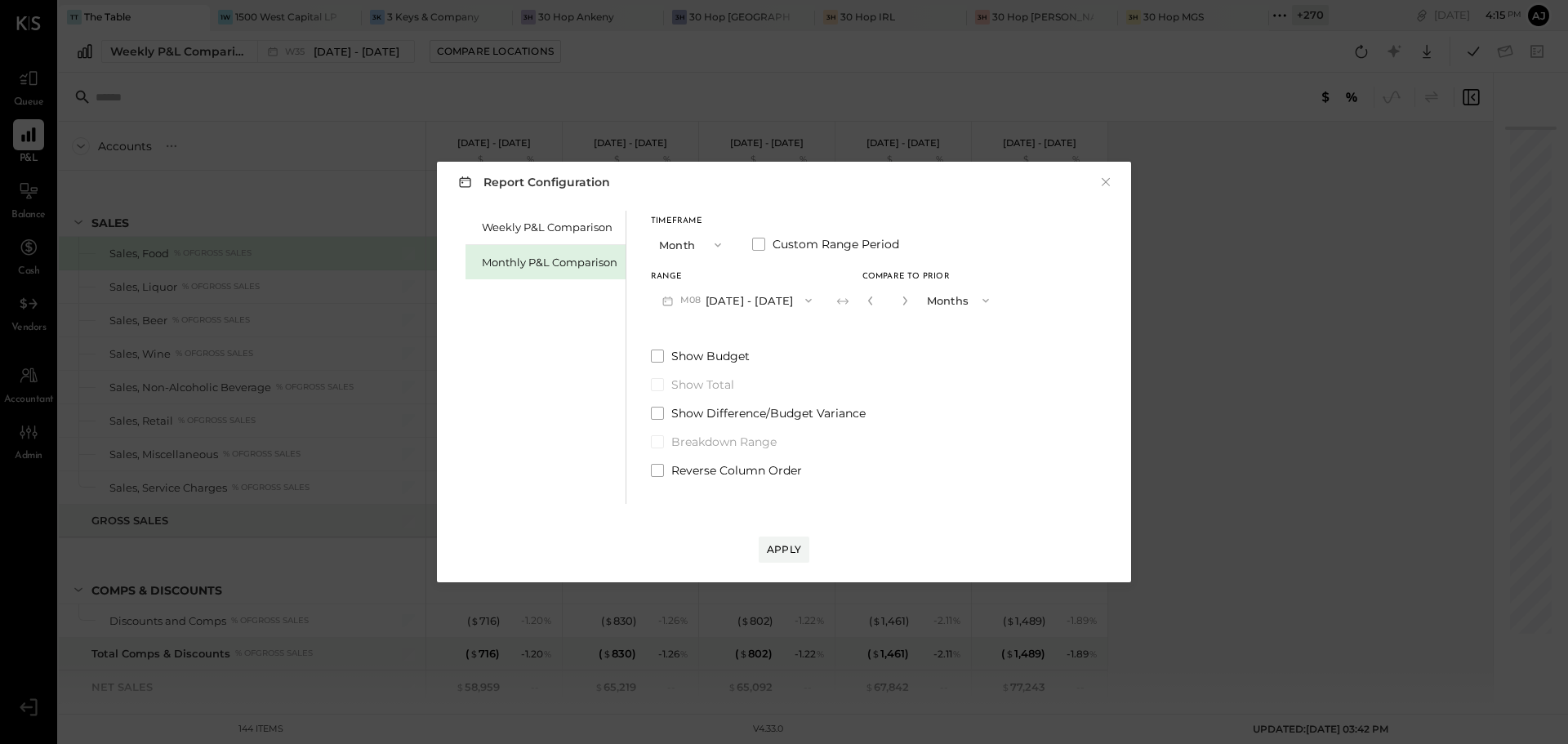
click at [908, 299] on div "*" at bounding box center [906, 300] width 88 height 30
click at [905, 299] on div "*" at bounding box center [887, 300] width 50 height 30
click at [900, 300] on icon "button" at bounding box center [904, 300] width 10 height 10
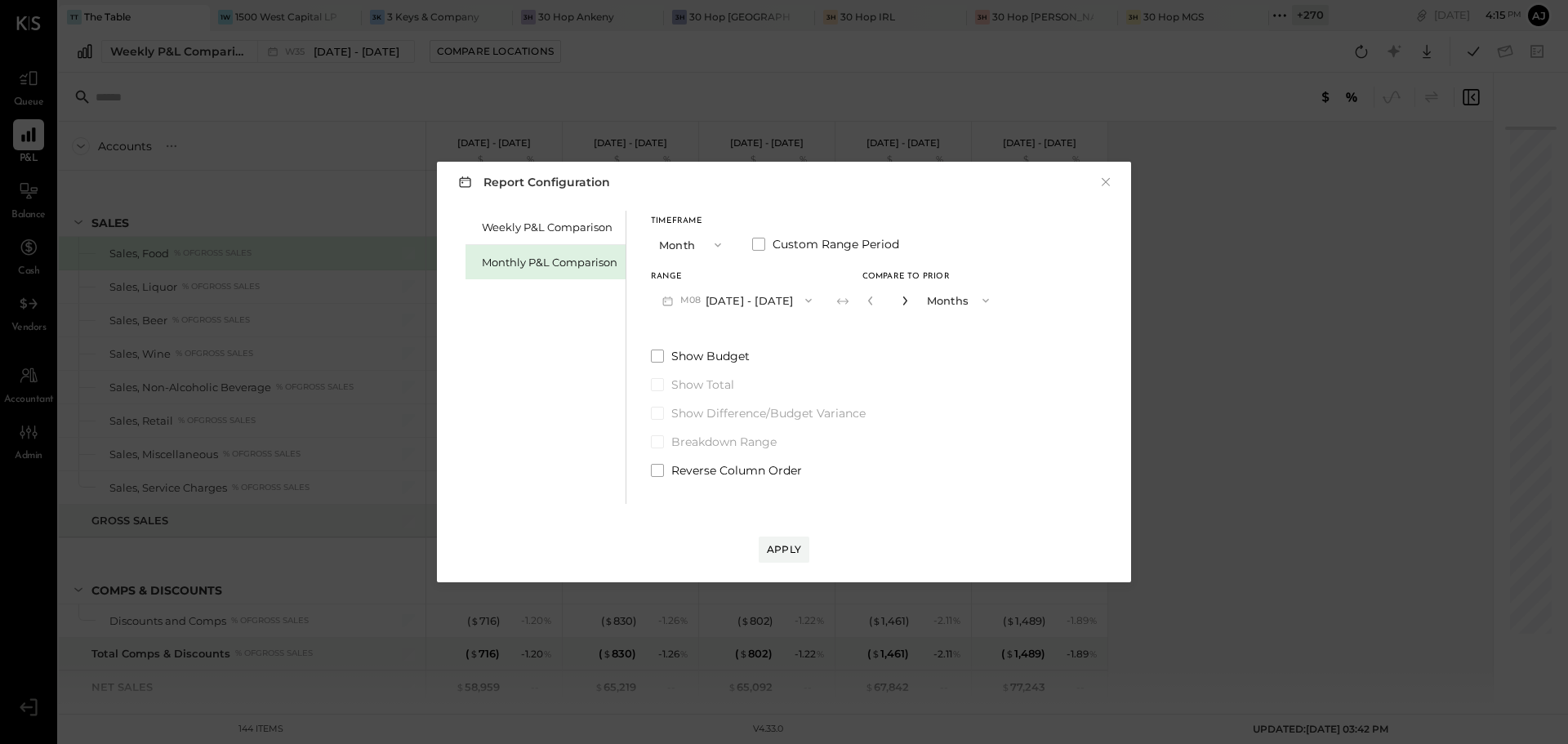
type input "*"
drag, startPoint x: 656, startPoint y: 467, endPoint x: 775, endPoint y: 564, distance: 153.5
click at [656, 470] on span at bounding box center [657, 470] width 13 height 13
click at [793, 549] on div "Apply" at bounding box center [784, 548] width 35 height 14
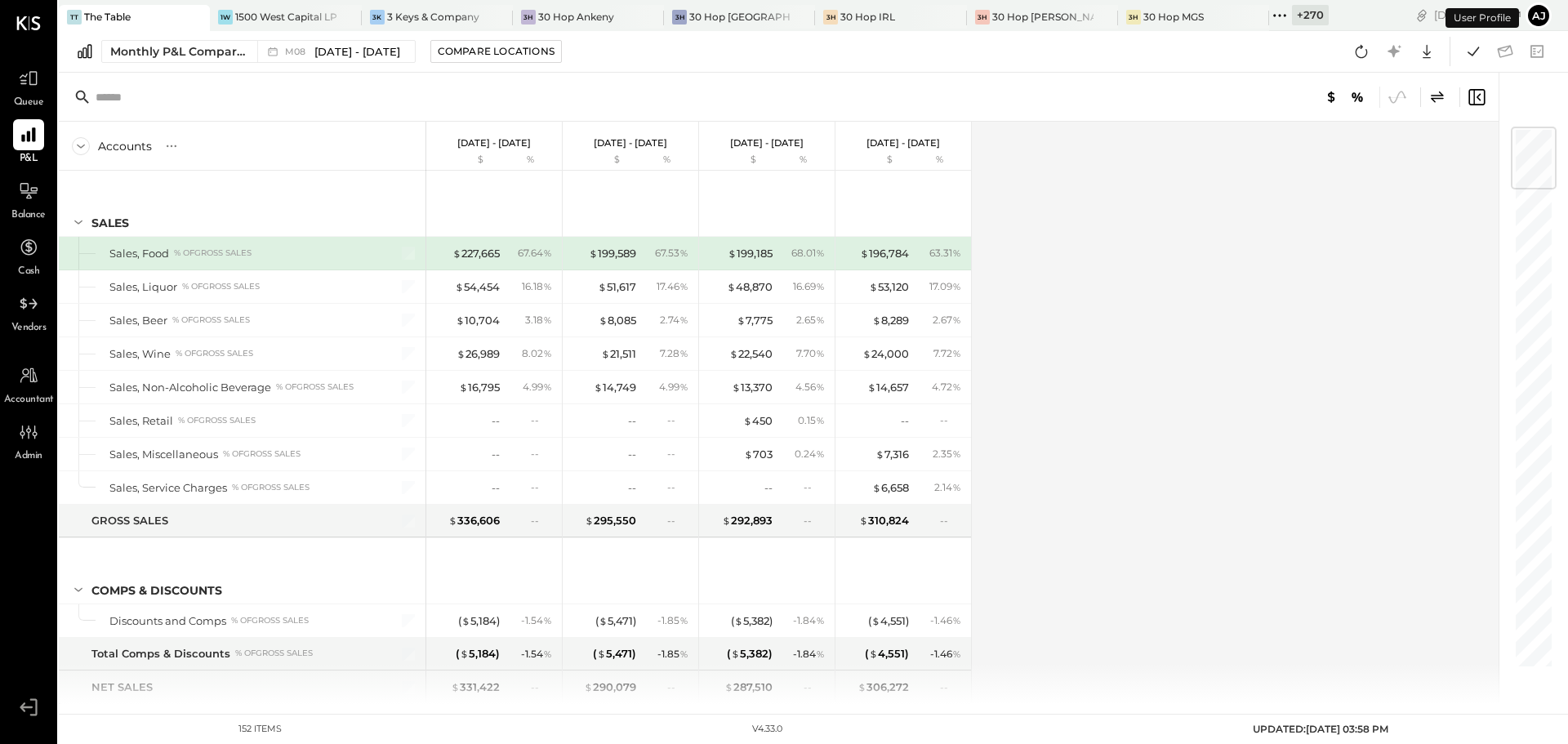
click at [1083, 376] on div "Accounts S % GL Aug 1 - 31, 2025 $ % Jul 1 - 31, 2025 $ % Jun 1 - 30, 2025 $ % …" at bounding box center [779, 412] width 1442 height 582
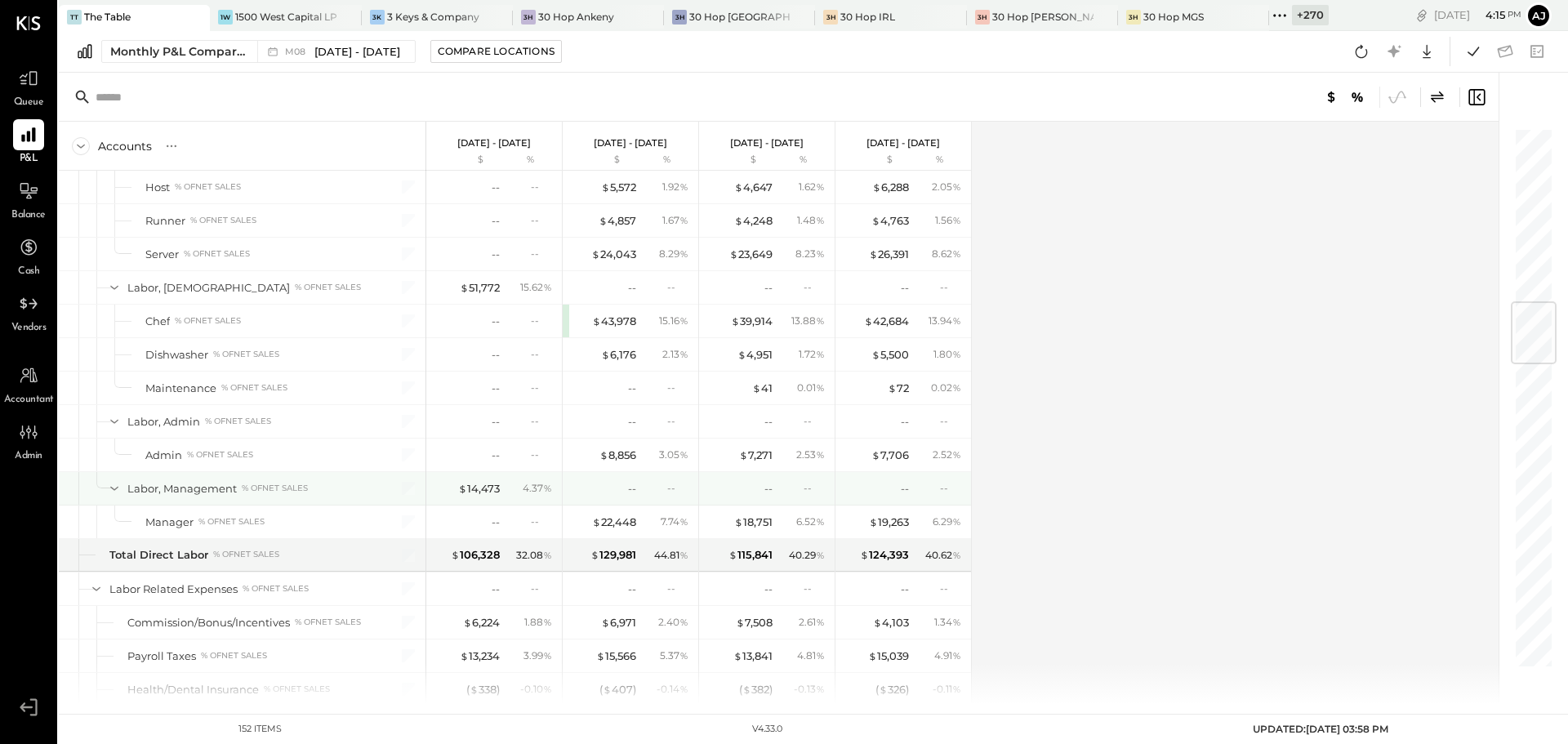
scroll to position [1632, 0]
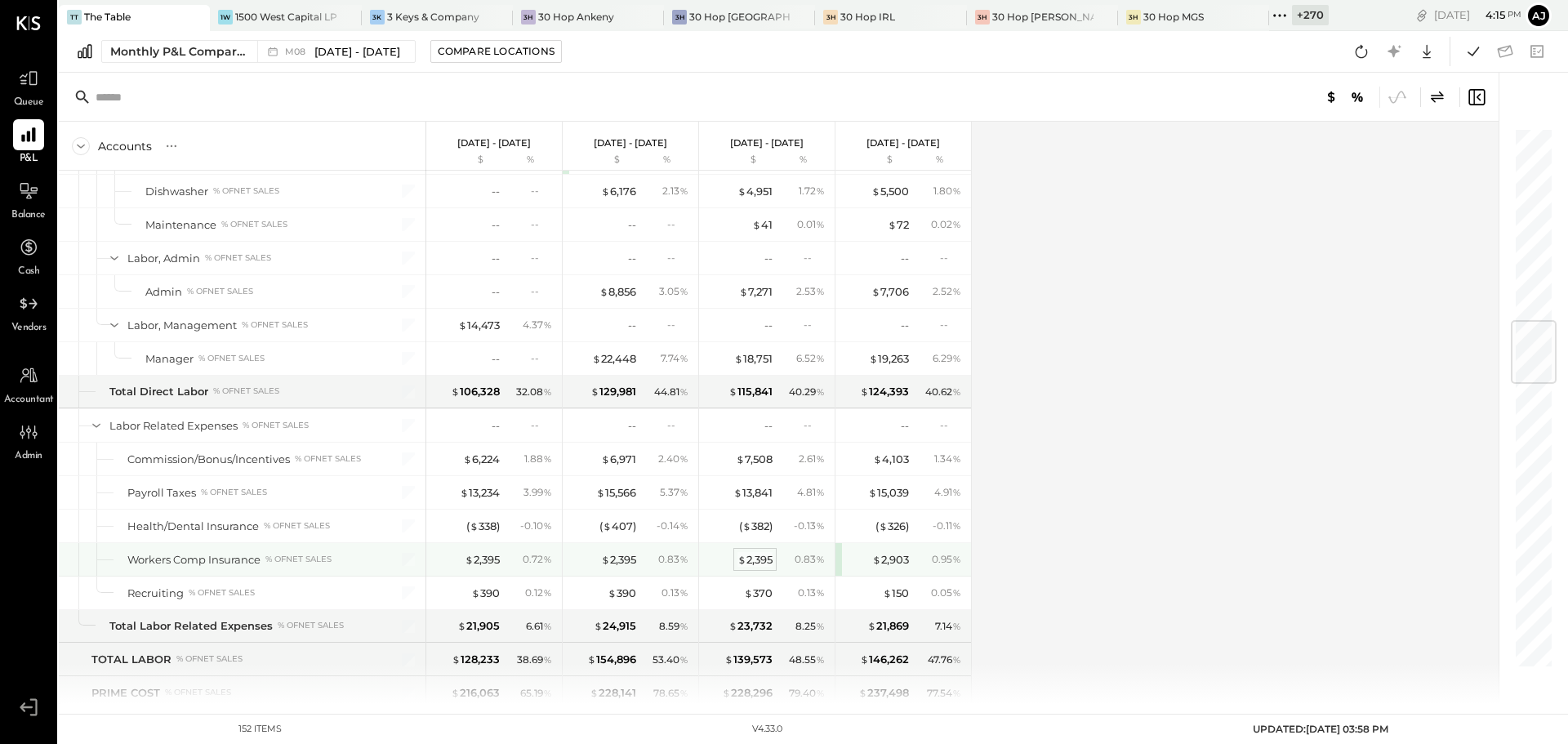
click at [767, 561] on div "$ 2,395" at bounding box center [755, 559] width 35 height 16
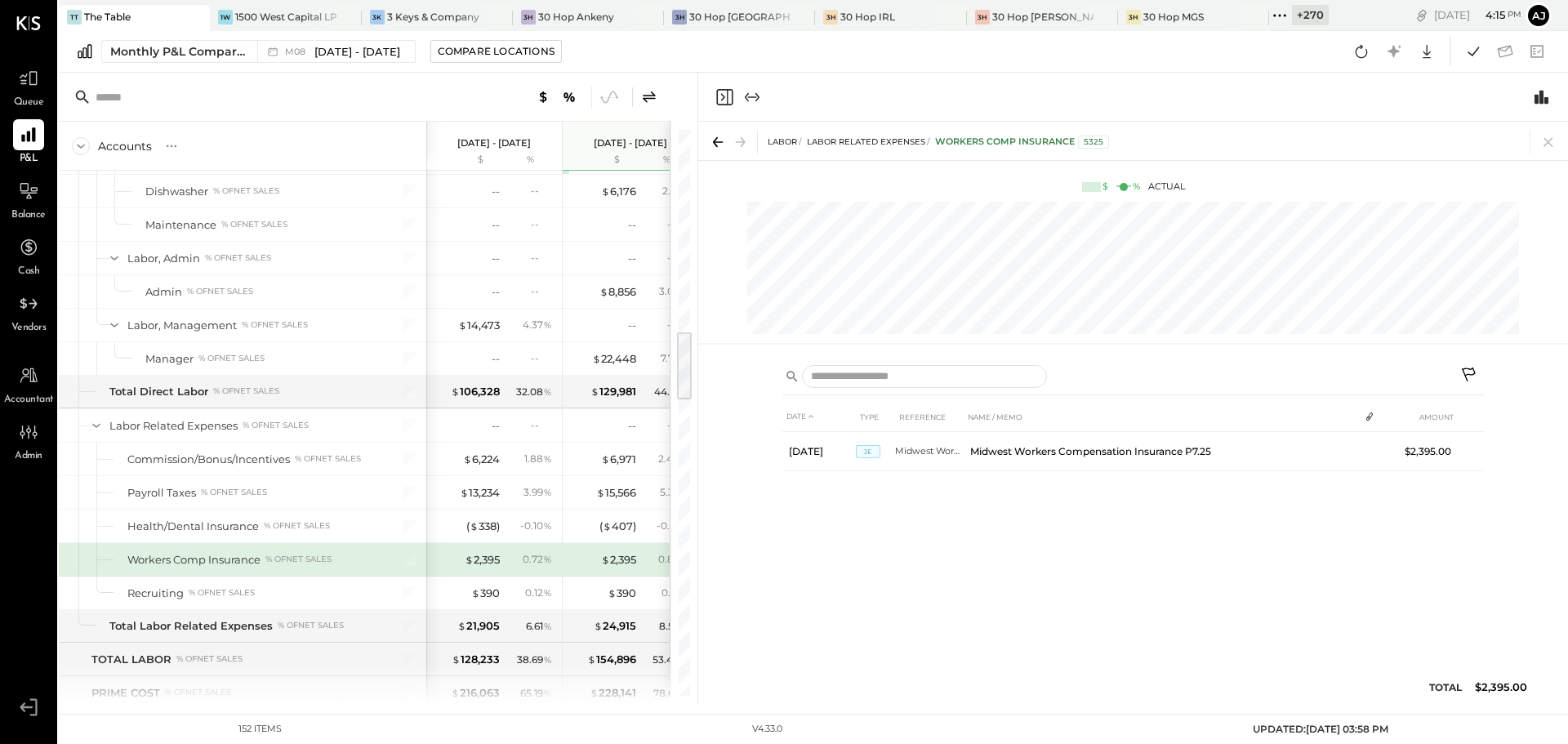
click at [1552, 142] on icon at bounding box center [1548, 142] width 23 height 23
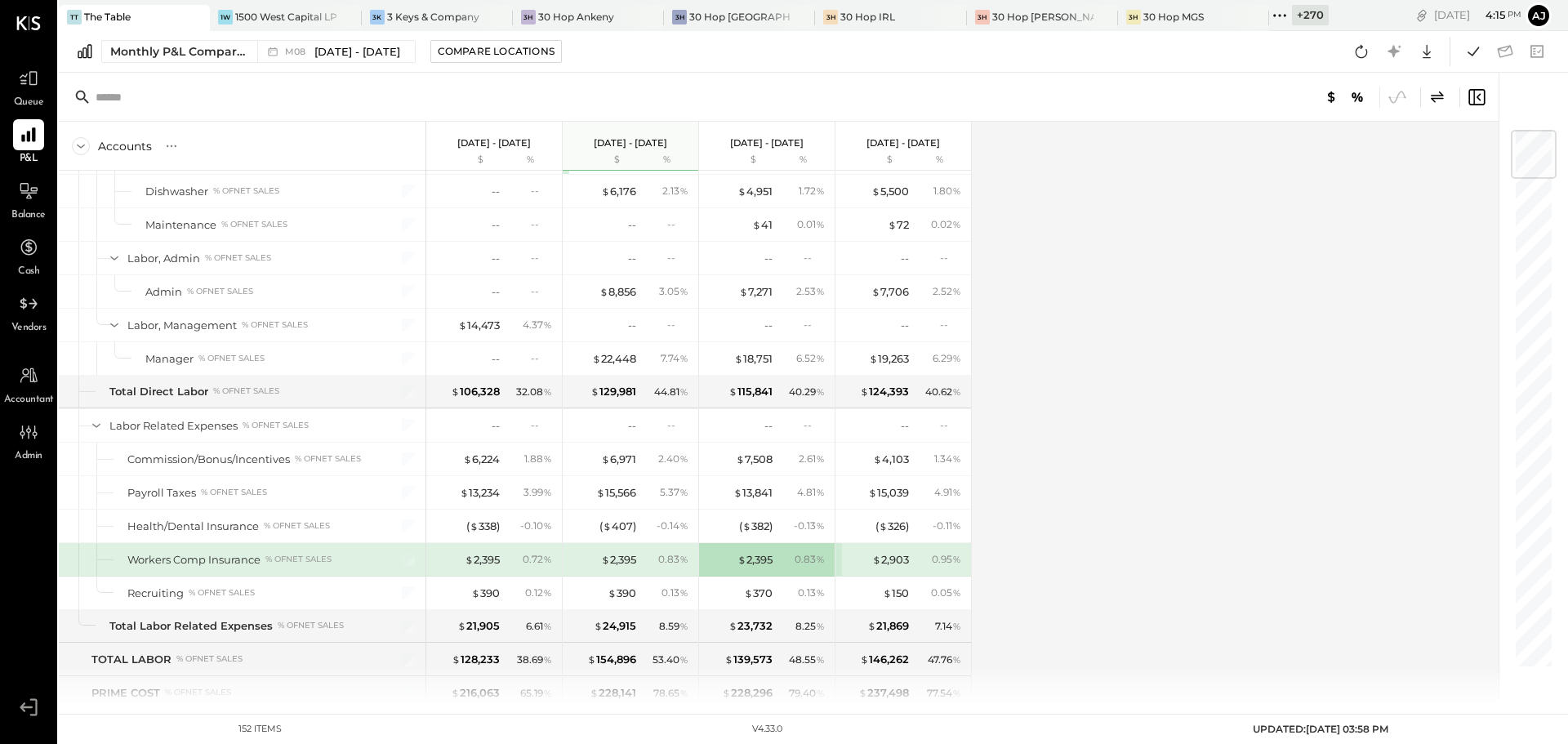
drag, startPoint x: 893, startPoint y: 558, endPoint x: 1059, endPoint y: 706, distance: 222.4
click at [893, 559] on div "$ 2,903" at bounding box center [891, 559] width 37 height 16
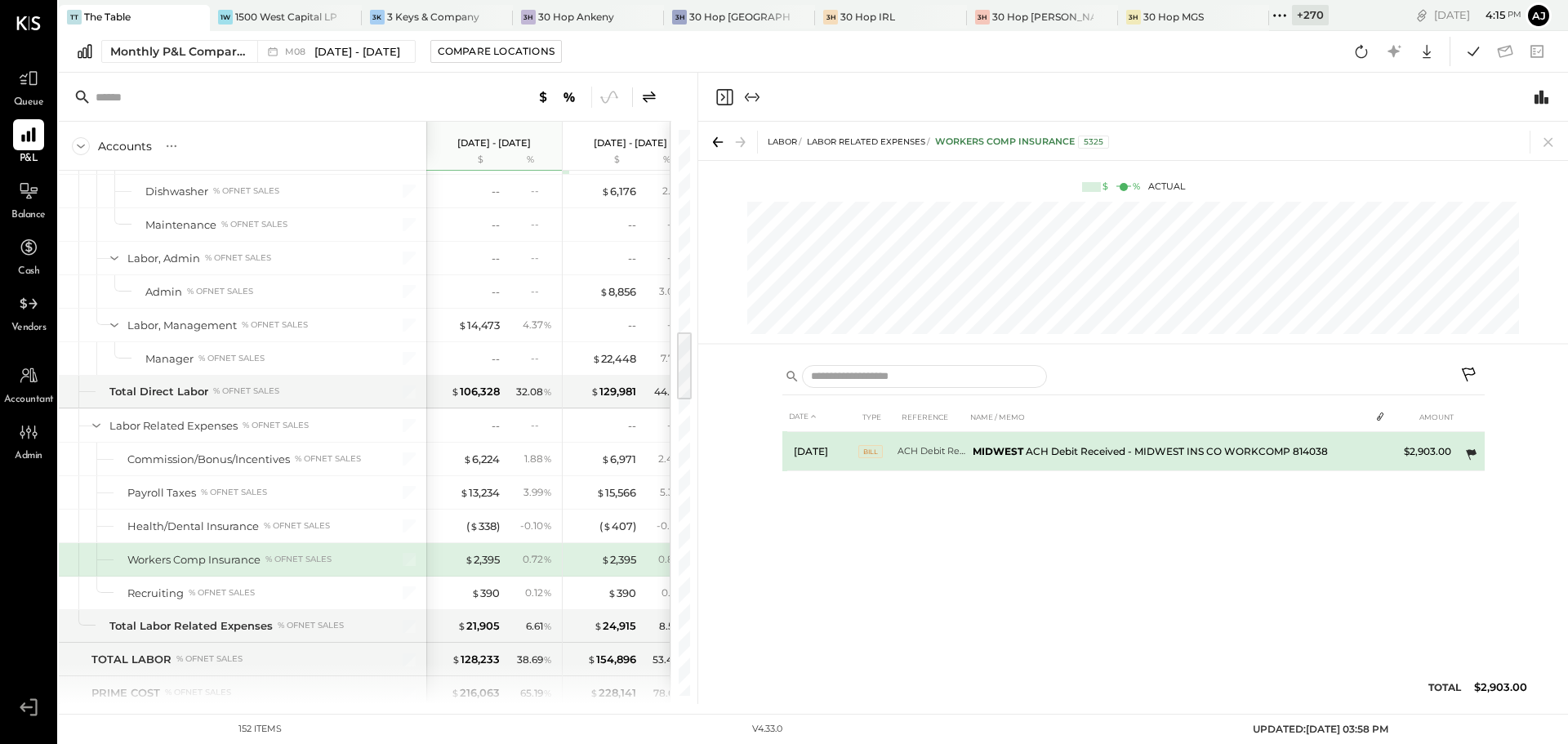
click at [1471, 454] on icon at bounding box center [1471, 454] width 11 height 11
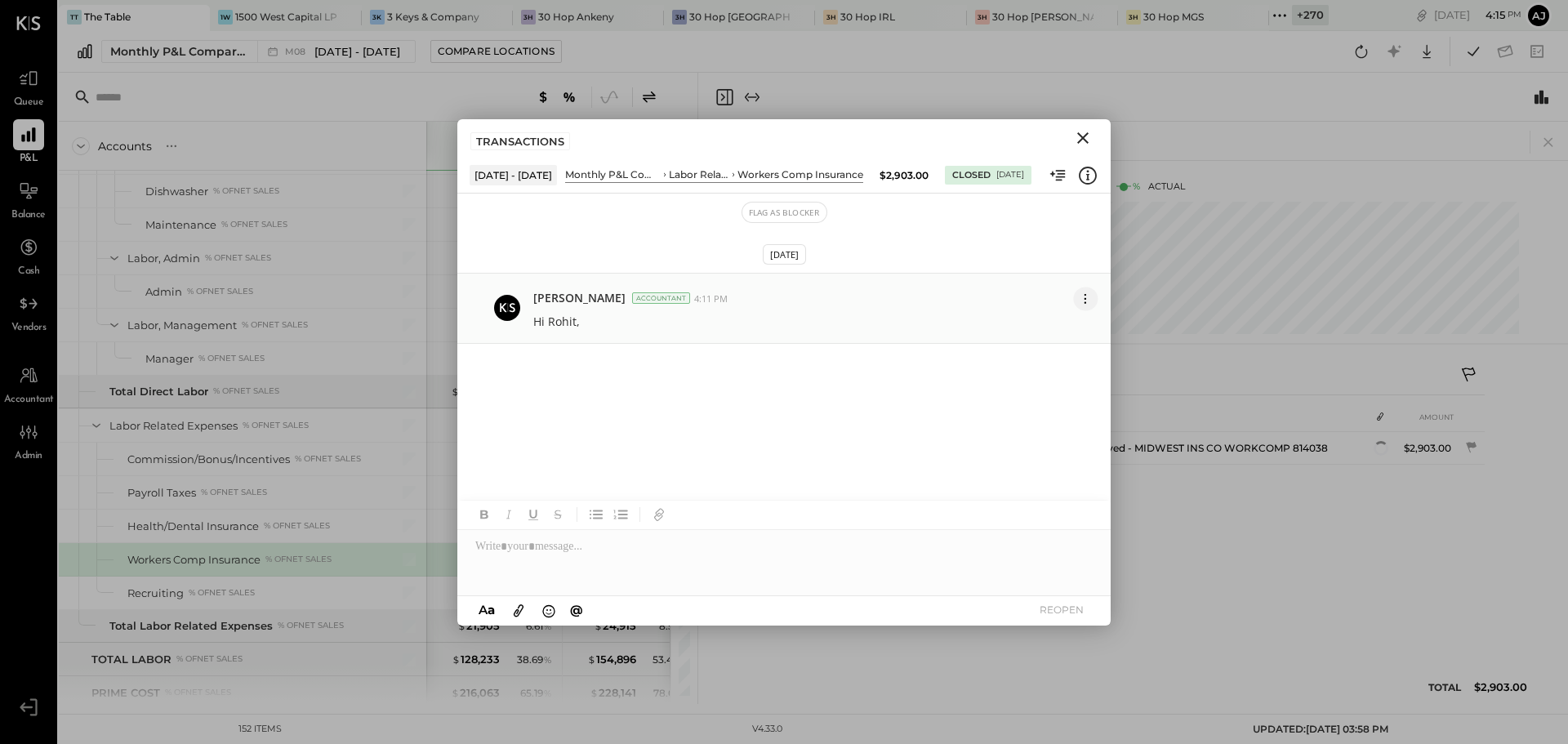
drag, startPoint x: 1088, startPoint y: 295, endPoint x: 1059, endPoint y: 354, distance: 65.7
click at [1088, 296] on icon at bounding box center [1085, 298] width 17 height 17
click at [539, 549] on div at bounding box center [784, 562] width 654 height 65
paste div
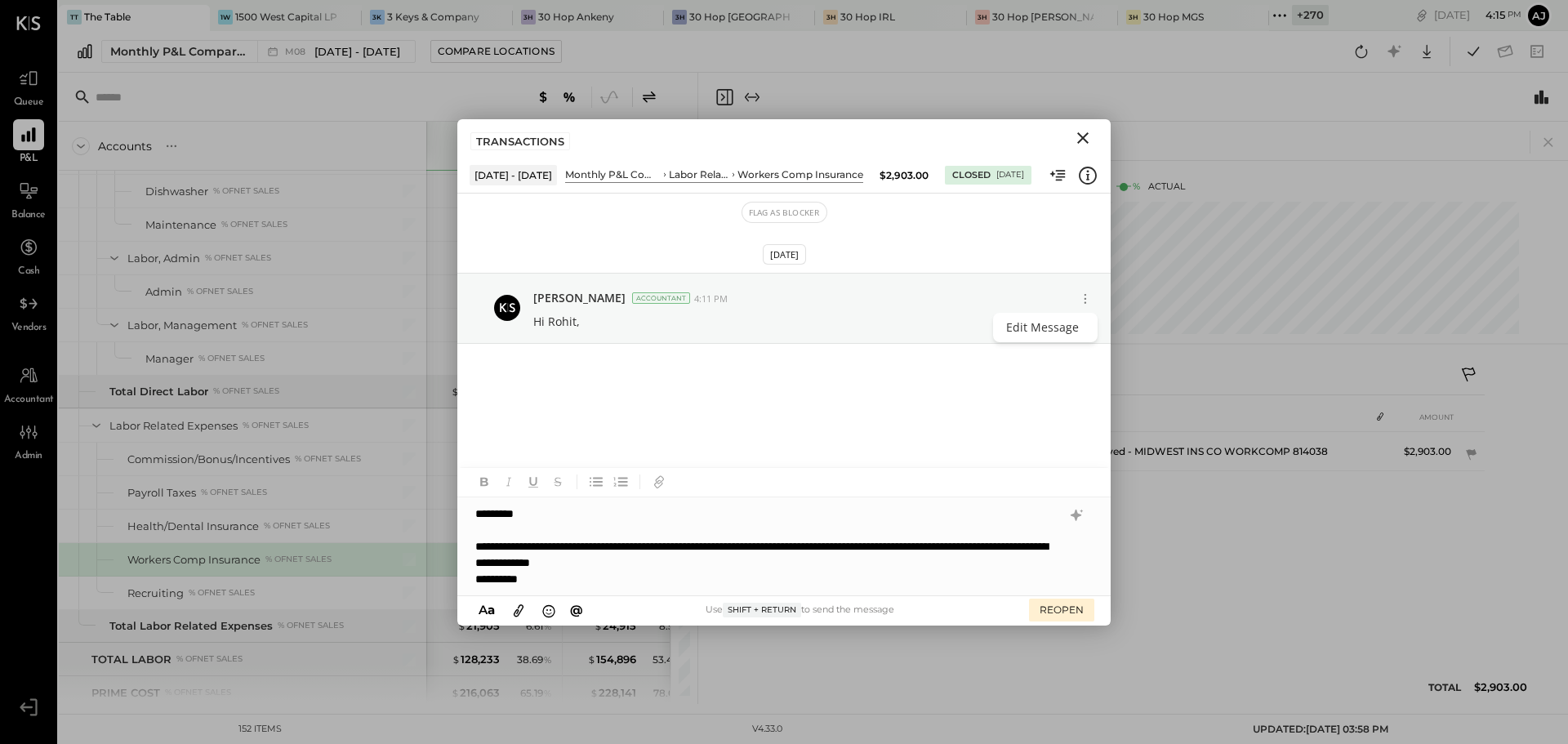
click at [1079, 133] on icon "Close" at bounding box center [1083, 138] width 12 height 12
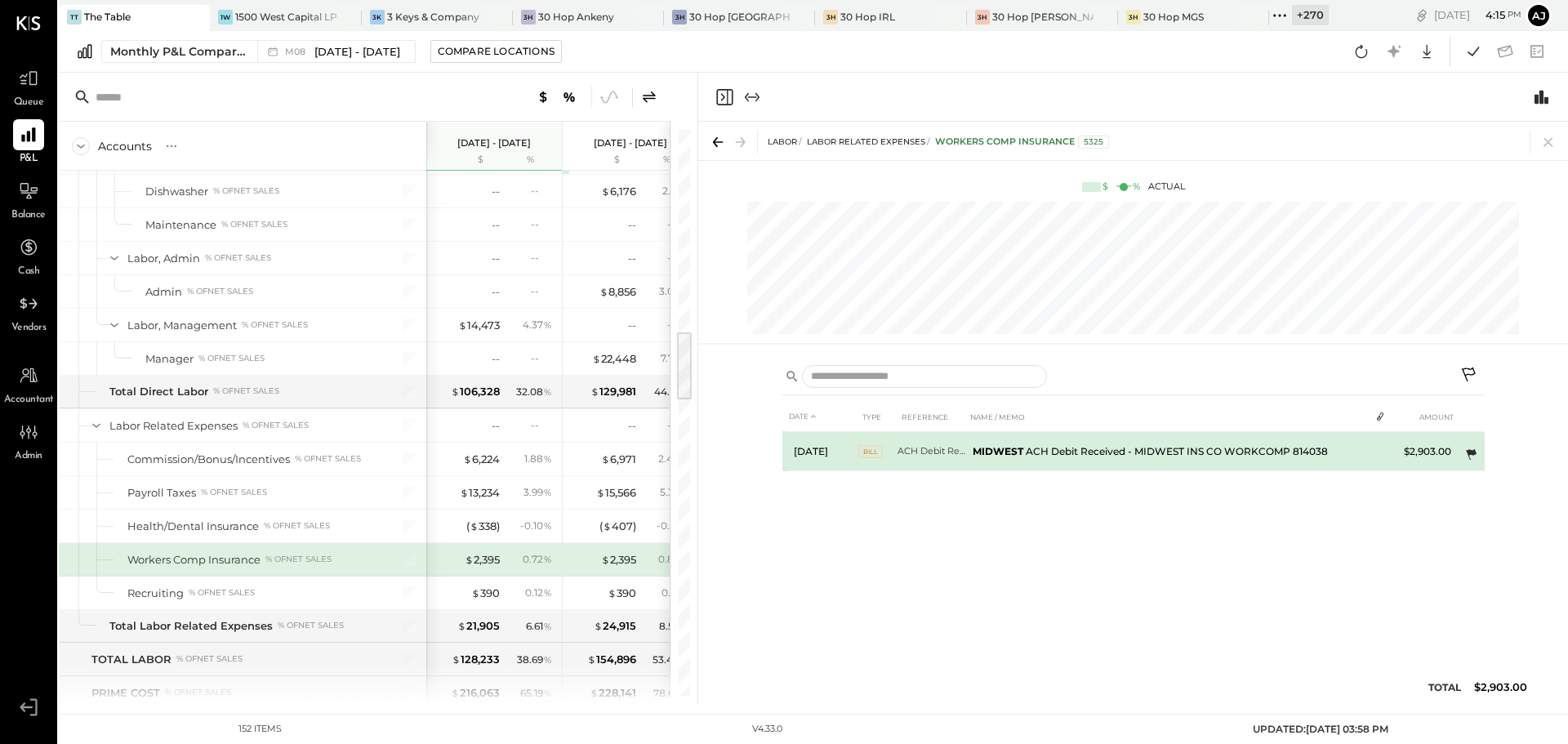
click at [1470, 452] on icon at bounding box center [1471, 454] width 11 height 11
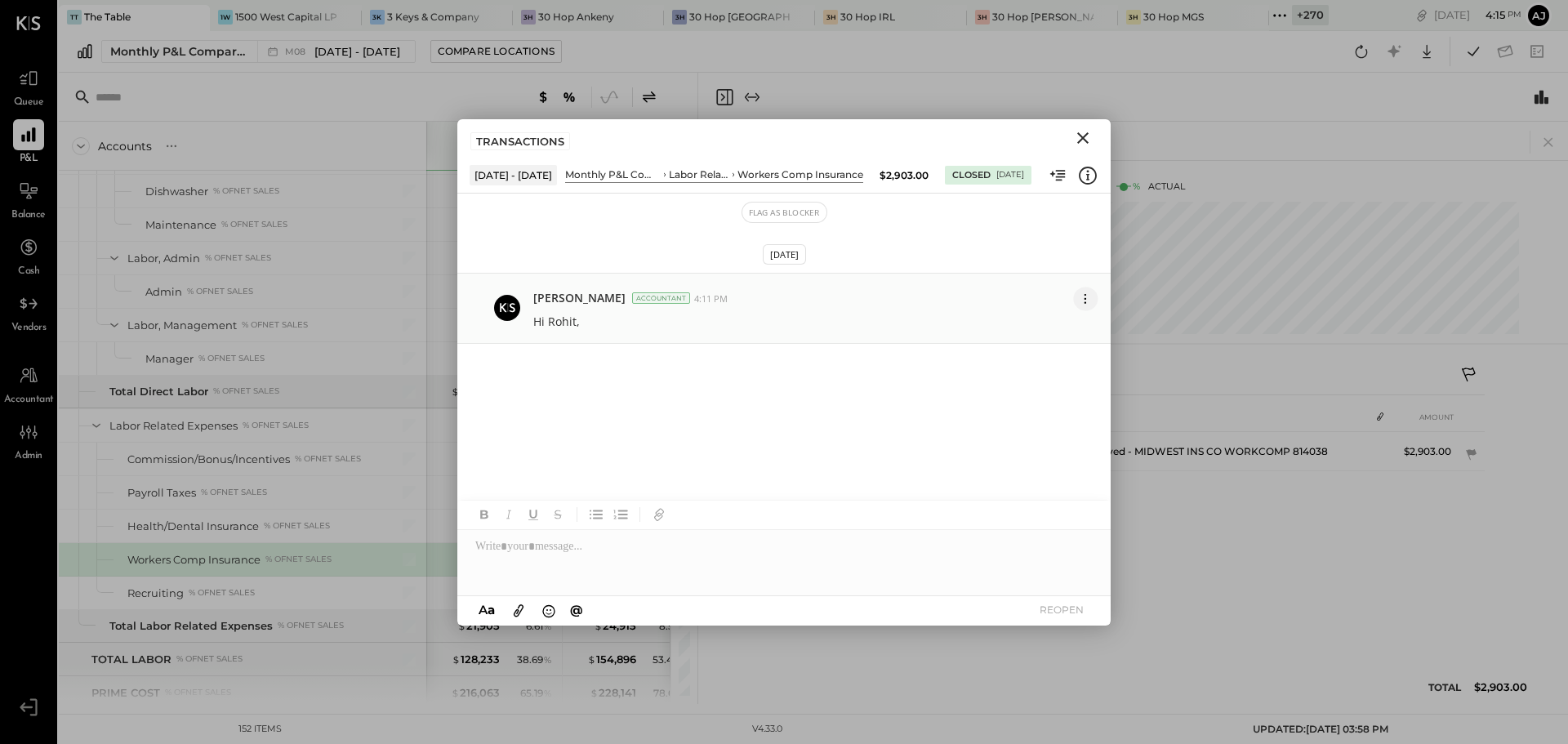
click at [1084, 302] on icon at bounding box center [1085, 298] width 17 height 17
click at [1083, 134] on icon "Close" at bounding box center [1083, 137] width 19 height 19
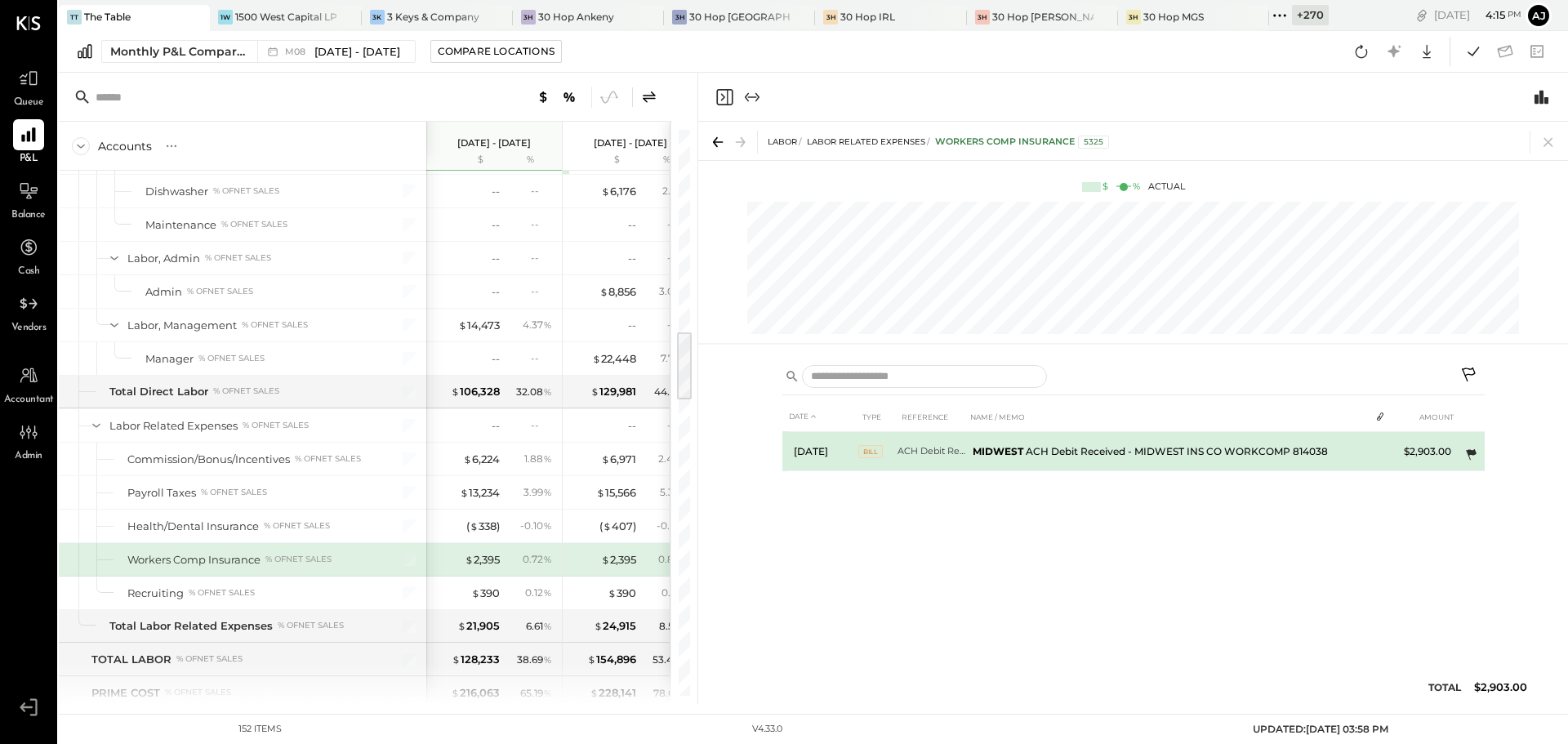
click at [1467, 451] on icon at bounding box center [1471, 454] width 11 height 11
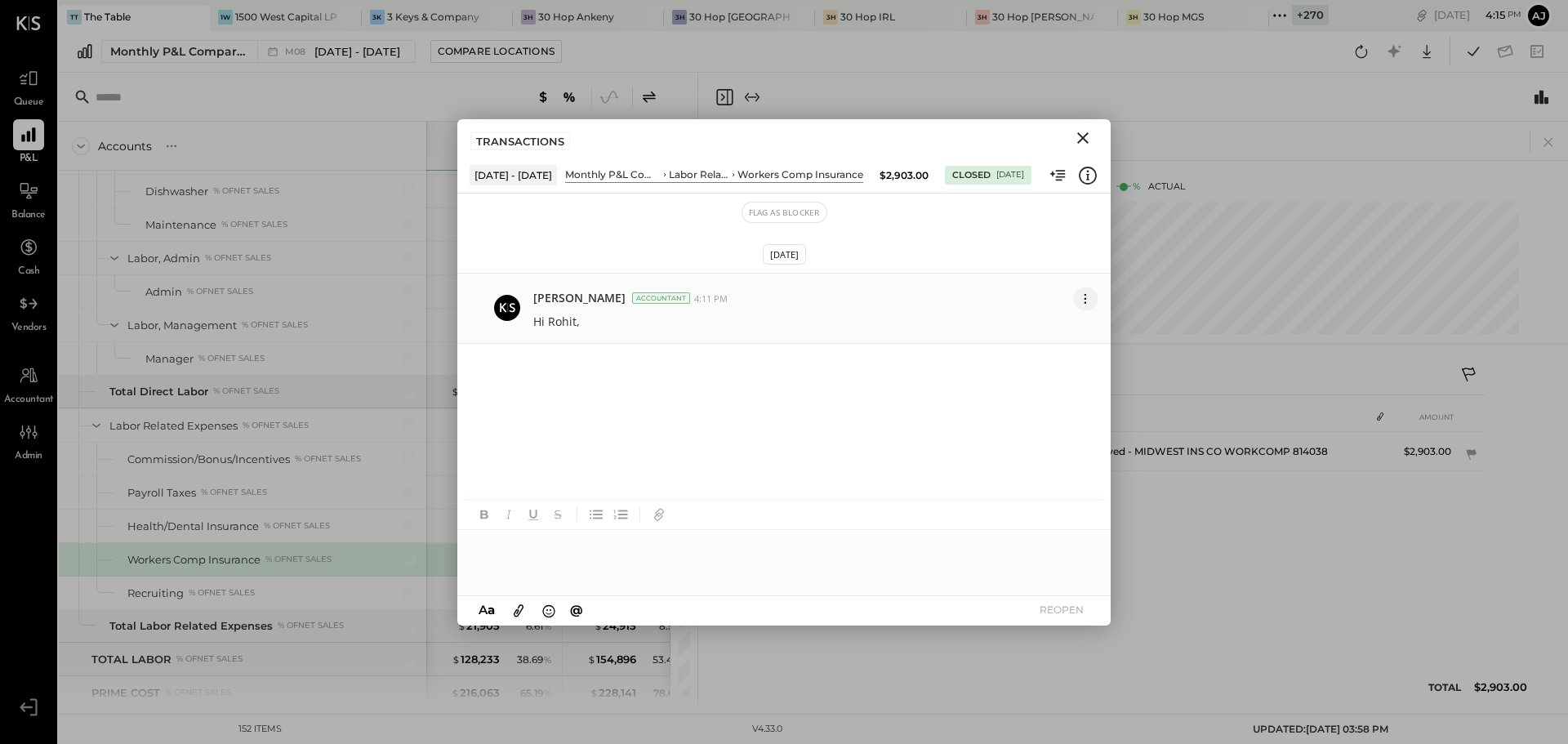
click at [1092, 298] on icon at bounding box center [1085, 298] width 17 height 17
click at [784, 401] on div "Sep 8th, 2025 Ajay Prajapati Accountant 4:11 PM Edit Message Hi Rohit," at bounding box center [784, 374] width 654 height 286
click at [997, 175] on div "08/09/2025" at bounding box center [1010, 175] width 27 height 12
click at [1058, 178] on icon at bounding box center [1058, 175] width 21 height 21
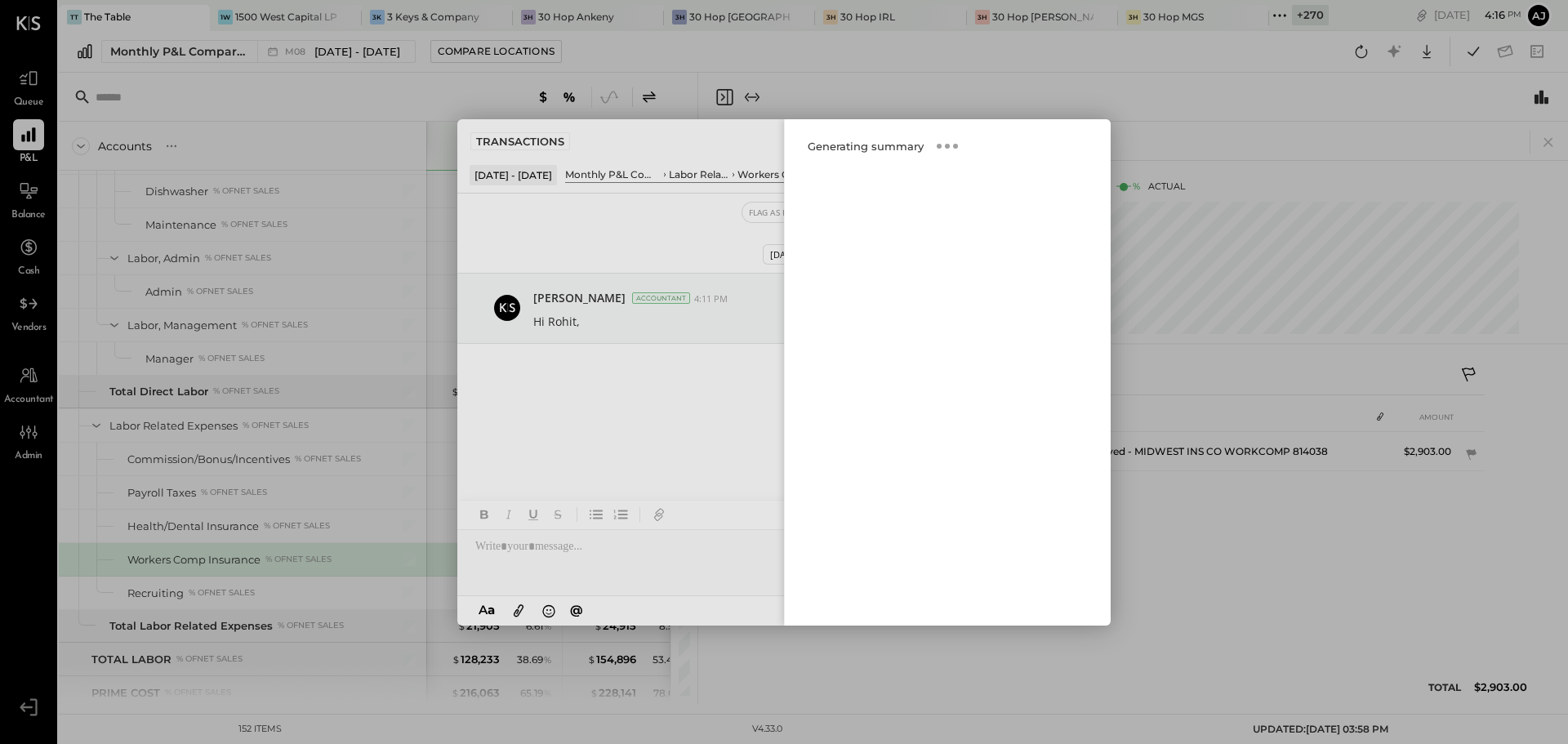
click at [1193, 542] on div "DATE TYPE REFERENCE NAME / MEMO AMOUNT Aug 5, 25 BILL ACH Debit Received - MIDW…" at bounding box center [1134, 556] width 702 height 310
click at [1157, 653] on div "DATE TYPE REFERENCE NAME / MEMO AMOUNT Aug 5, 25 BILL ACH Debit Received - MIDW…" at bounding box center [1134, 556] width 702 height 310
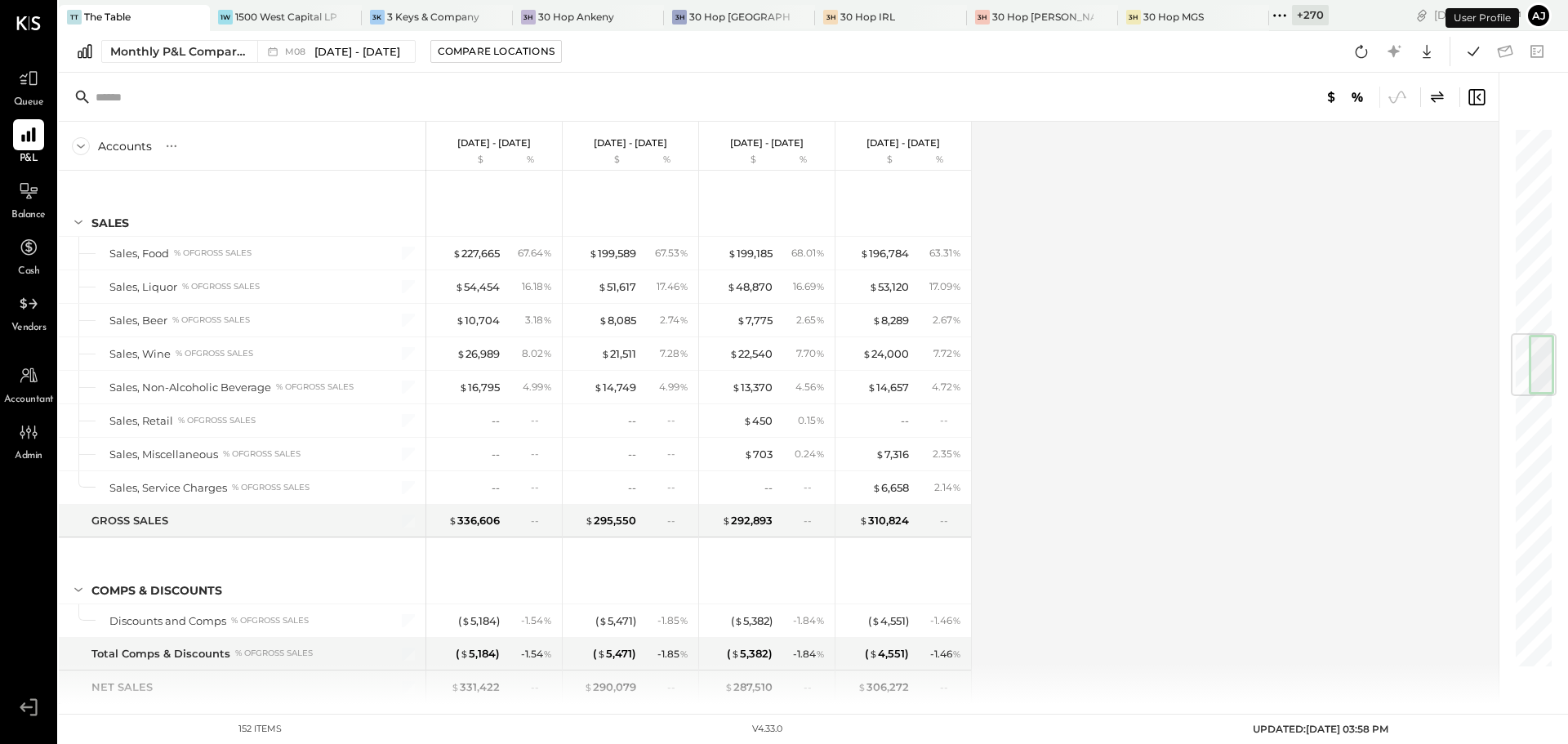
scroll to position [1738, 0]
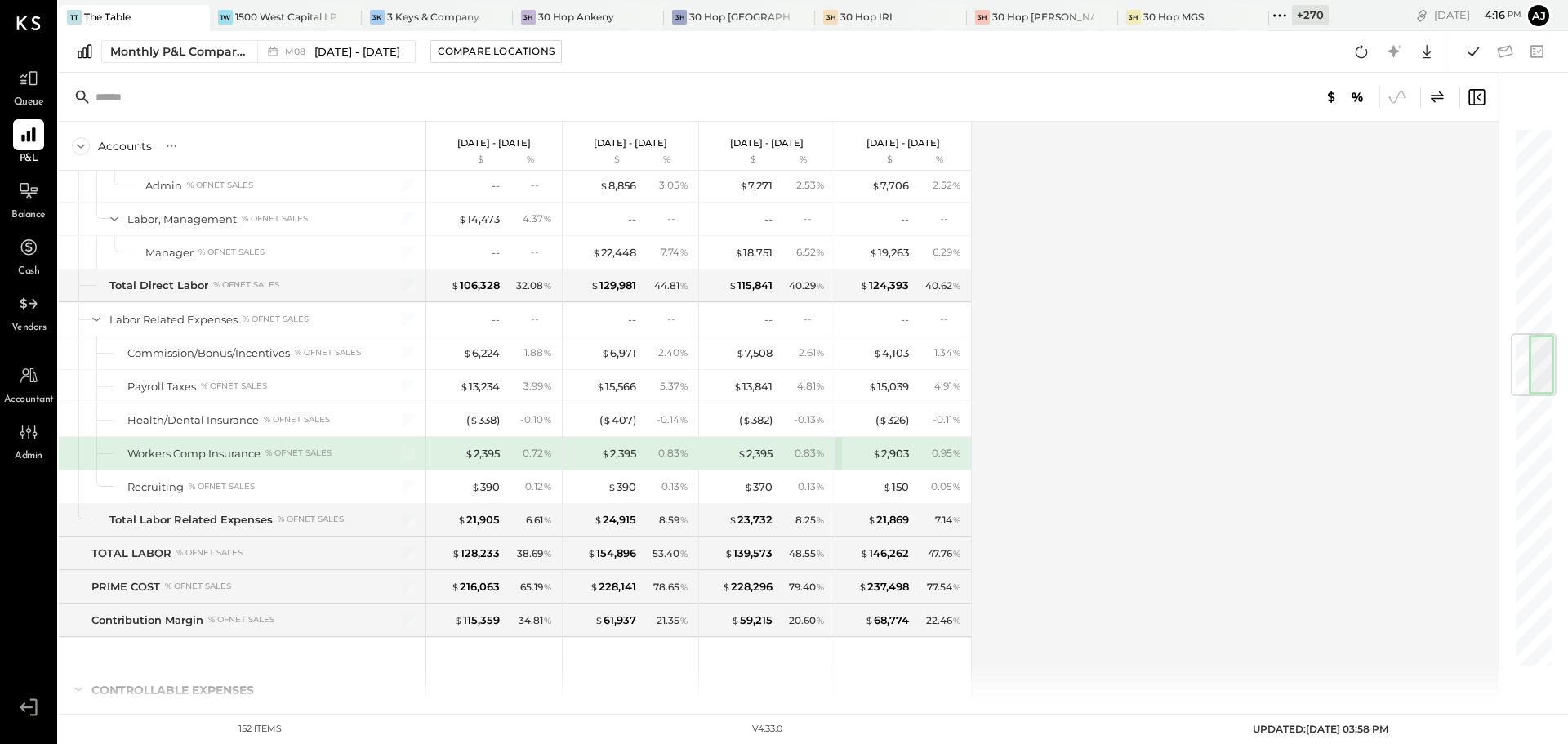
drag, startPoint x: 882, startPoint y: 454, endPoint x: 1116, endPoint y: 590, distance: 270.7
click at [882, 454] on div "$ 2,903" at bounding box center [891, 453] width 37 height 16
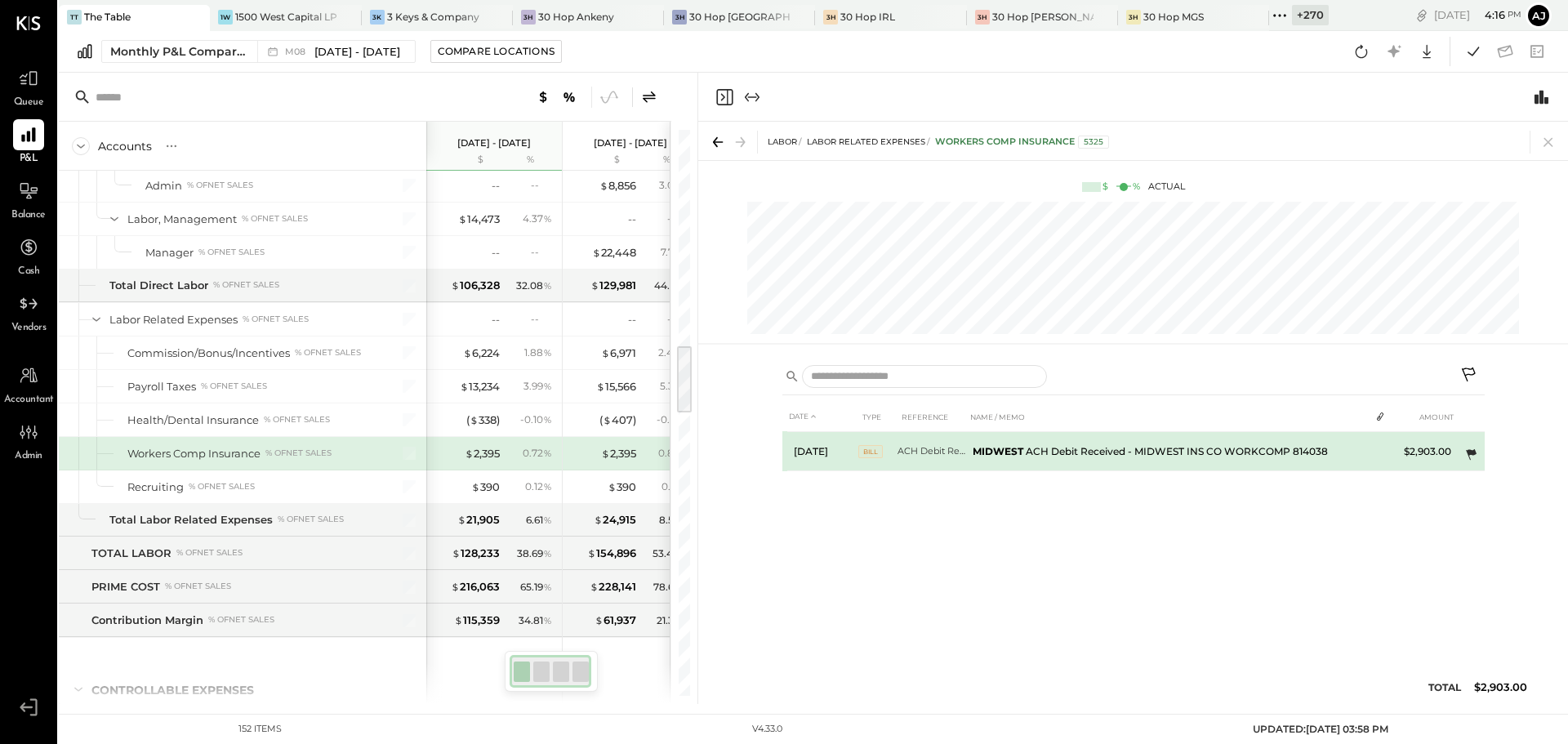
click at [1472, 452] on icon at bounding box center [1471, 454] width 11 height 11
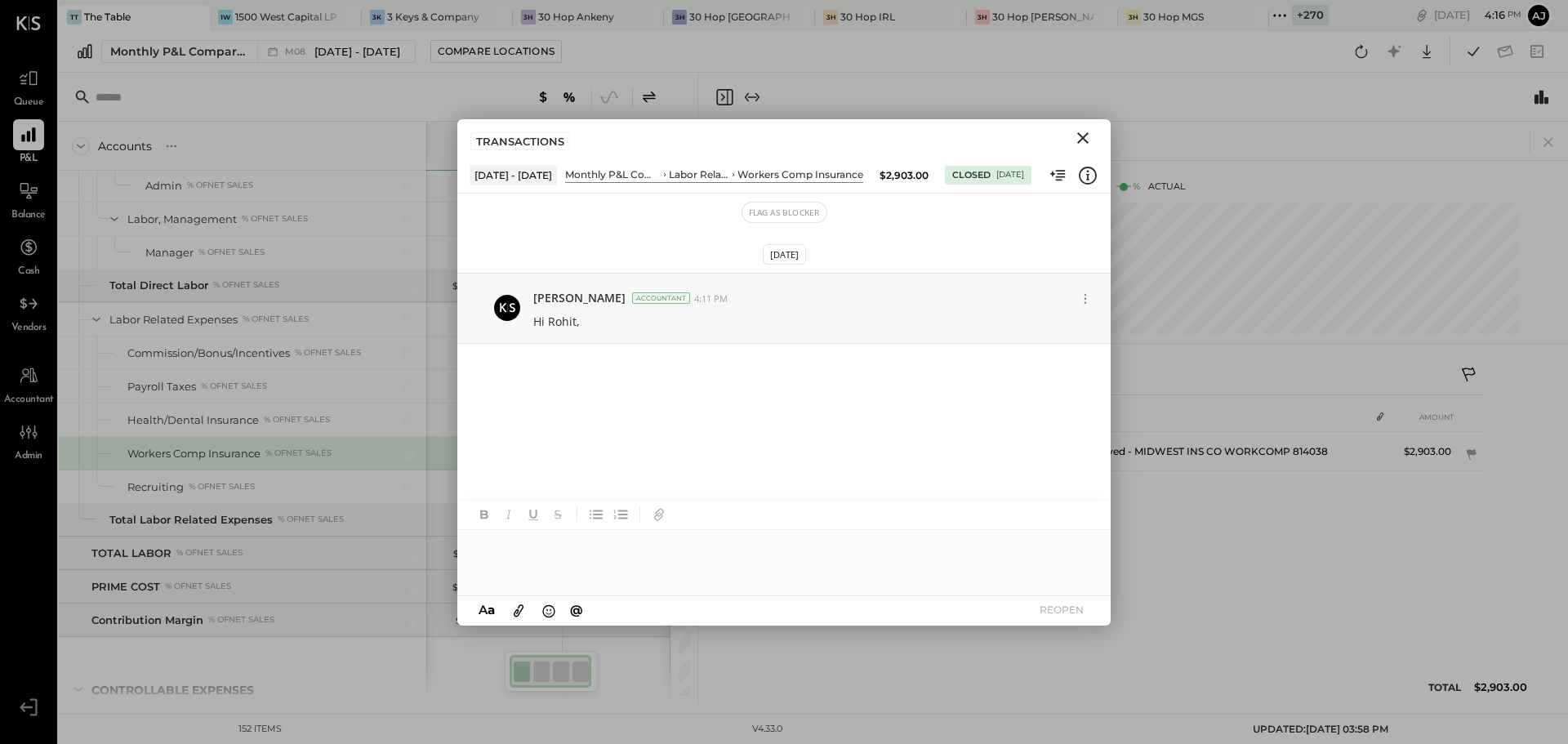
click at [523, 546] on div at bounding box center [784, 562] width 654 height 65
click at [1086, 301] on icon at bounding box center [1085, 298] width 17 height 17
click at [1025, 324] on button "Edit Message" at bounding box center [1045, 327] width 104 height 29
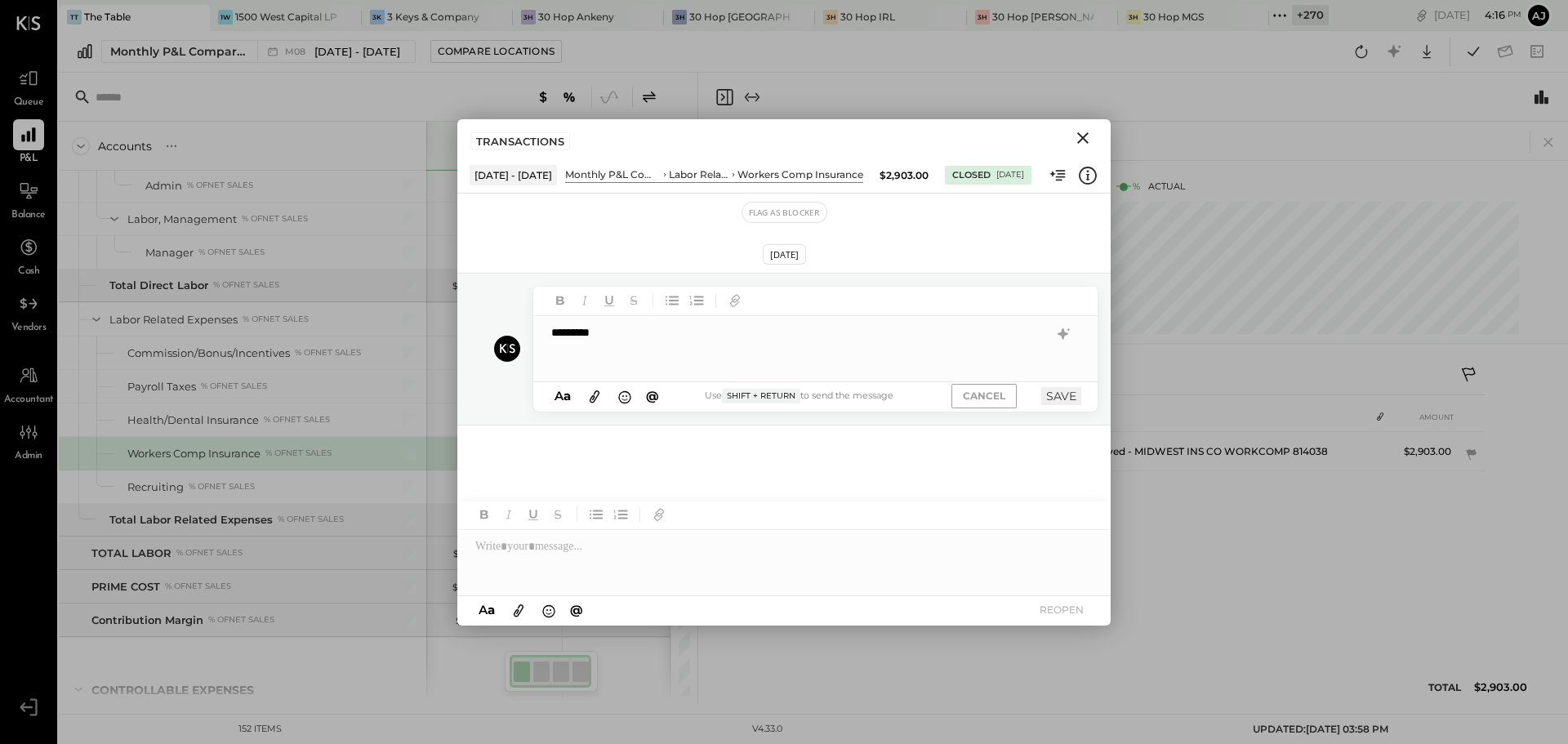
drag, startPoint x: 971, startPoint y: 399, endPoint x: 1035, endPoint y: 452, distance: 83.1
click at [971, 399] on button "CANCEL" at bounding box center [984, 396] width 65 height 24
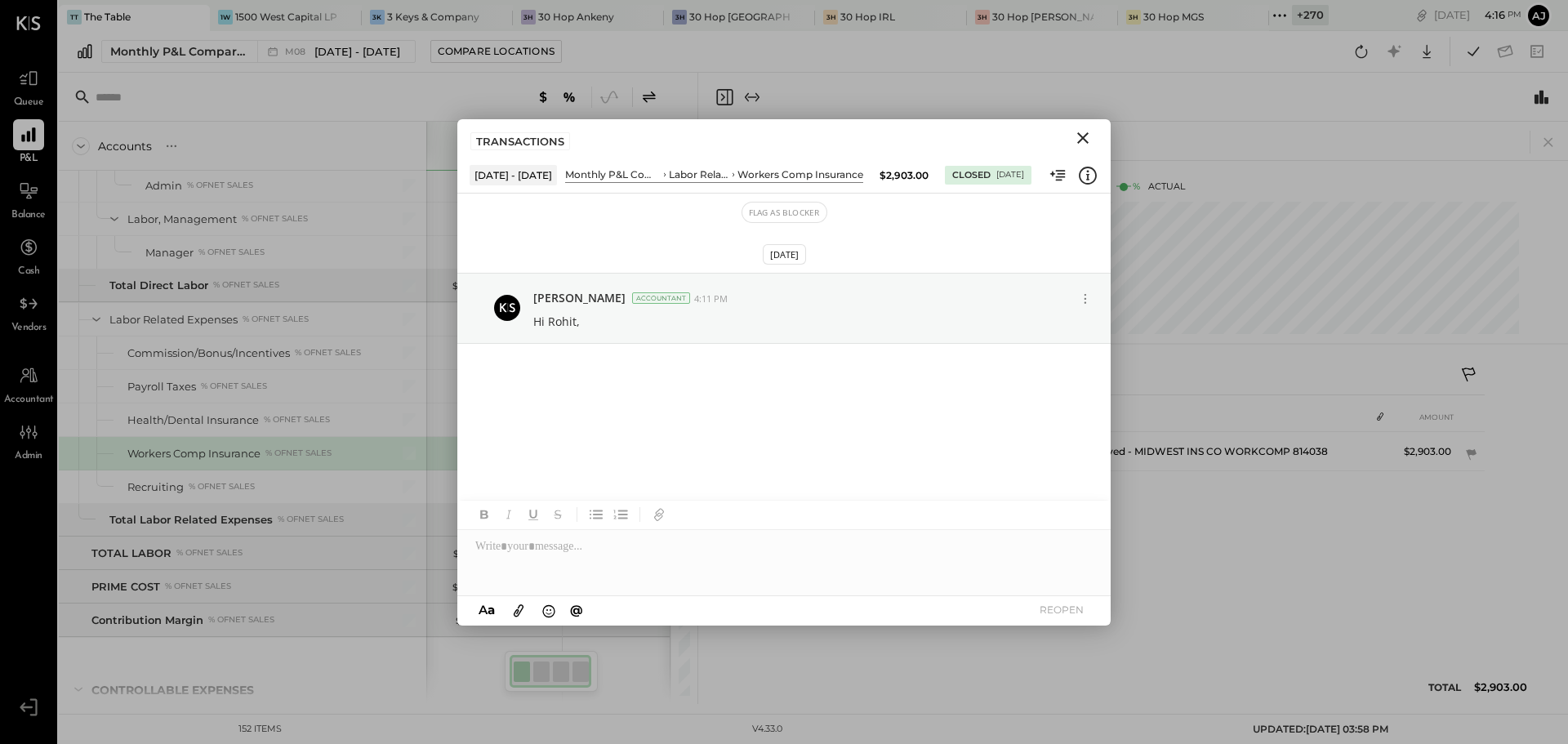
click at [491, 558] on div at bounding box center [784, 562] width 654 height 65
paste div
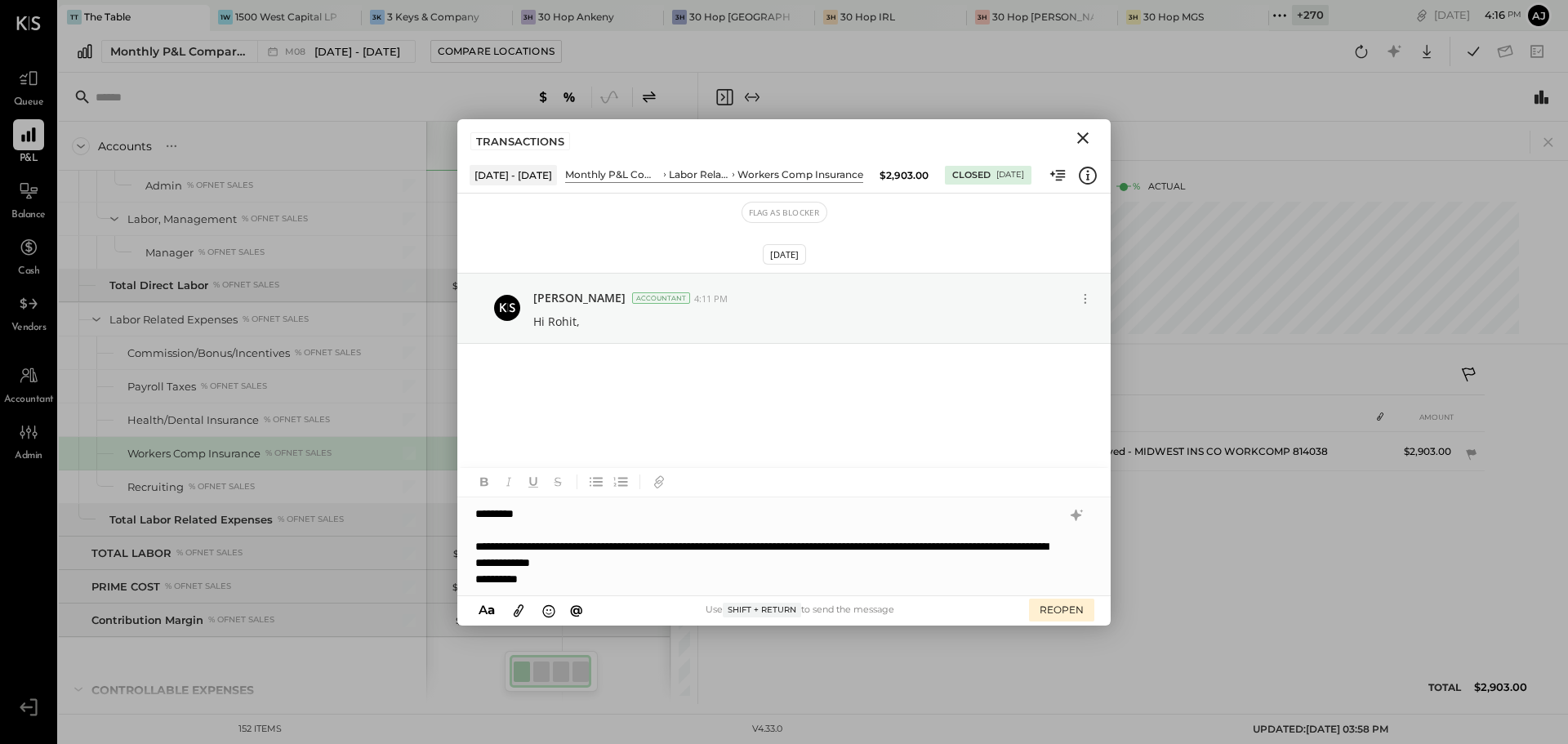
click at [483, 547] on div "**********" at bounding box center [784, 546] width 654 height 98
click at [561, 584] on div "**********" at bounding box center [784, 546] width 654 height 98
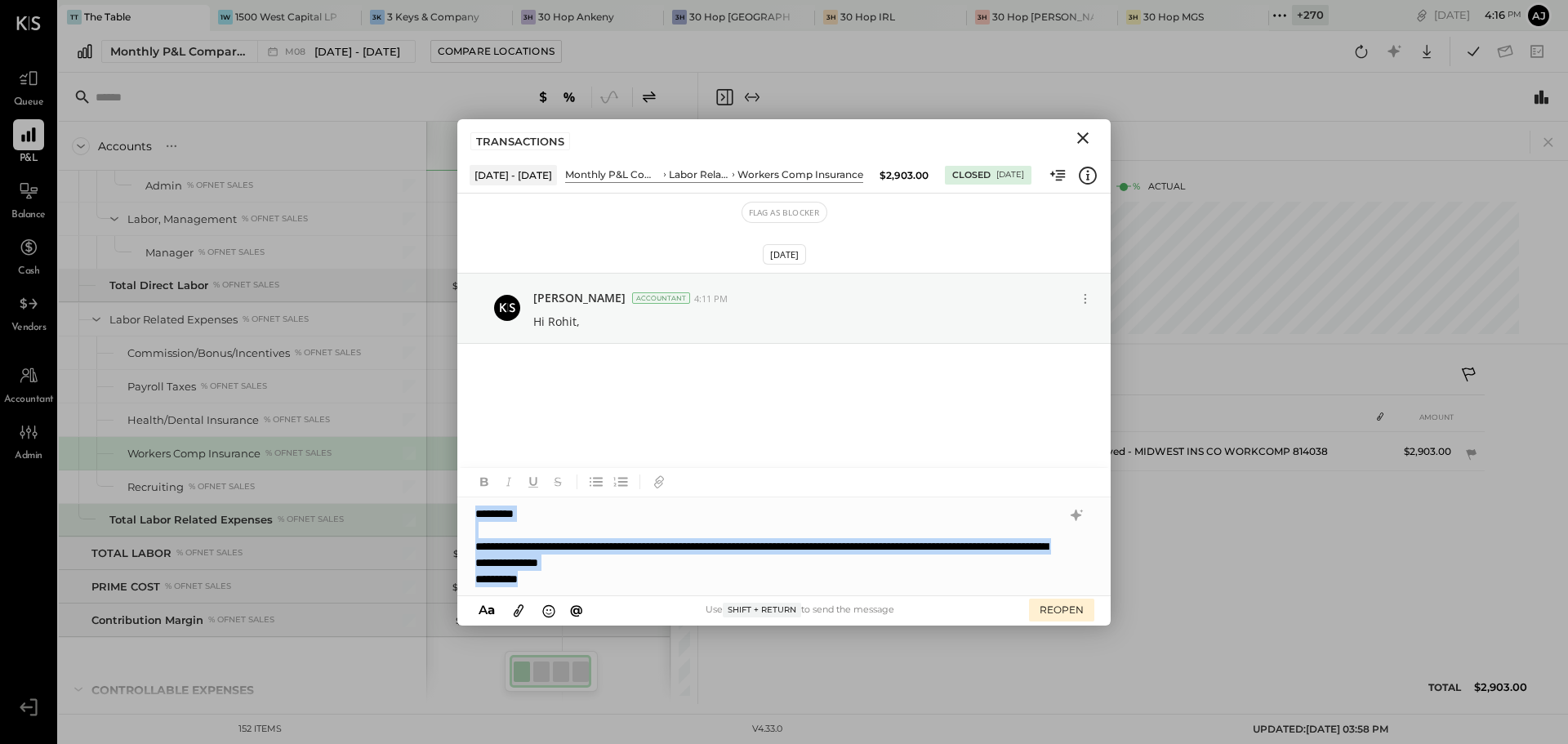
drag, startPoint x: 561, startPoint y: 584, endPoint x: 449, endPoint y: 509, distance: 134.8
click at [449, 509] on div "Accounts S % GL May 1 - 31, 2025 $ % Jun 1 - 30, 2025 $ % Jul 1 - 31, 2025 $ % …" at bounding box center [813, 388] width 1509 height 631
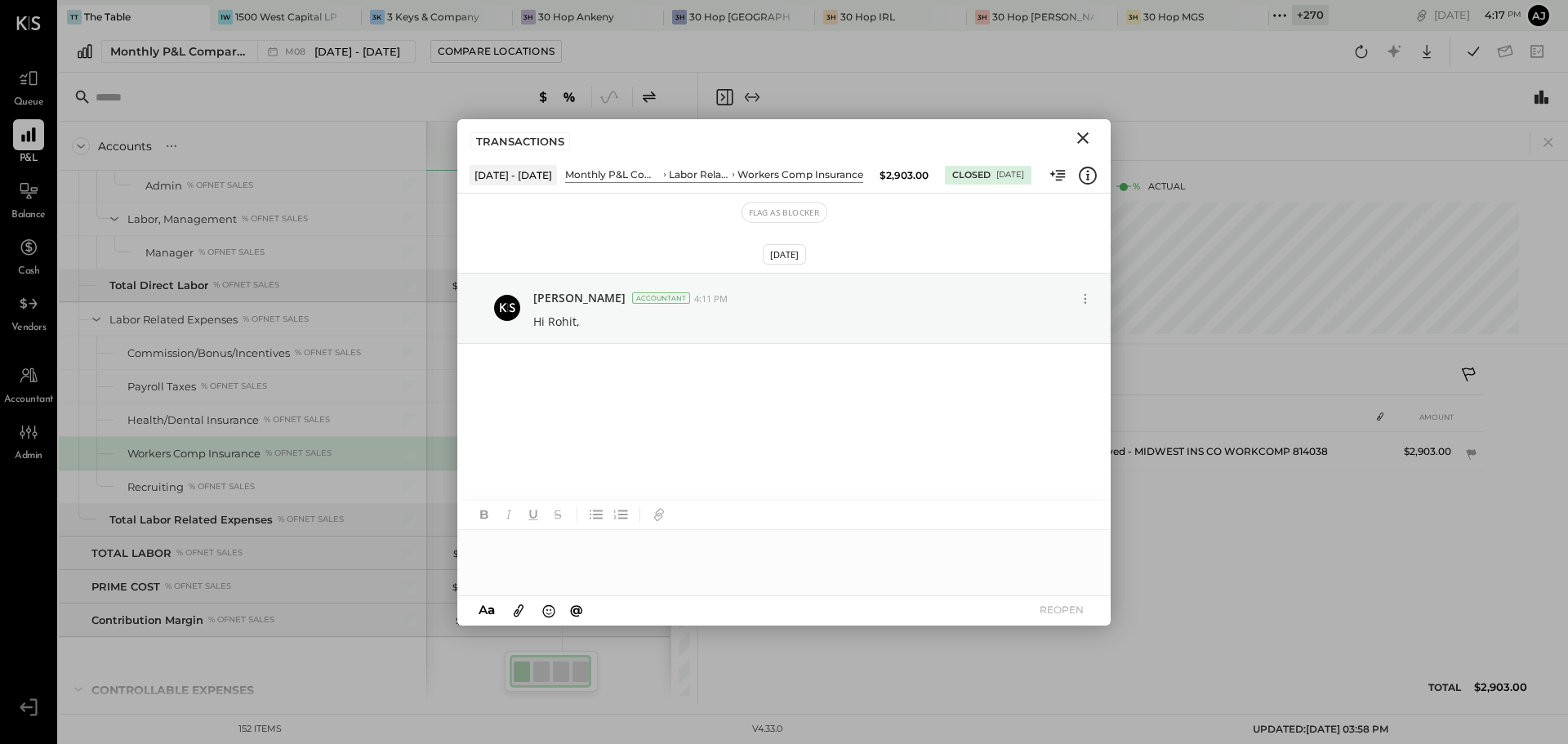
click at [1087, 136] on icon "Close" at bounding box center [1083, 137] width 19 height 19
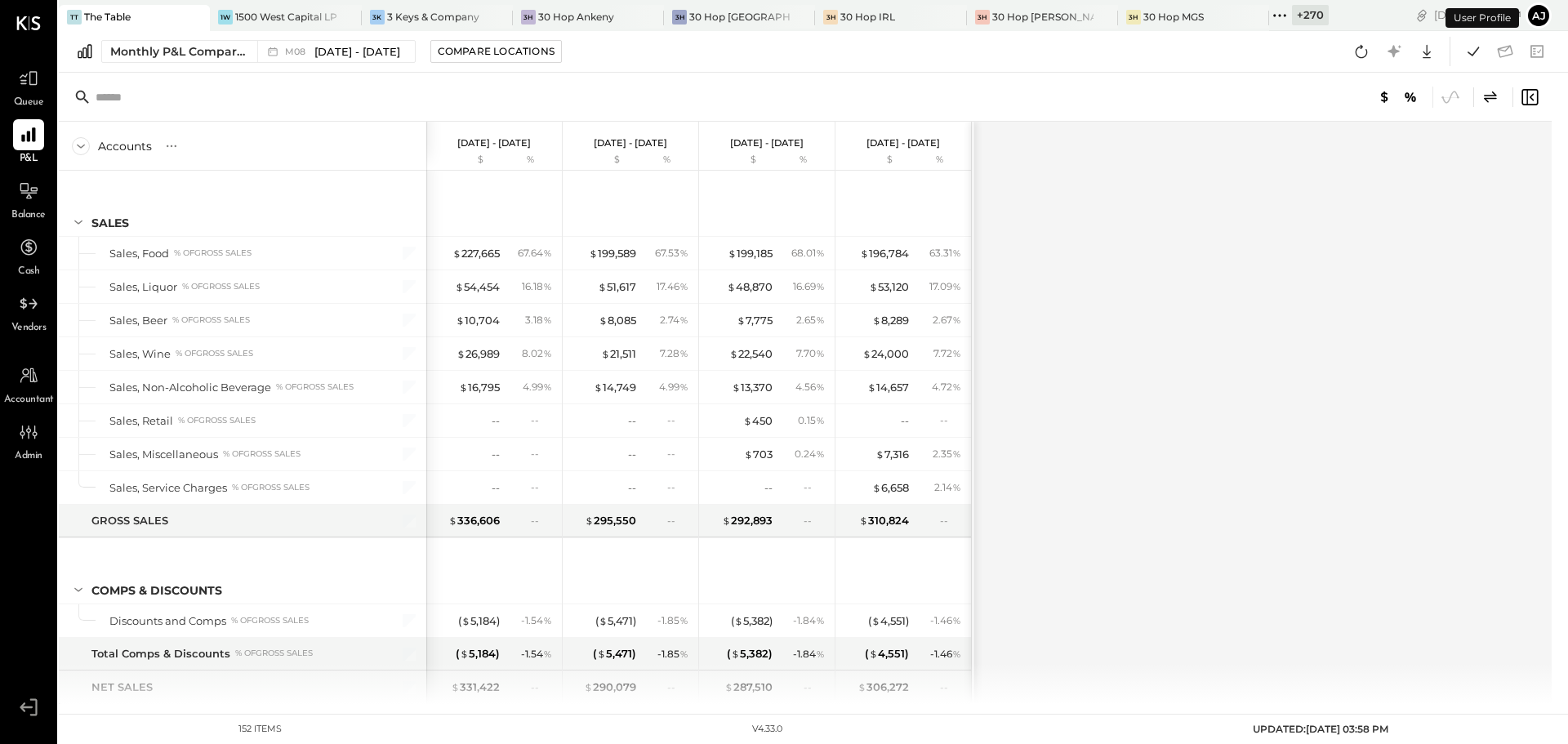
scroll to position [1738, 0]
